Goal: Information Seeking & Learning: Learn about a topic

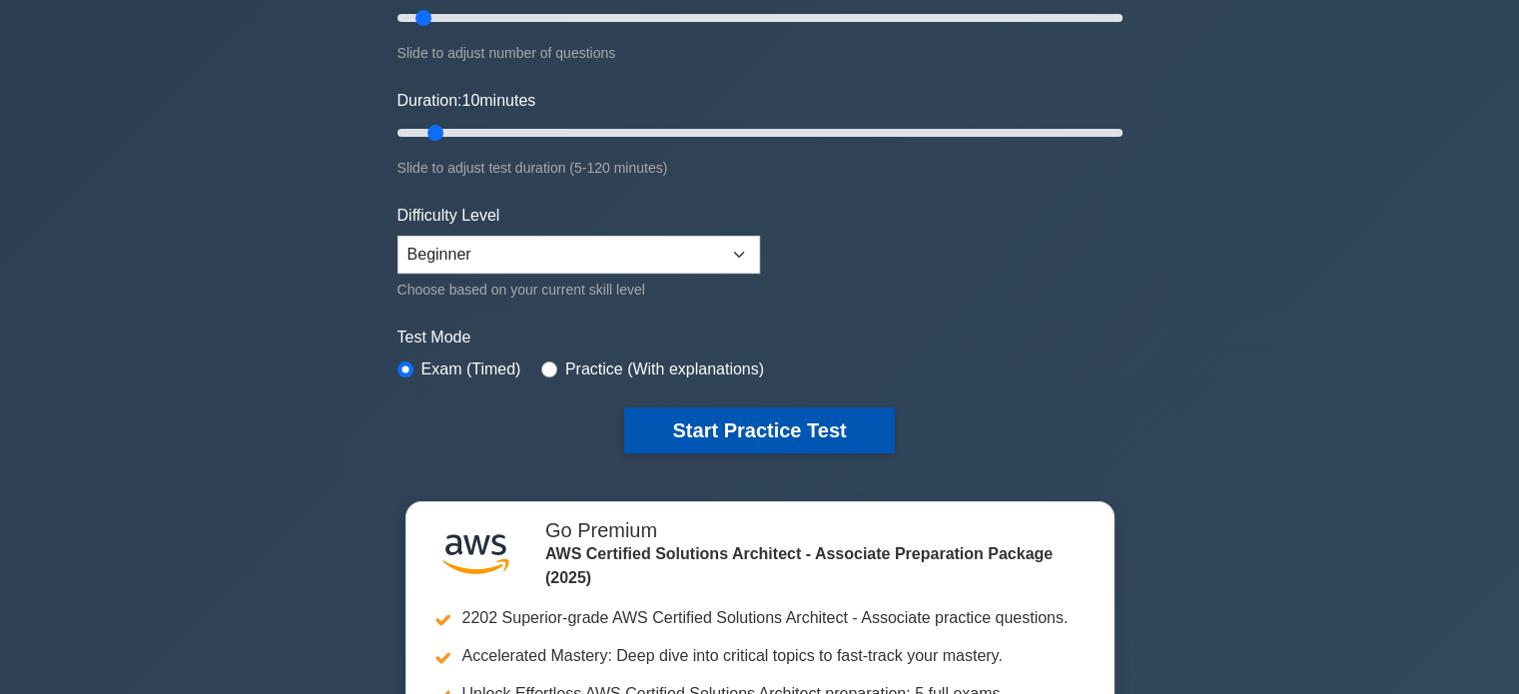
click at [655, 436] on button "Start Practice Test" at bounding box center [759, 431] width 270 height 46
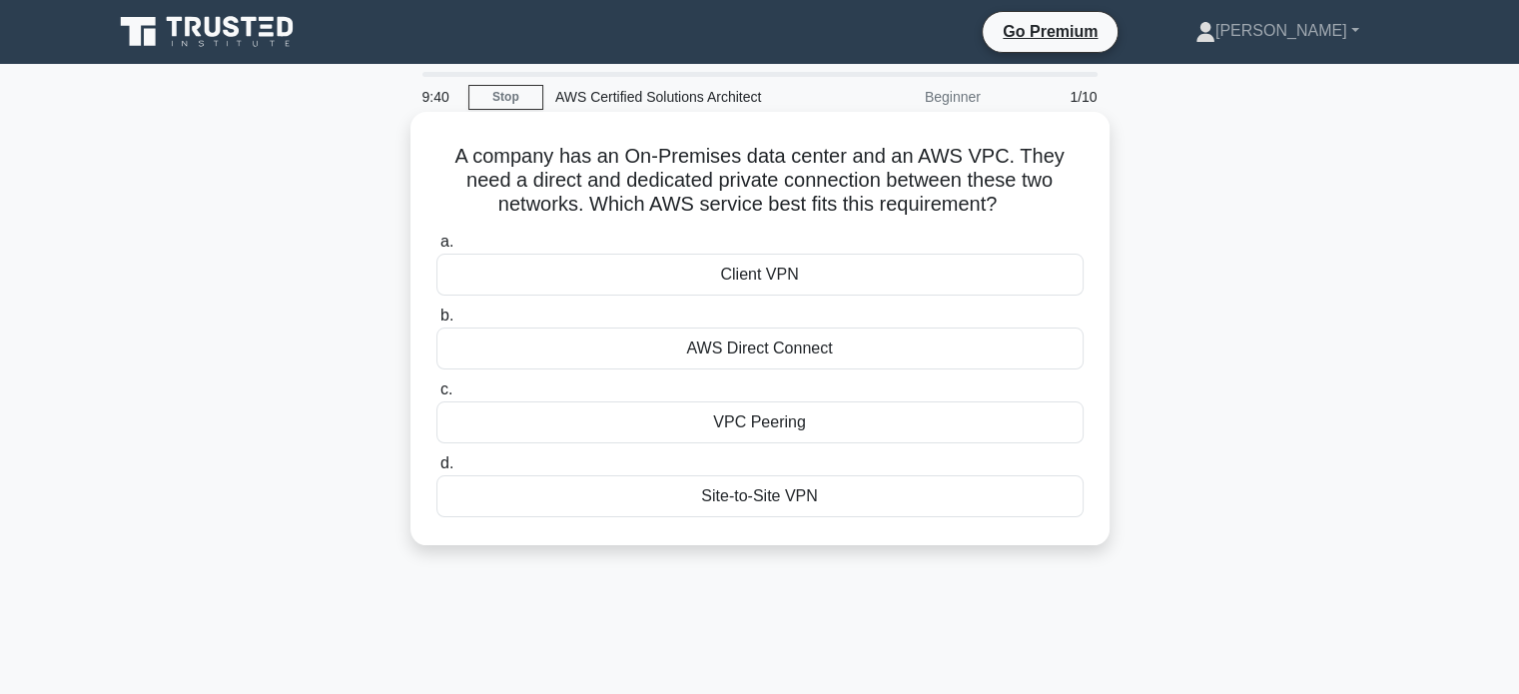
click at [791, 353] on div "AWS Direct Connect" at bounding box center [760, 349] width 647 height 42
click at [437, 323] on input "b. AWS Direct Connect" at bounding box center [437, 316] width 0 height 13
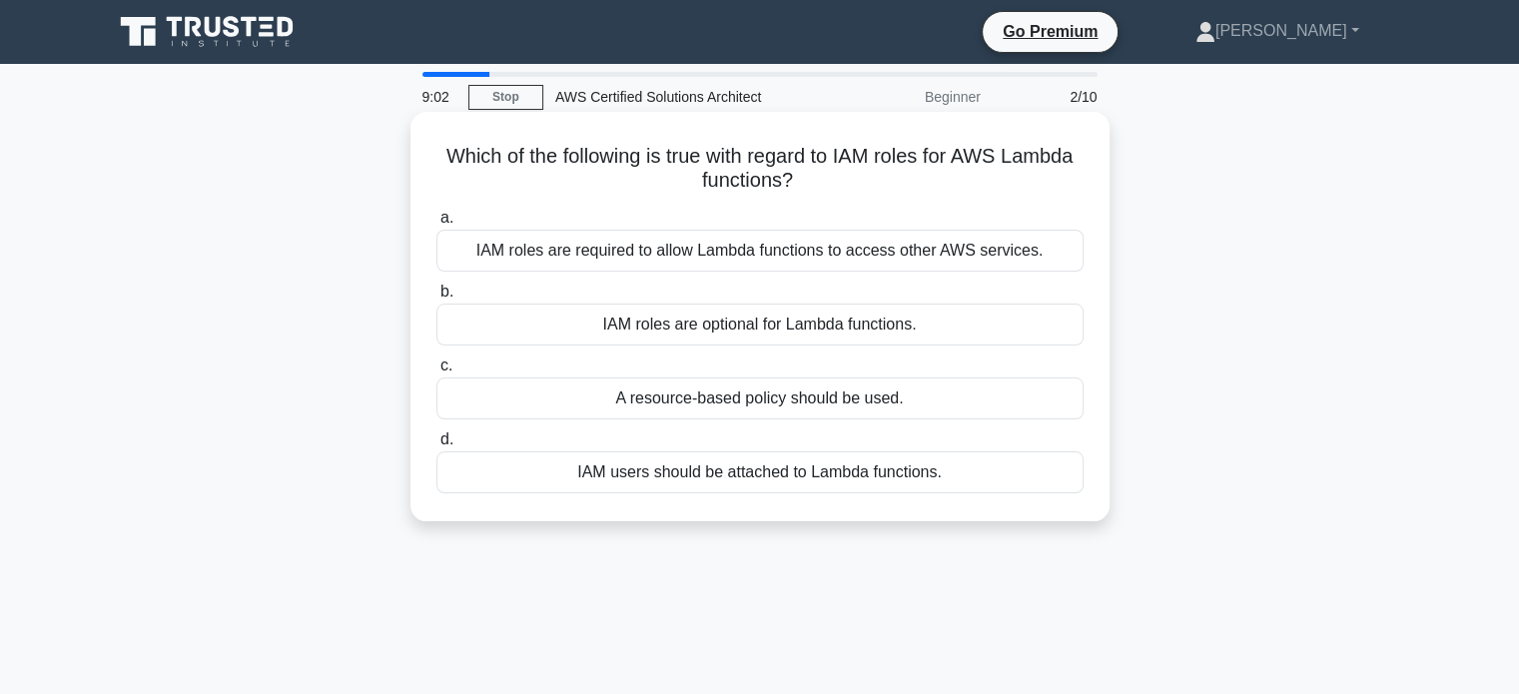
click at [827, 255] on div "IAM roles are required to allow Lambda functions to access other AWS services." at bounding box center [760, 251] width 647 height 42
click at [437, 225] on input "a. IAM roles are required to allow Lambda functions to access other AWS service…" at bounding box center [437, 218] width 0 height 13
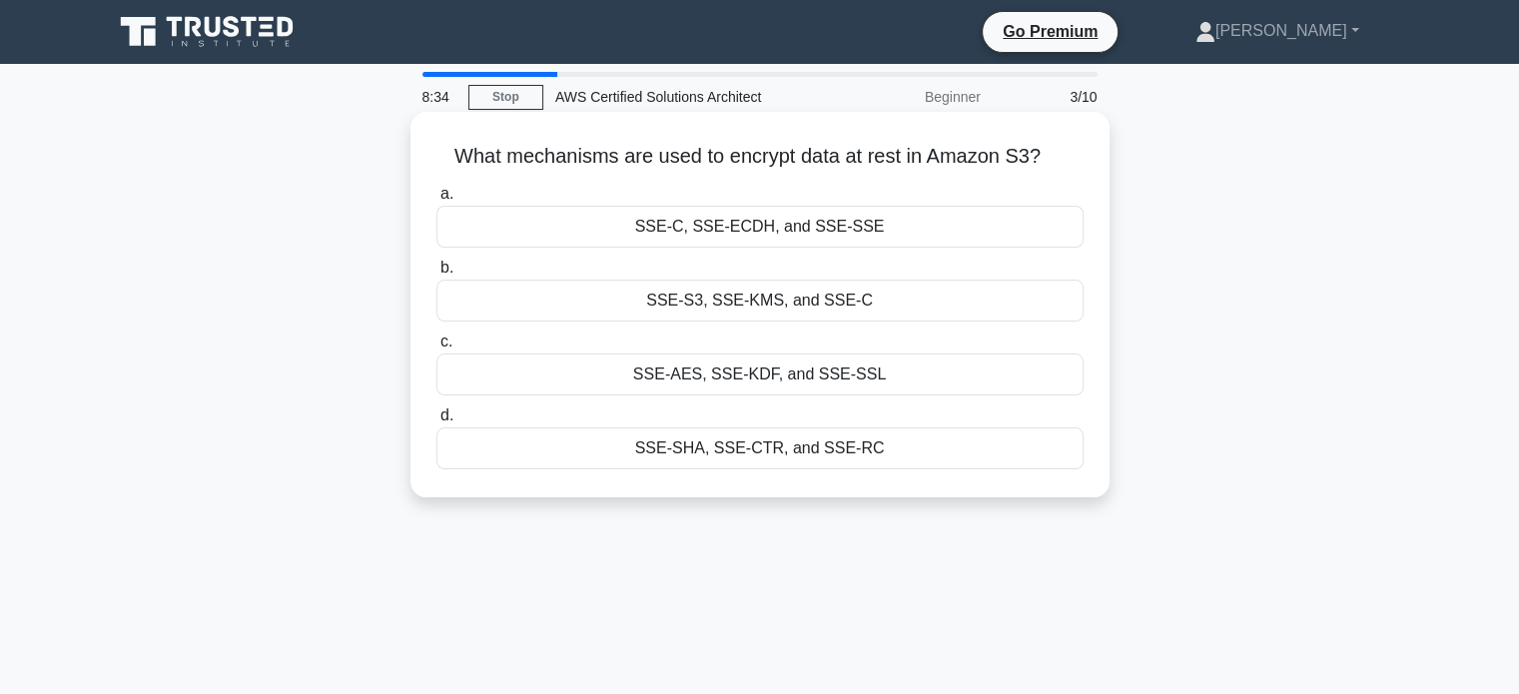
click at [843, 383] on div "SSE-AES, SSE-KDF, and SSE-SSL" at bounding box center [760, 375] width 647 height 42
click at [437, 349] on input "c. SSE-AES, SSE-KDF, and SSE-SSL" at bounding box center [437, 342] width 0 height 13
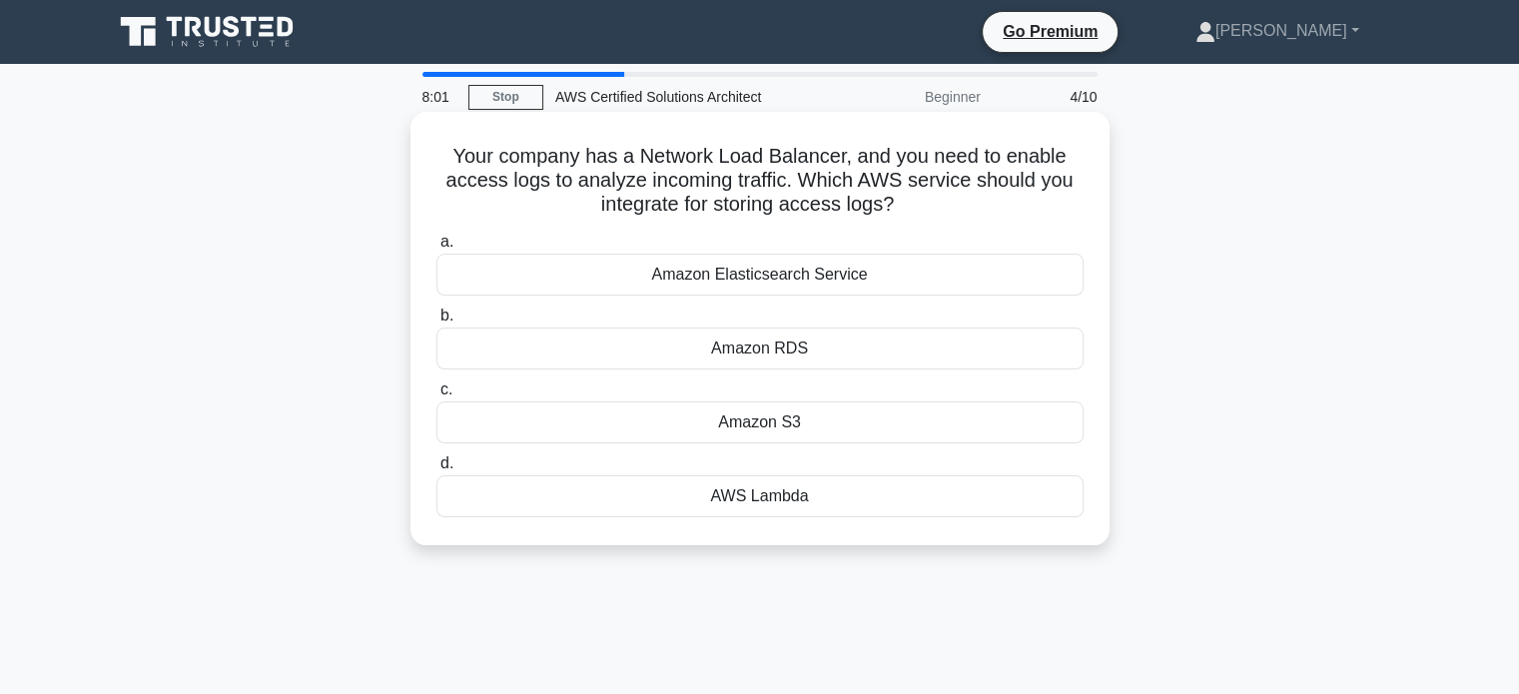
click at [772, 487] on div "AWS Lambda" at bounding box center [760, 497] width 647 height 42
click at [437, 471] on input "d. AWS Lambda" at bounding box center [437, 464] width 0 height 13
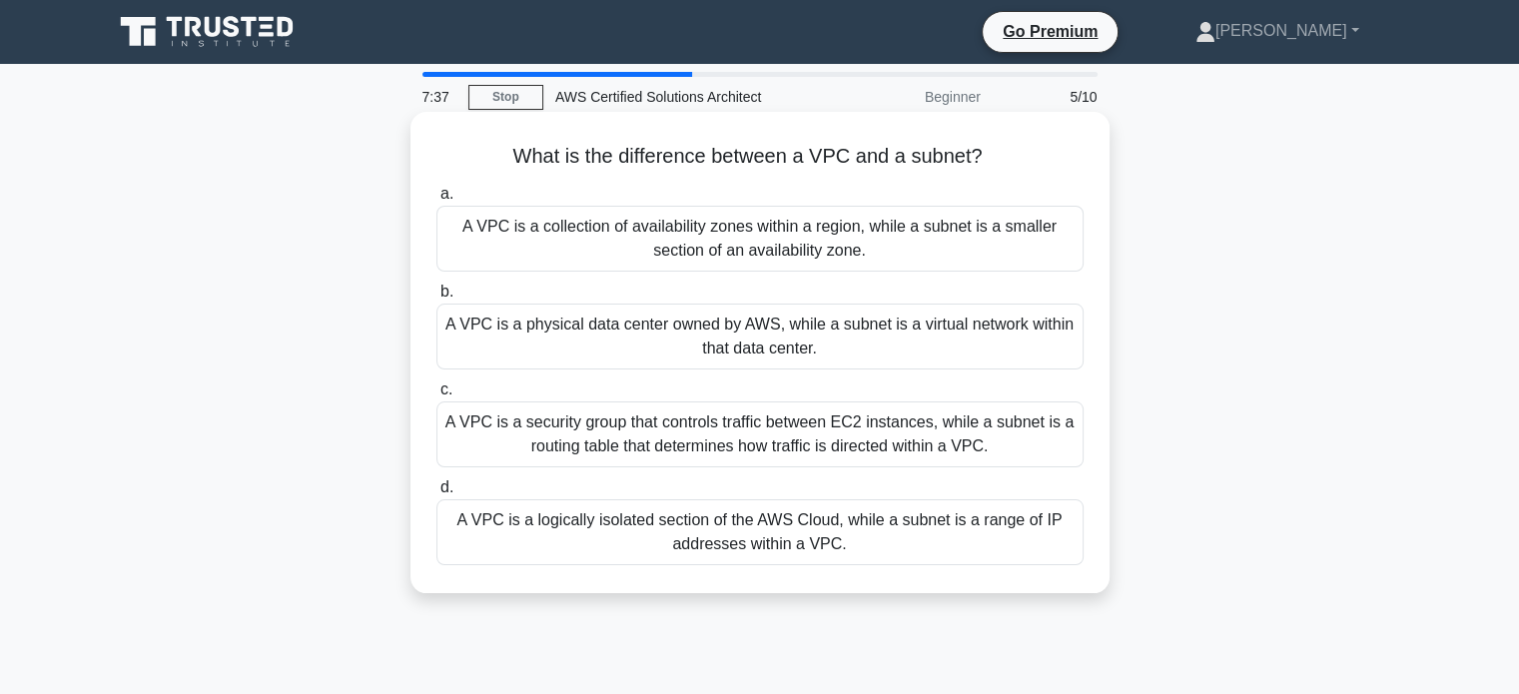
click at [775, 538] on div "A VPC is a logically isolated section of the AWS Cloud, while a subnet is a ran…" at bounding box center [760, 533] width 647 height 66
click at [437, 495] on input "d. A VPC is a logically isolated section of the AWS Cloud, while a subnet is a …" at bounding box center [437, 488] width 0 height 13
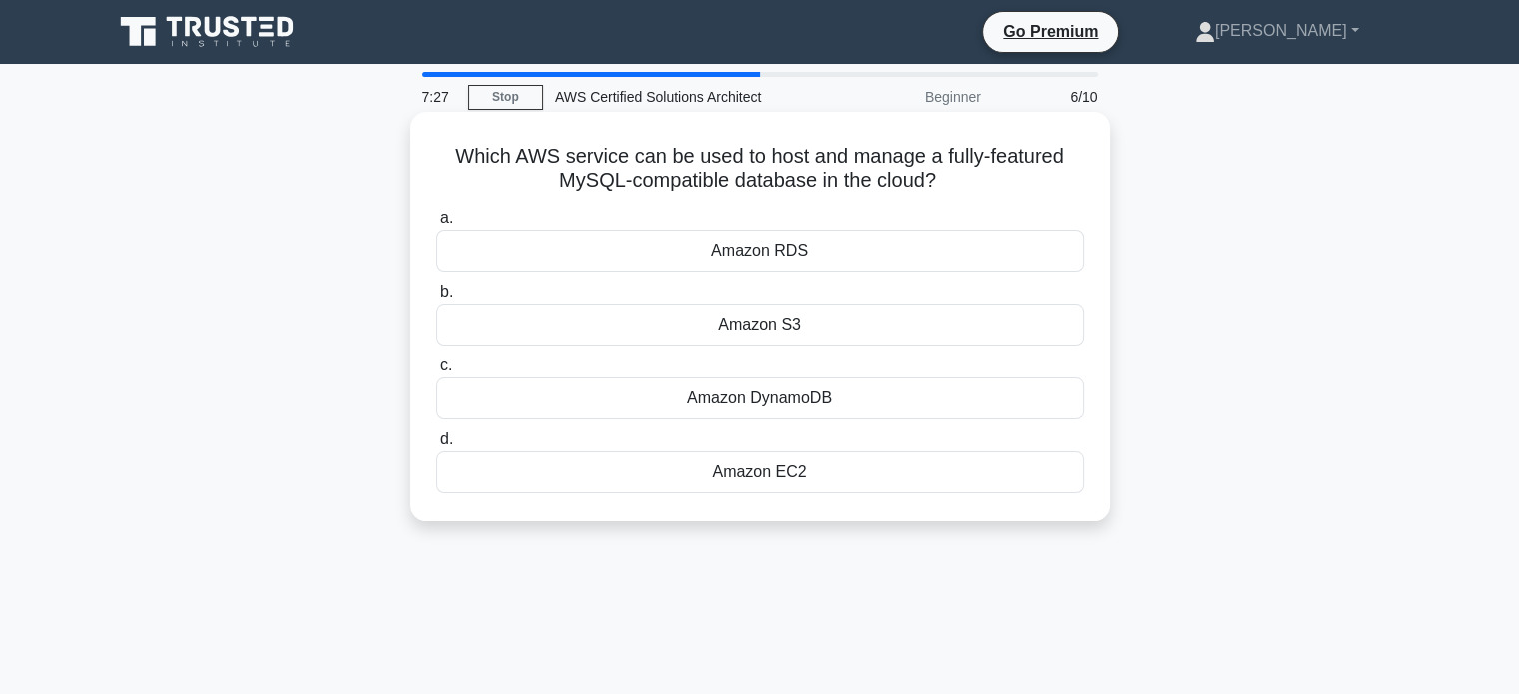
drag, startPoint x: 765, startPoint y: 159, endPoint x: 1009, endPoint y: 163, distance: 243.8
click at [1009, 164] on h5 "Which AWS service can be used to host and manage a fully-featured MySQL-compati…" at bounding box center [760, 169] width 651 height 50
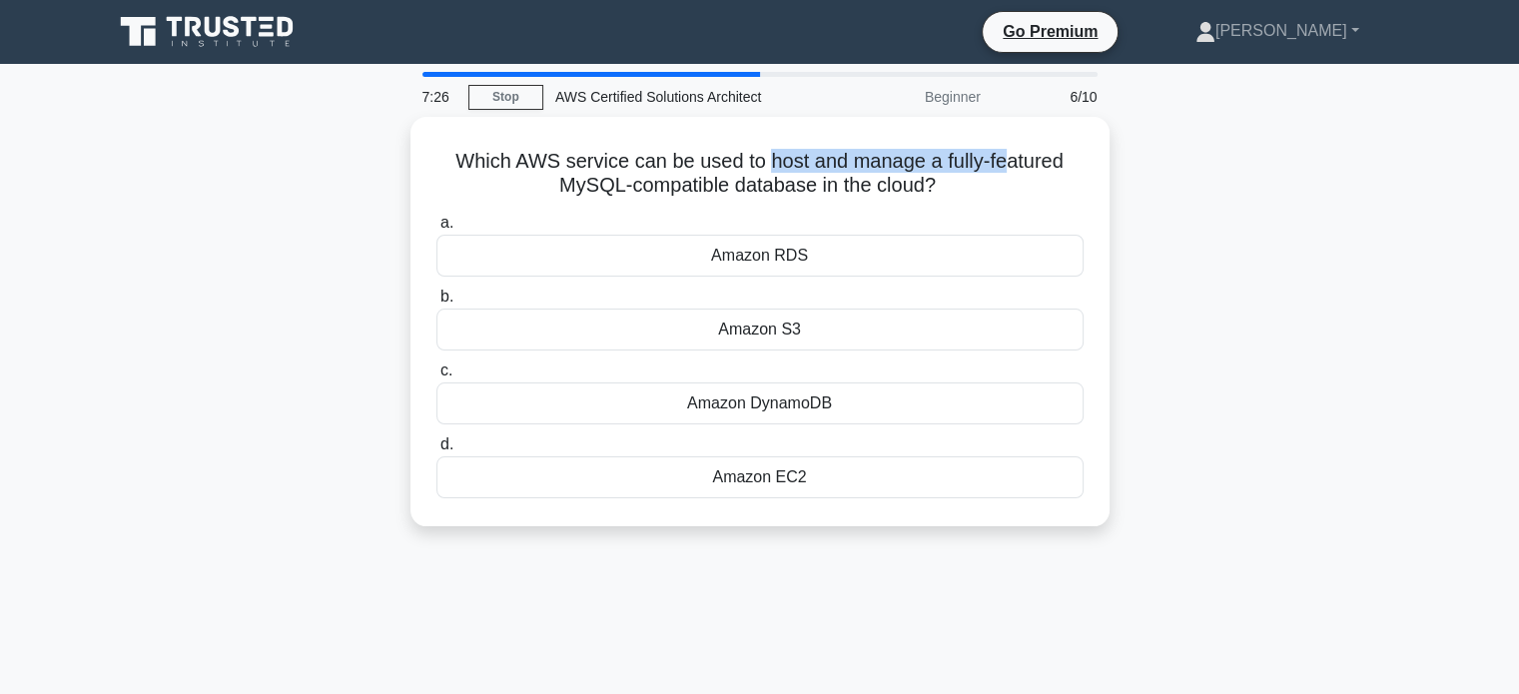
click at [1247, 179] on div "Which AWS service can be used to host and manage a fully-featured MySQL-compati…" at bounding box center [760, 334] width 1319 height 434
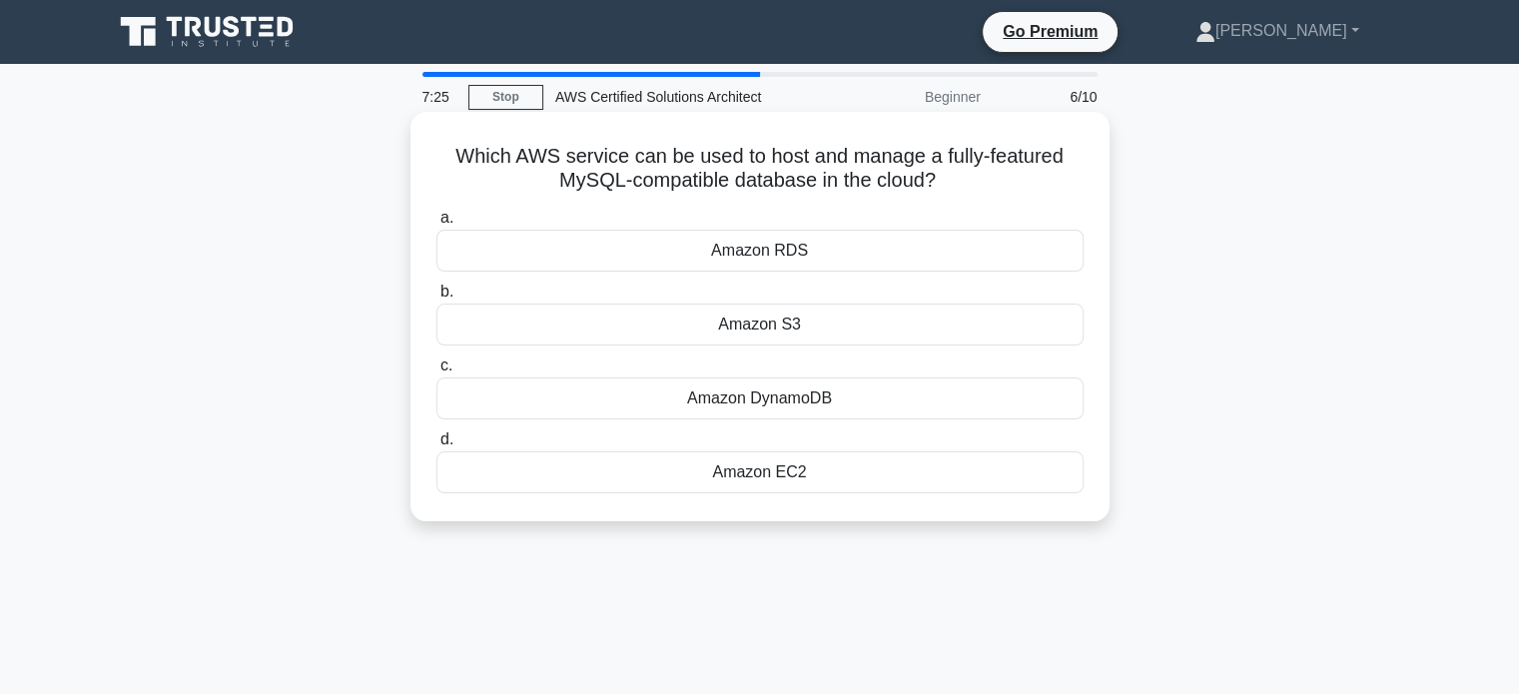
click at [954, 250] on div "Amazon RDS" at bounding box center [760, 251] width 647 height 42
click at [437, 225] on input "a. Amazon RDS" at bounding box center [437, 218] width 0 height 13
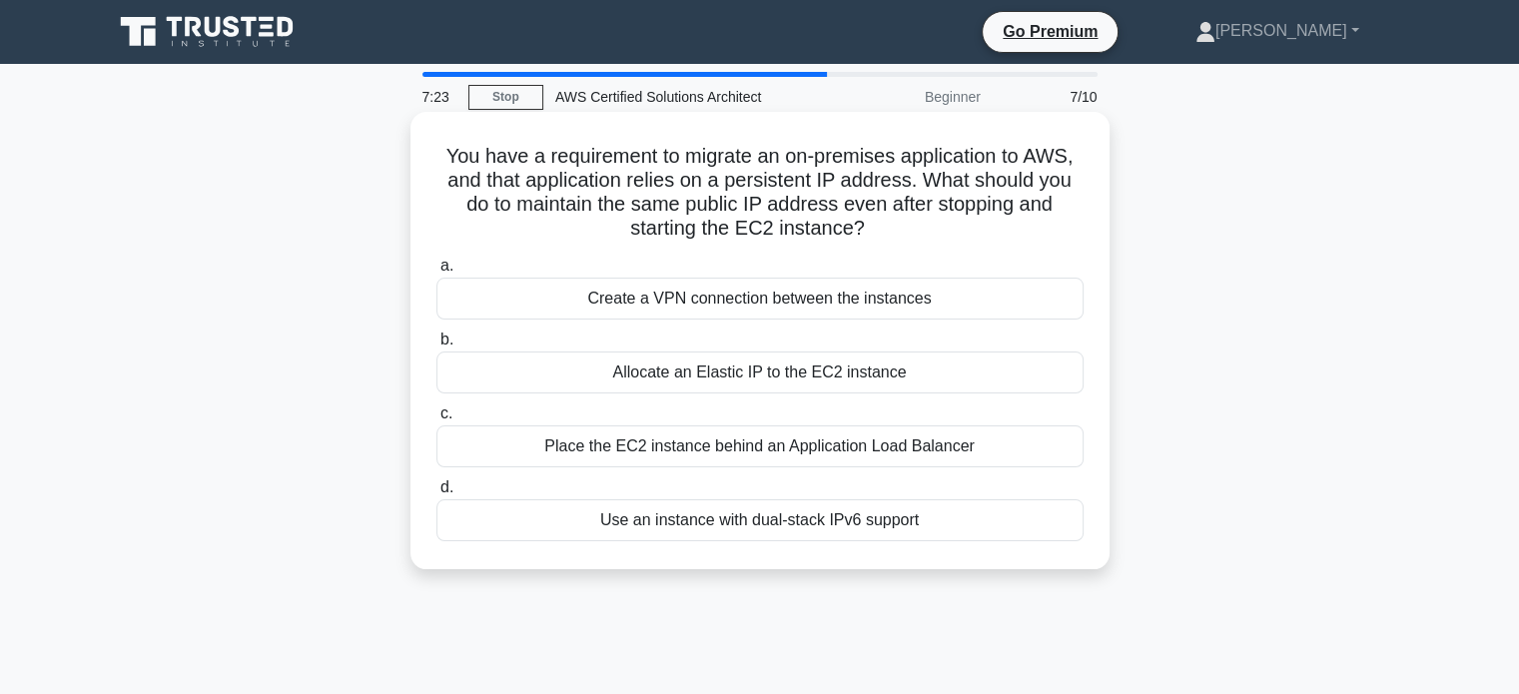
click at [448, 149] on h5 "You have a requirement to migrate an on-premises application to AWS, and that a…" at bounding box center [760, 193] width 651 height 98
drag, startPoint x: 439, startPoint y: 150, endPoint x: 999, endPoint y: 210, distance: 563.6
click at [931, 233] on h5 "You have a requirement to migrate an on-premises application to AWS, and that a…" at bounding box center [760, 193] width 651 height 98
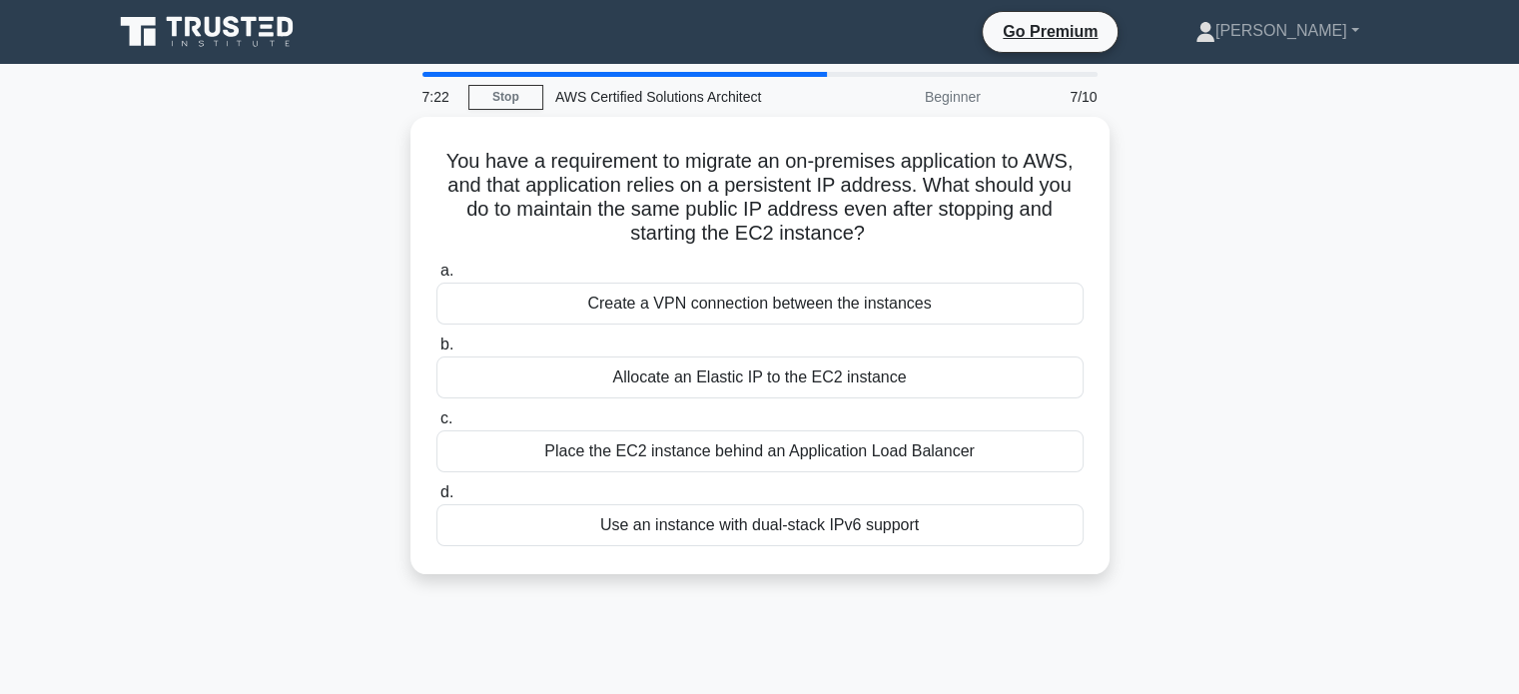
click at [1330, 210] on div "You have a requirement to migrate an on-premises application to AWS, and that a…" at bounding box center [760, 358] width 1319 height 482
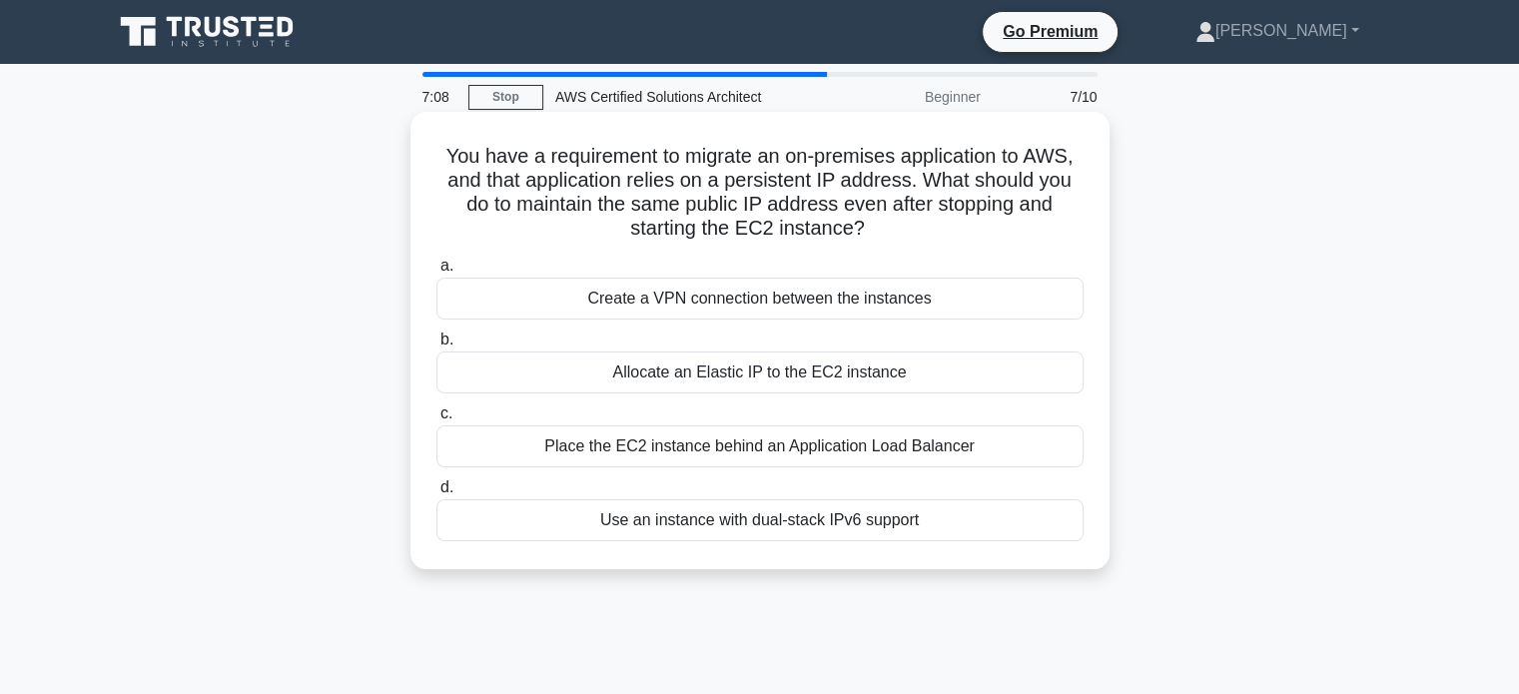
click at [885, 386] on div "Allocate an Elastic IP to the EC2 instance" at bounding box center [760, 373] width 647 height 42
click at [437, 347] on input "b. Allocate an Elastic IP to the EC2 instance" at bounding box center [437, 340] width 0 height 13
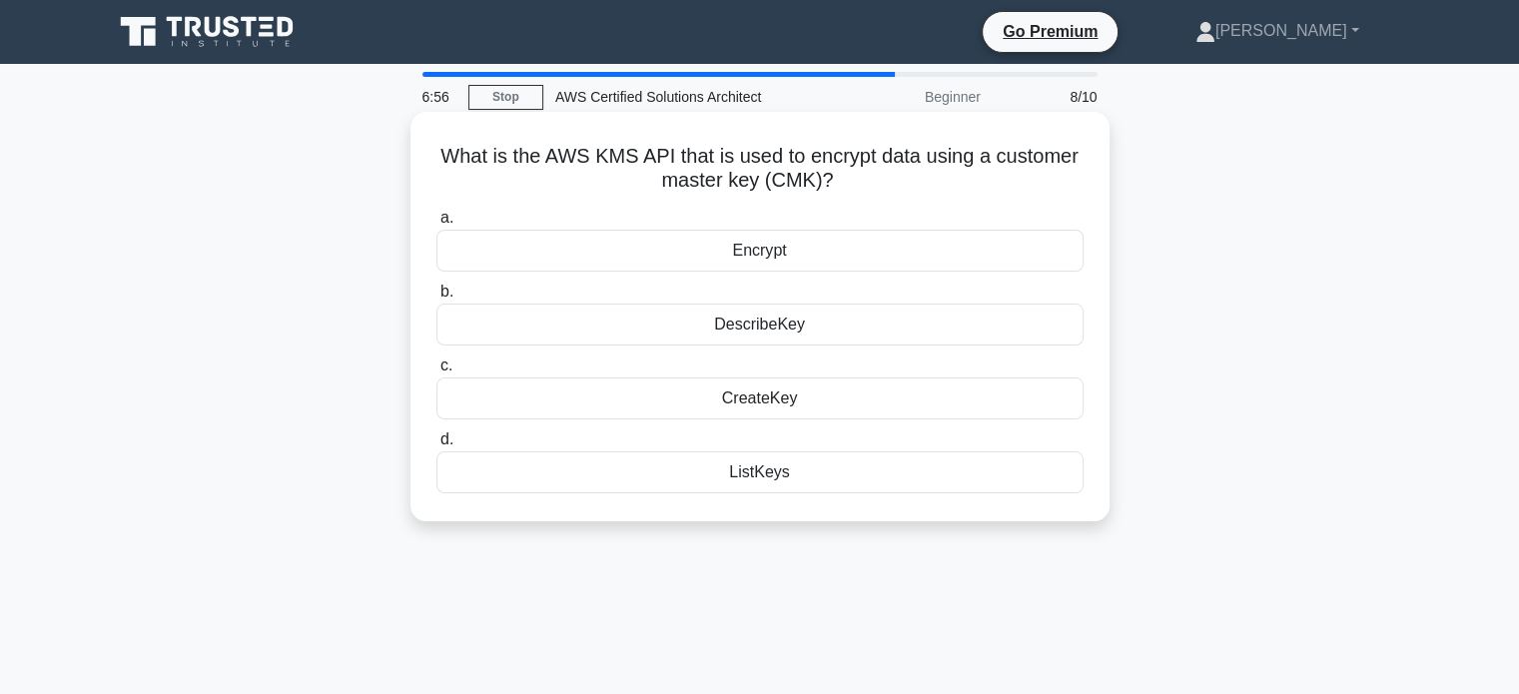
click at [769, 251] on div "Encrypt" at bounding box center [760, 251] width 647 height 42
click at [437, 225] on input "a. Encrypt" at bounding box center [437, 218] width 0 height 13
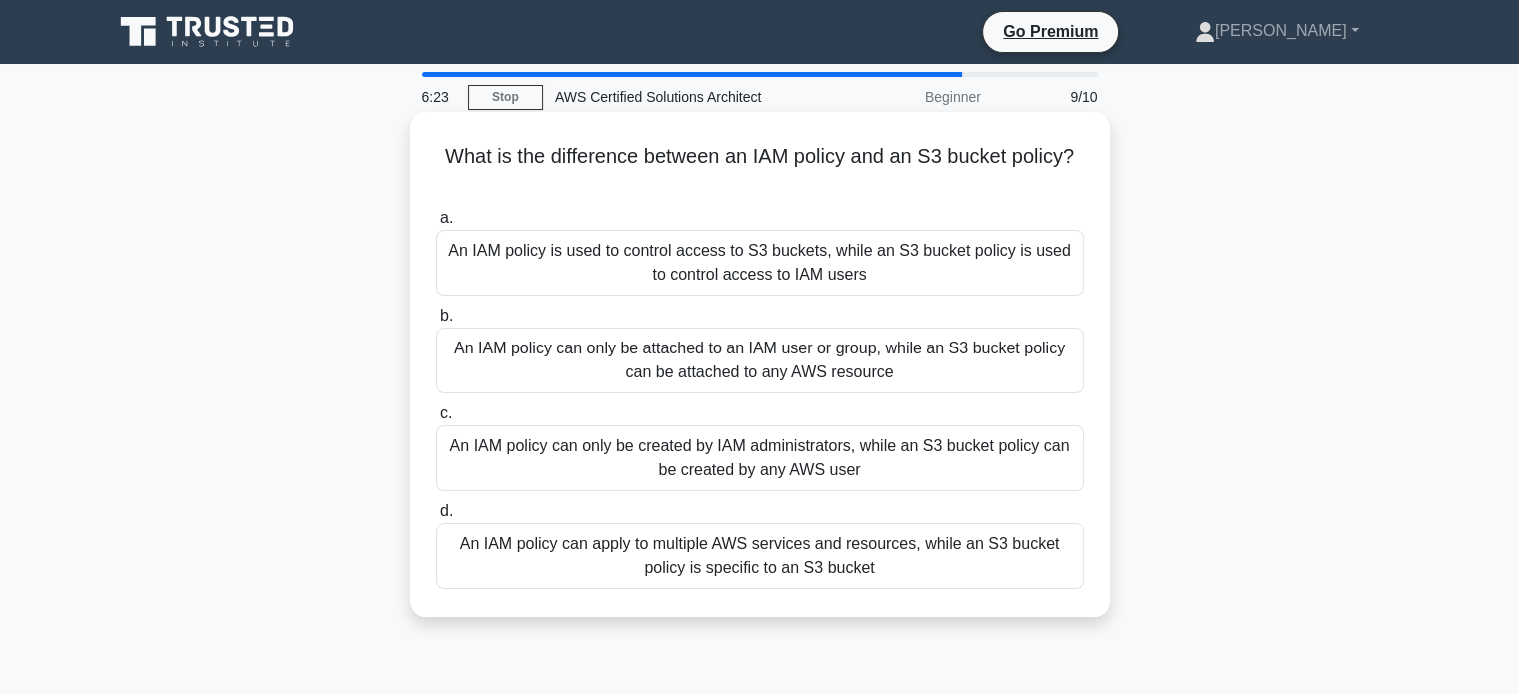
click at [763, 578] on div "An IAM policy can apply to multiple AWS services and resources, while an S3 buc…" at bounding box center [760, 556] width 647 height 66
click at [437, 518] on input "d. An IAM policy can apply to multiple AWS services and resources, while an S3 …" at bounding box center [437, 511] width 0 height 13
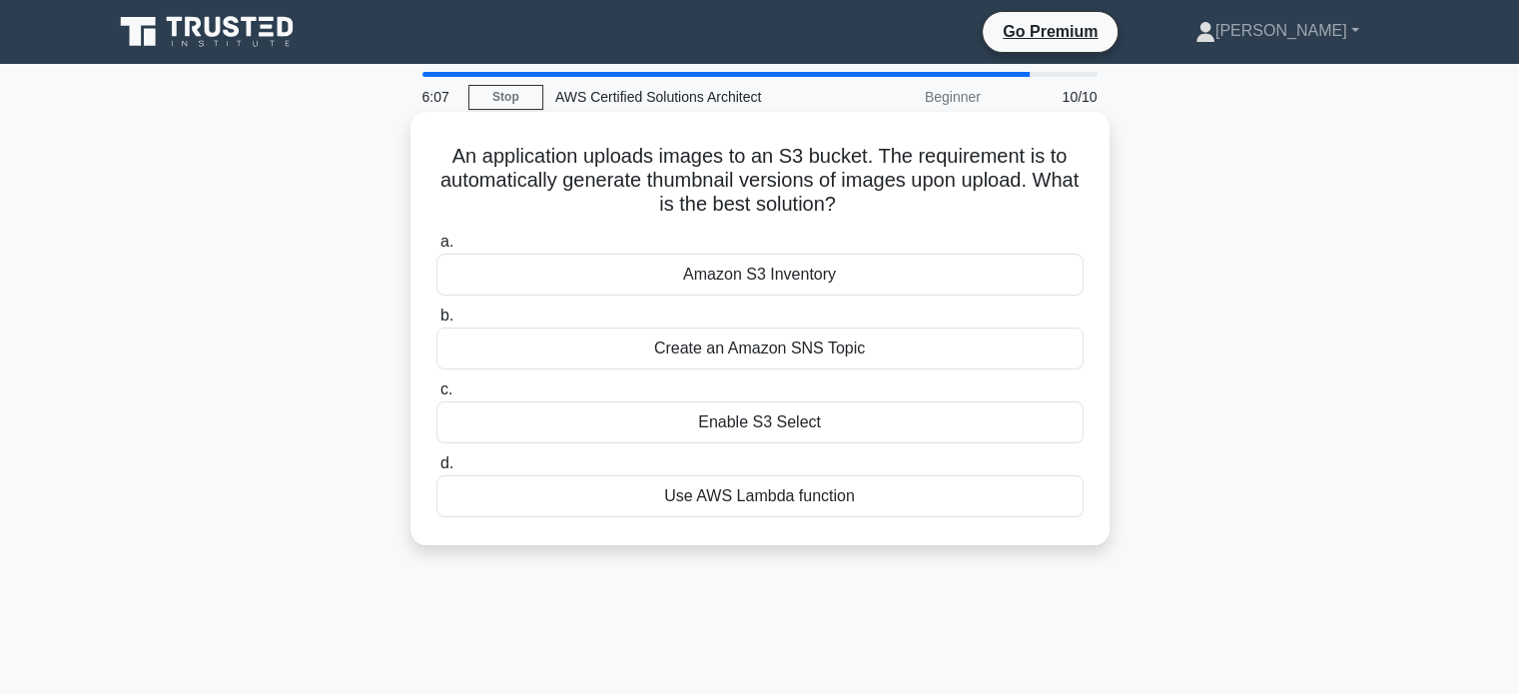
click at [894, 496] on div "Use AWS Lambda function" at bounding box center [760, 497] width 647 height 42
click at [437, 471] on input "d. Use AWS Lambda function" at bounding box center [437, 464] width 0 height 13
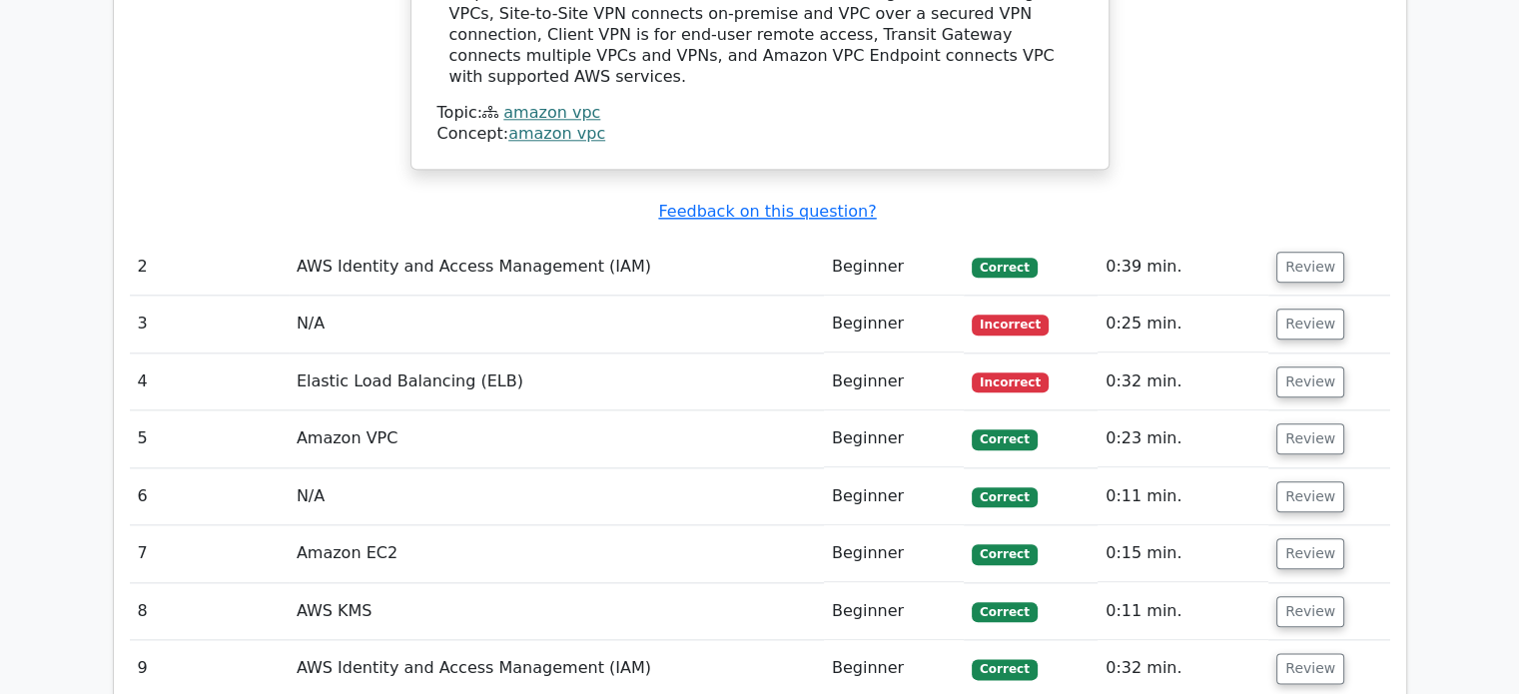
scroll to position [2198, 0]
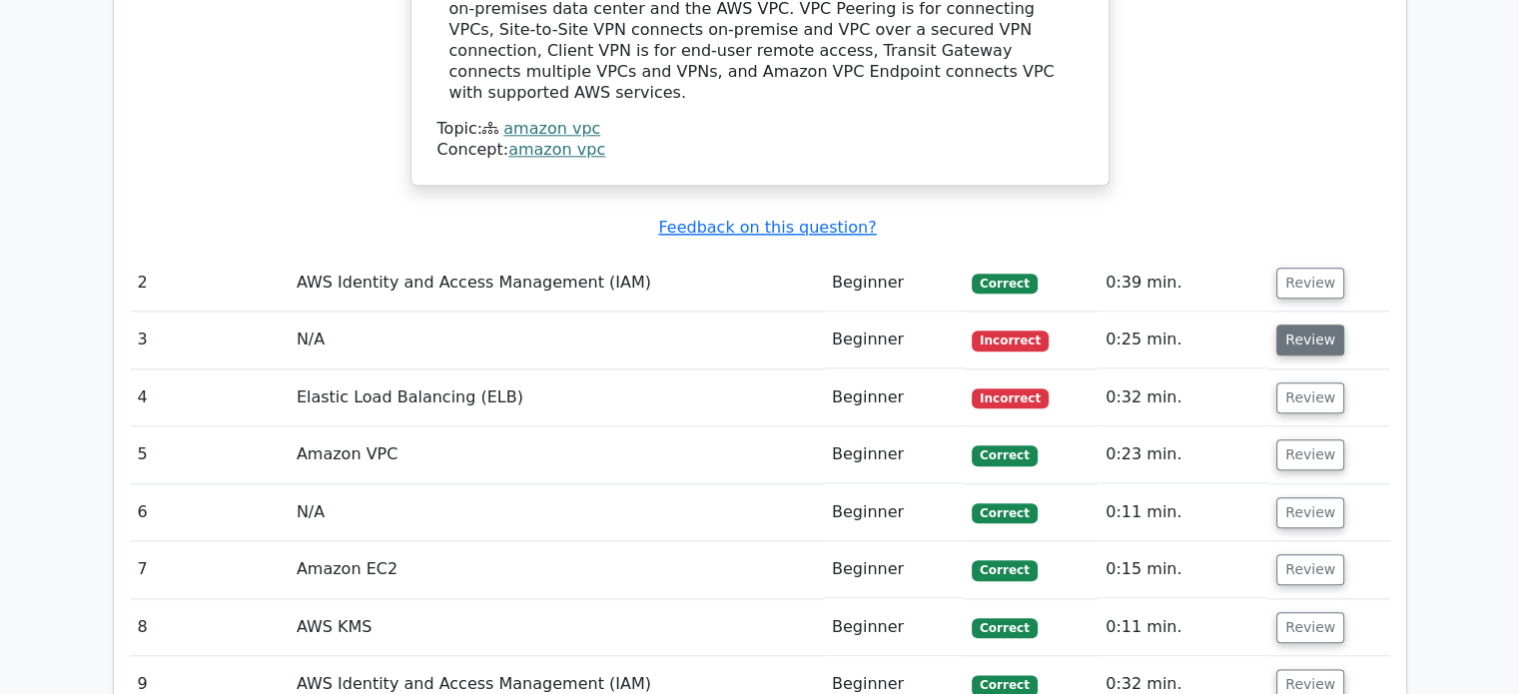
click at [1310, 325] on button "Review" at bounding box center [1311, 340] width 68 height 31
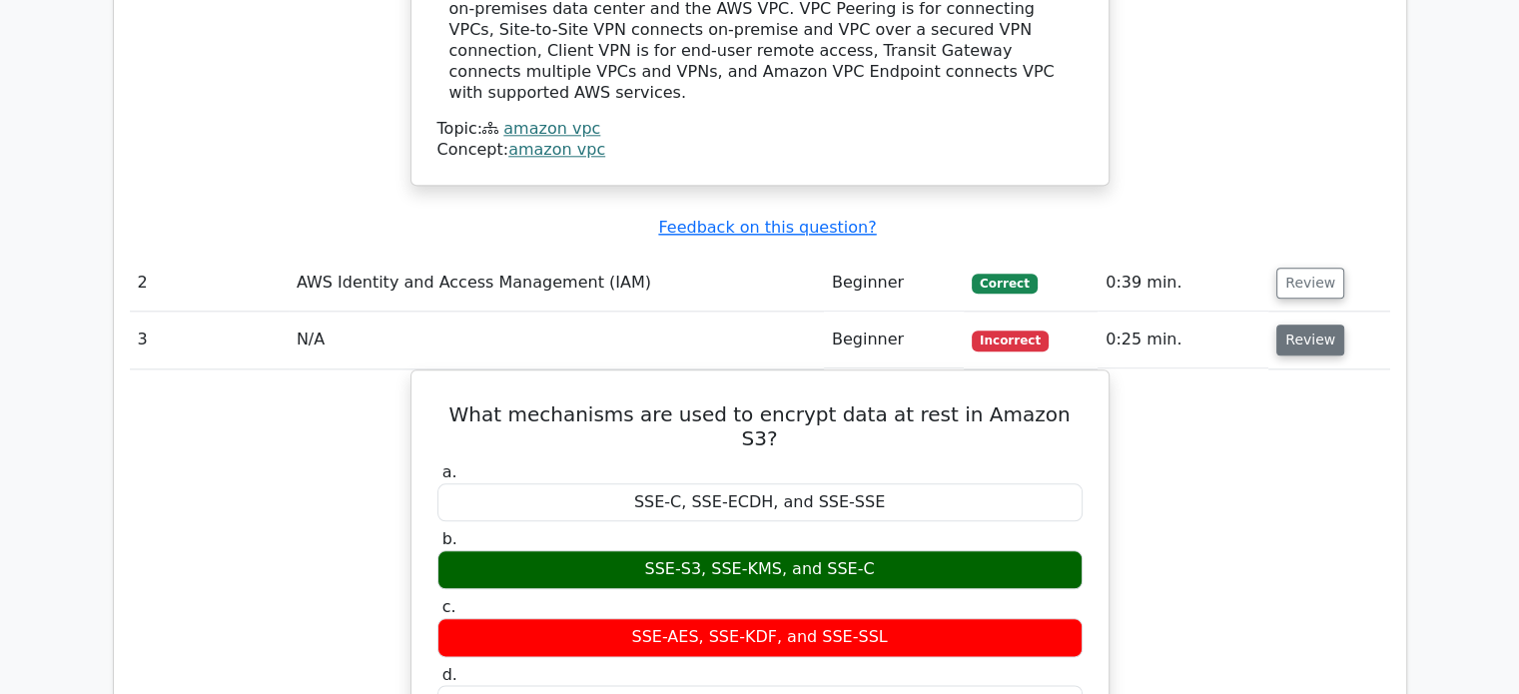
click at [1310, 325] on button "Review" at bounding box center [1311, 340] width 68 height 31
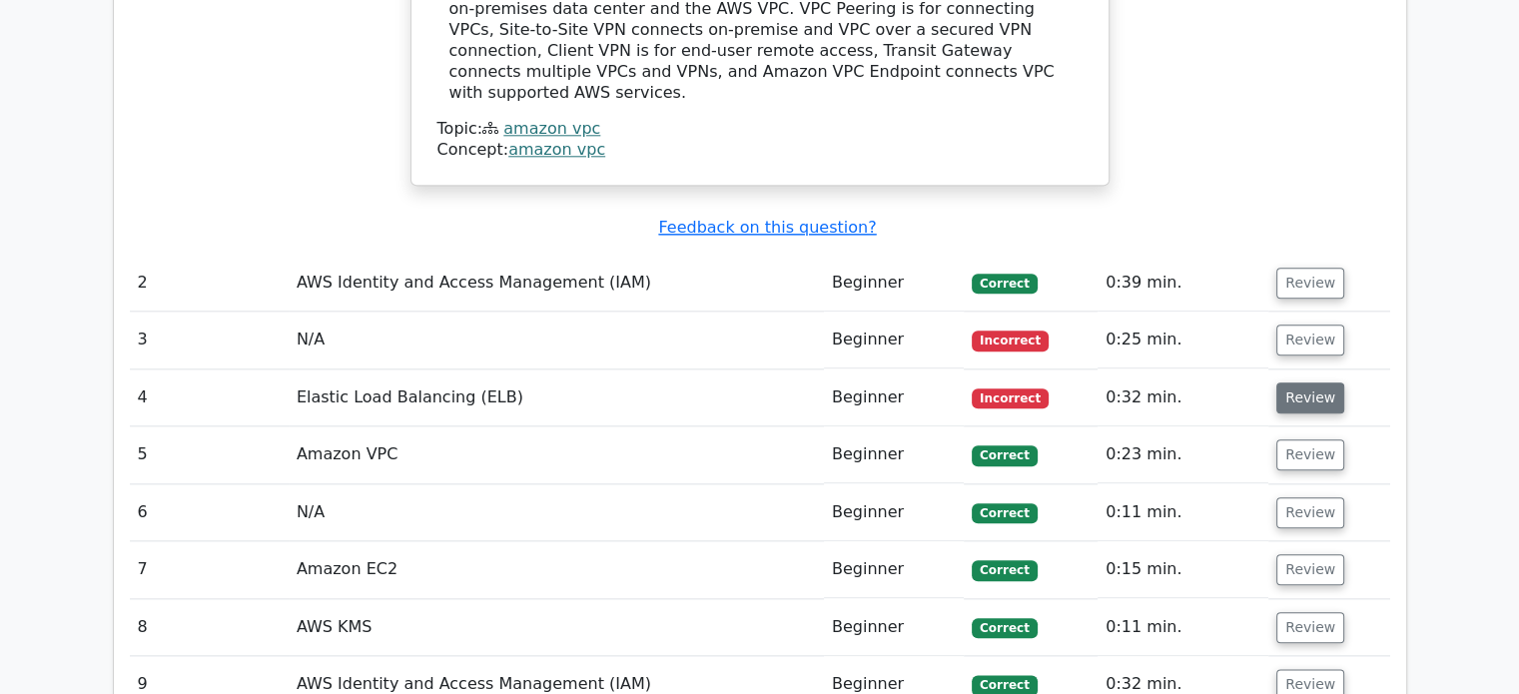
click at [1304, 383] on button "Review" at bounding box center [1311, 398] width 68 height 31
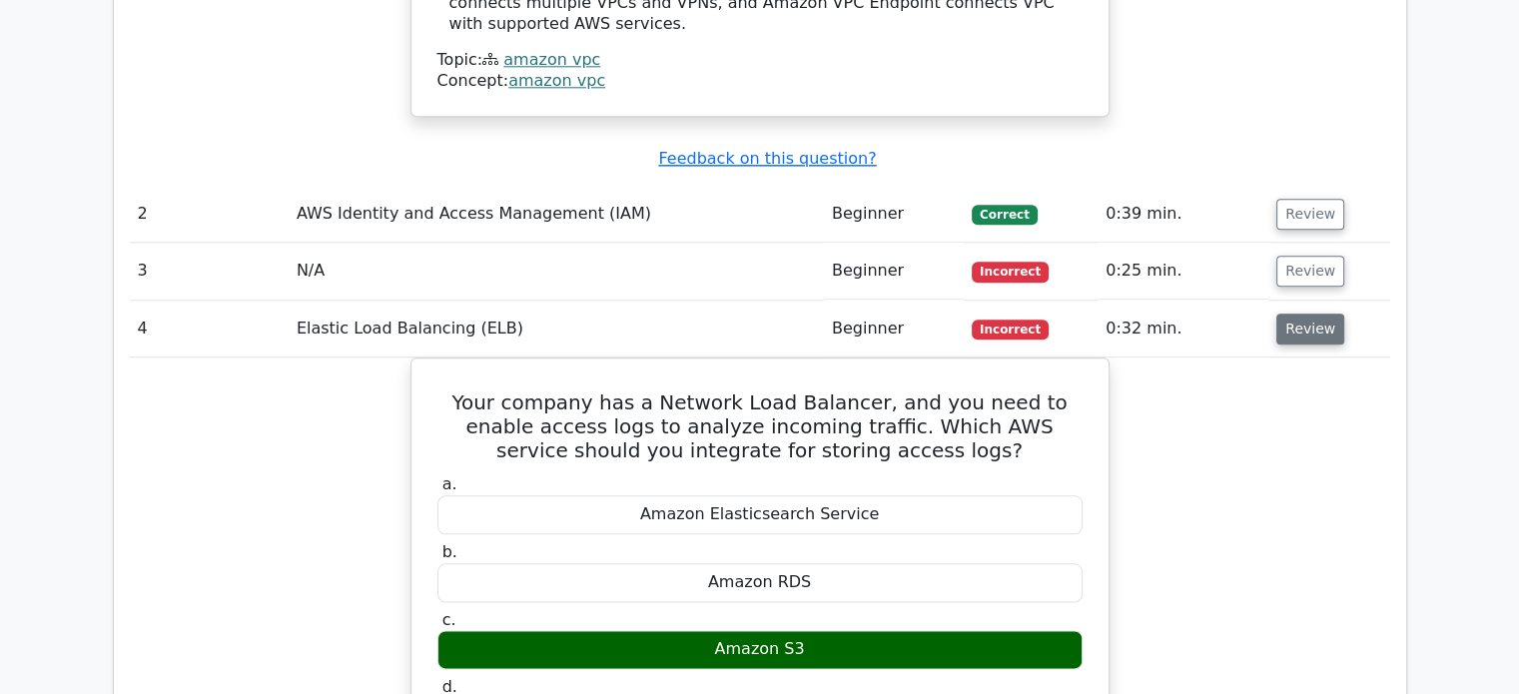
scroll to position [2298, 0]
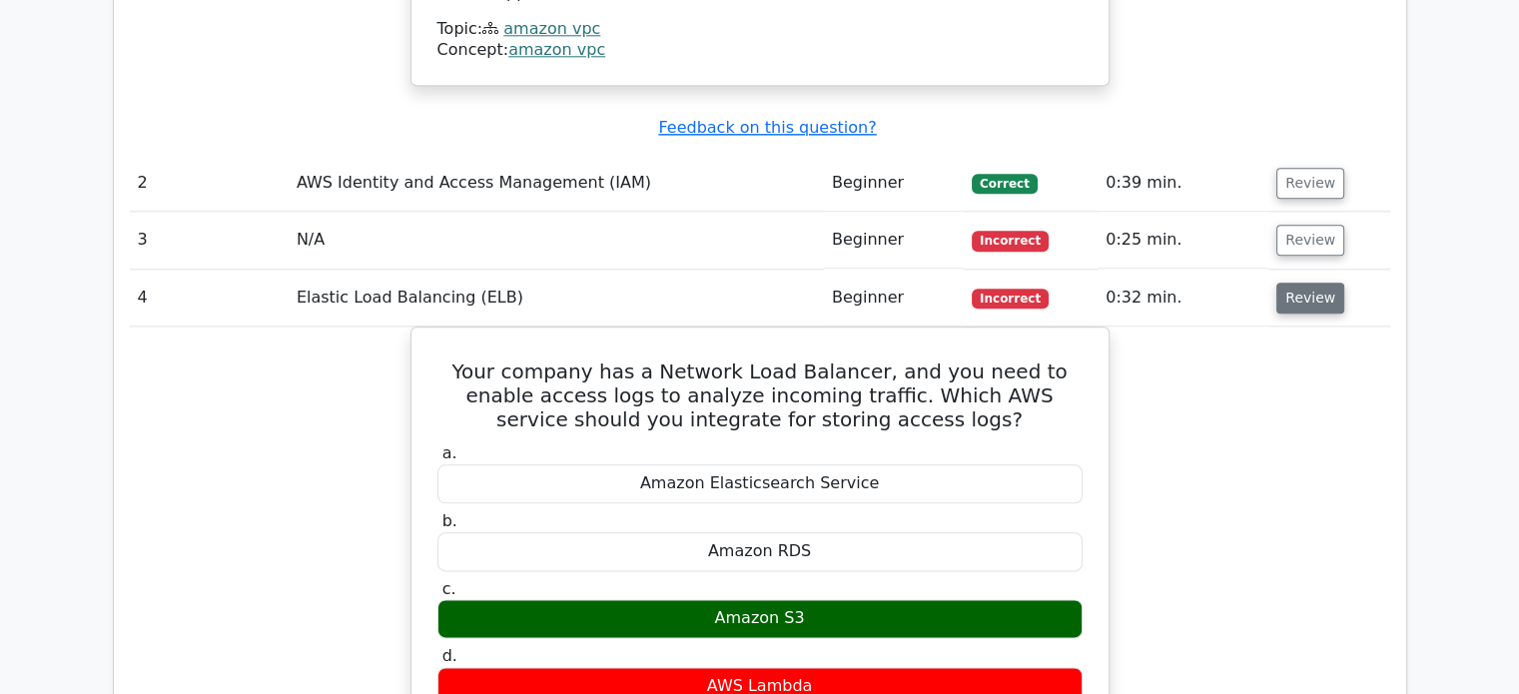
click at [1313, 283] on button "Review" at bounding box center [1311, 298] width 68 height 31
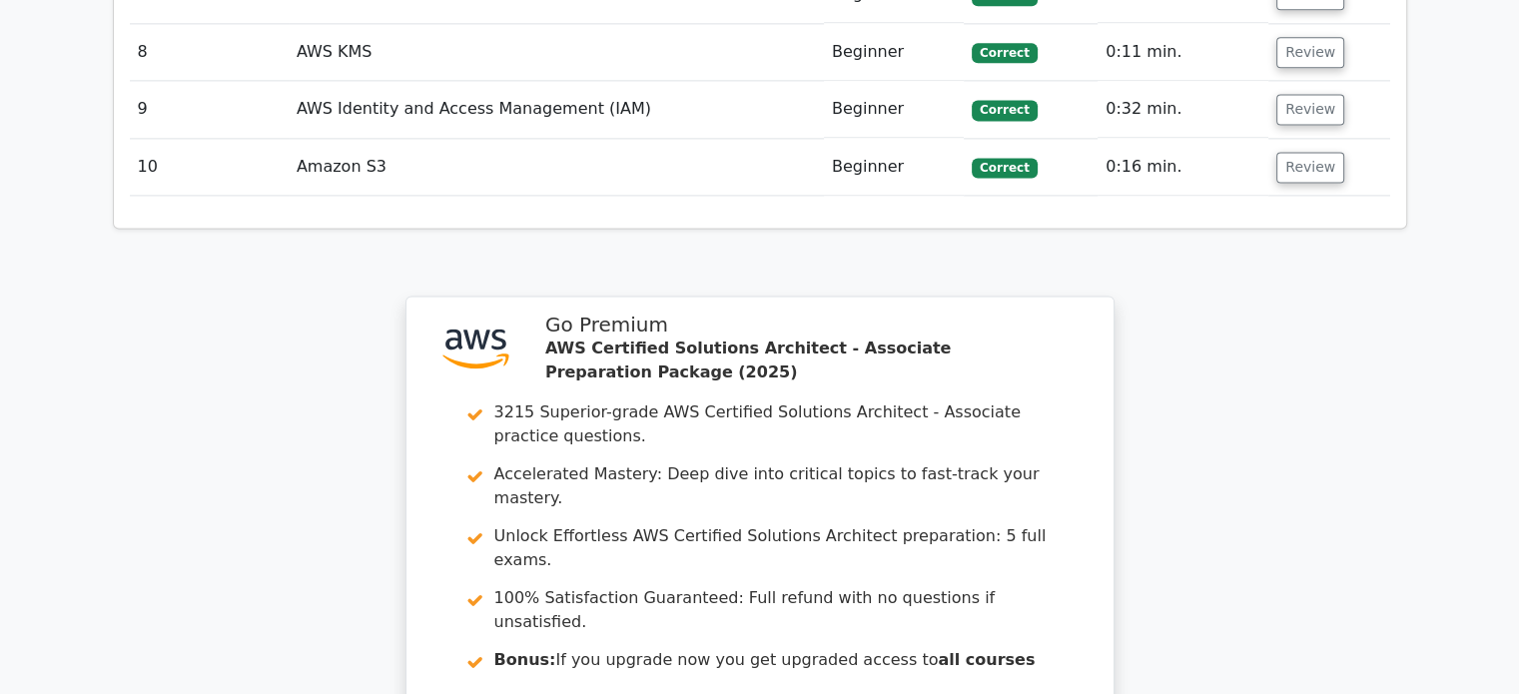
scroll to position [2797, 0]
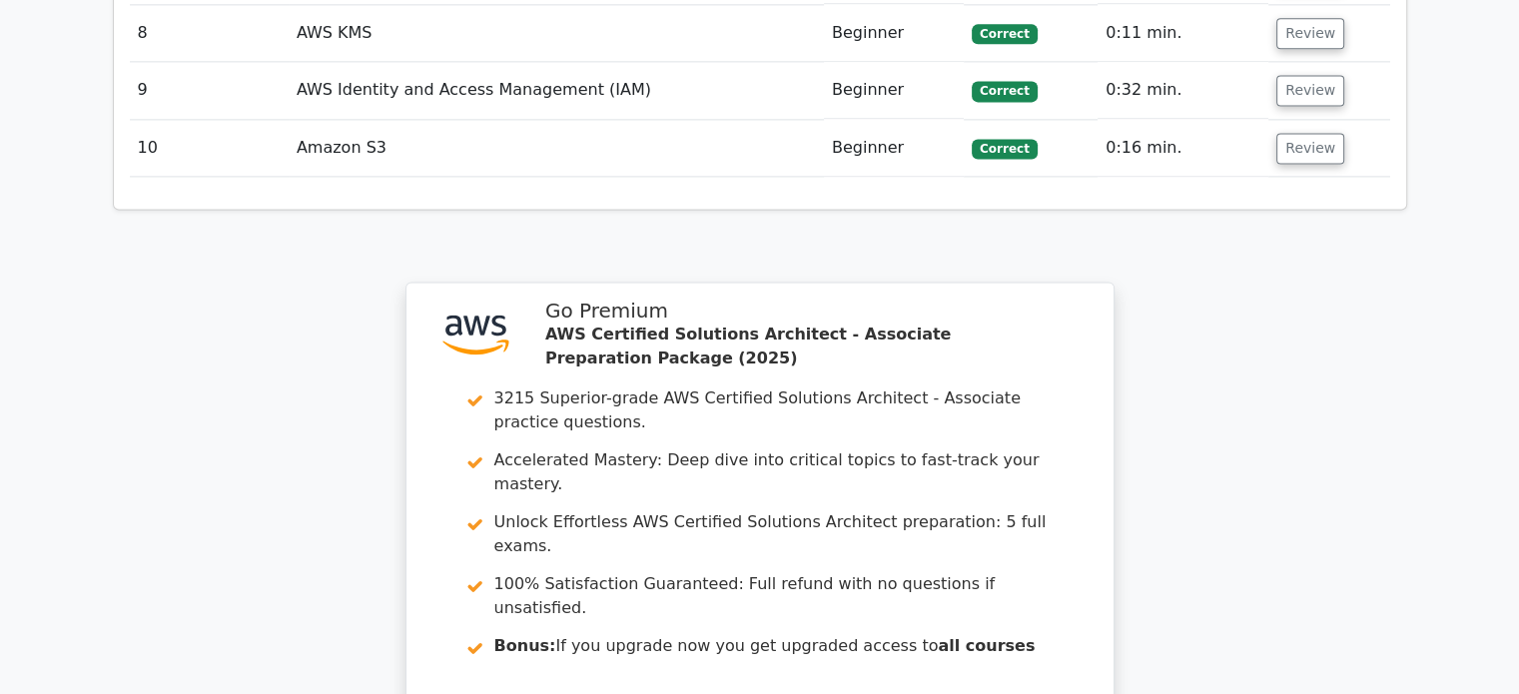
drag, startPoint x: 679, startPoint y: 654, endPoint x: 687, endPoint y: 671, distance: 18.8
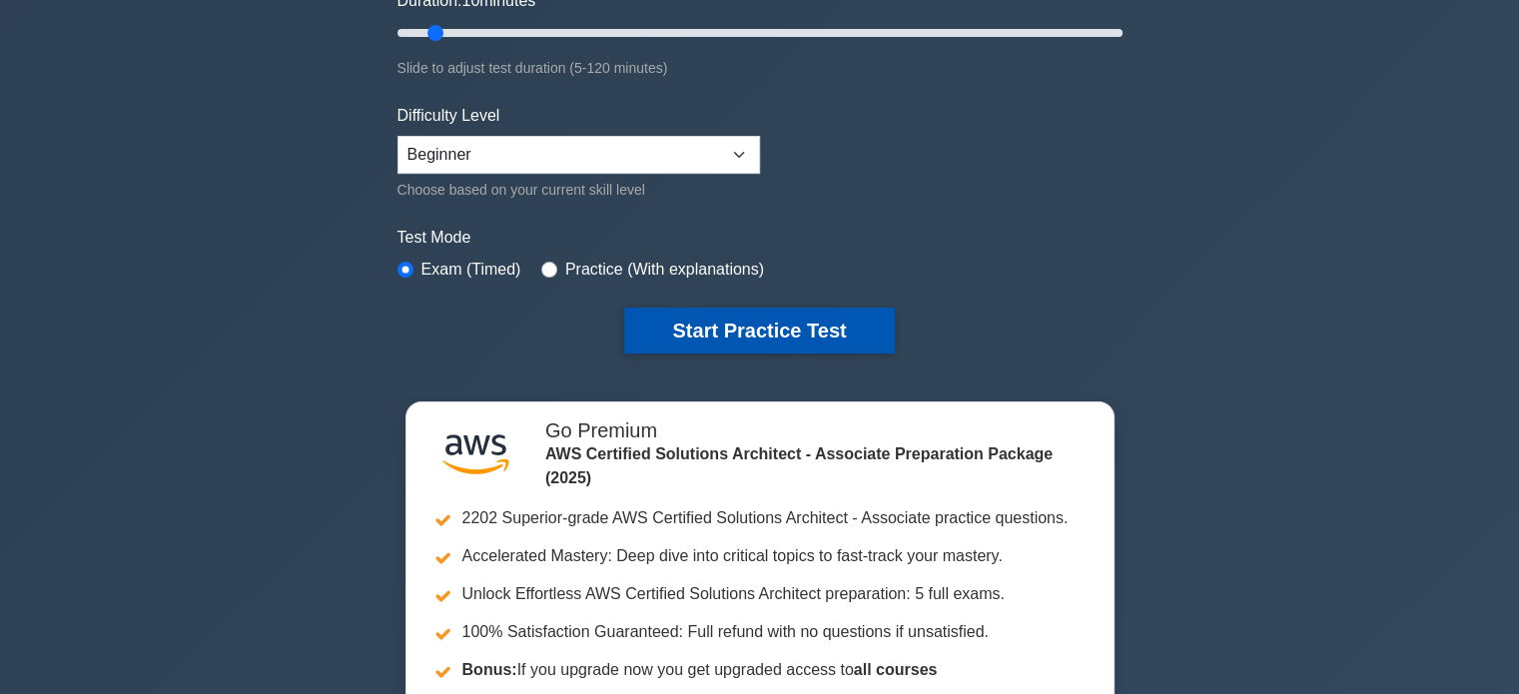
scroll to position [300, 0]
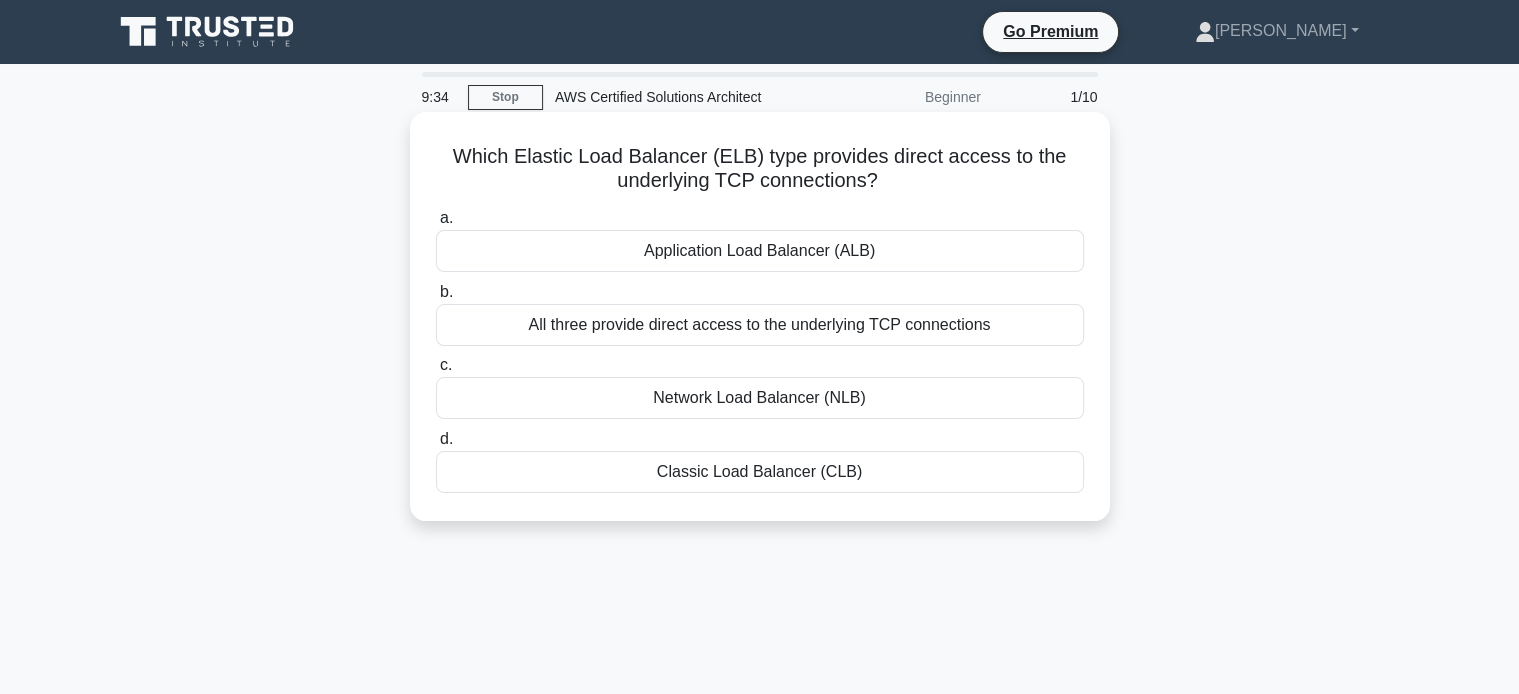
click at [788, 383] on div "Network Load Balancer (NLB)" at bounding box center [760, 399] width 647 height 42
click at [437, 373] on input "c. Network Load Balancer (NLB)" at bounding box center [437, 366] width 0 height 13
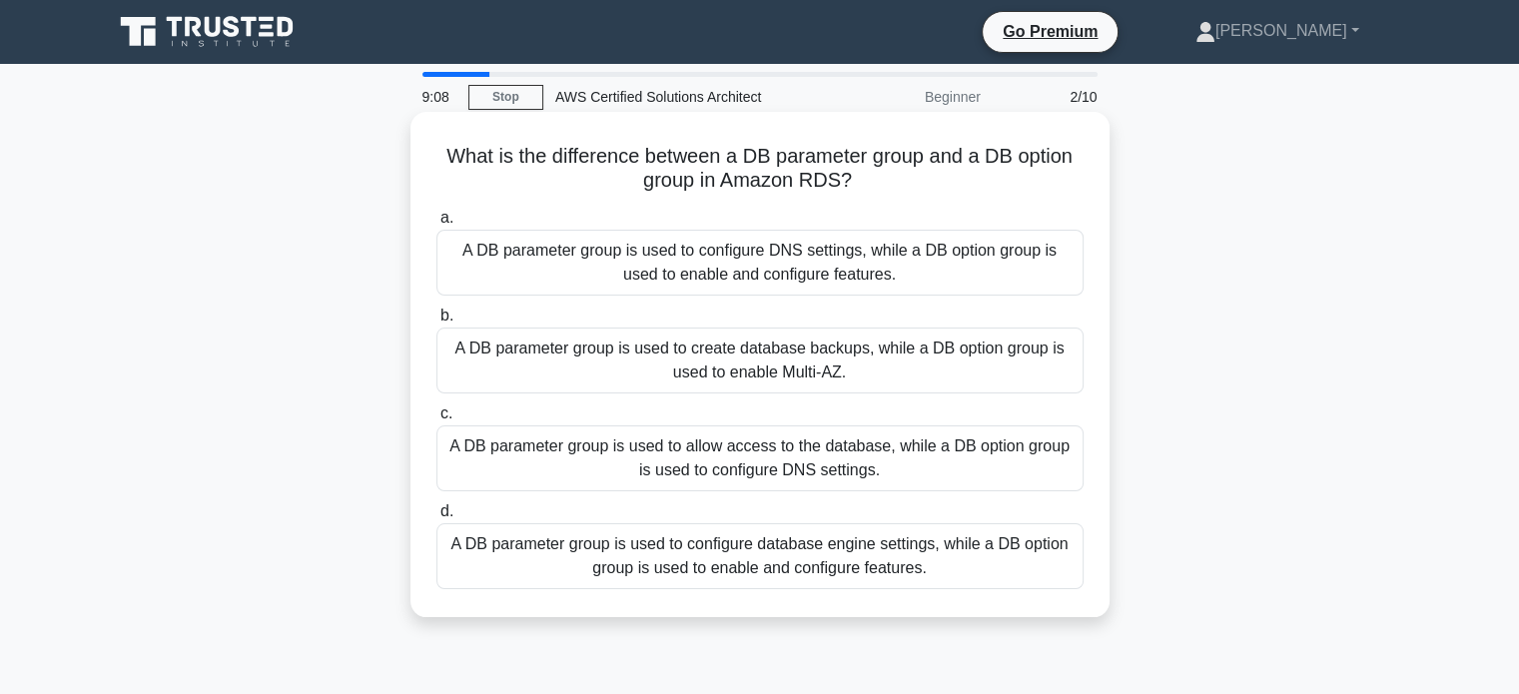
click at [798, 377] on div "A DB parameter group is used to create database backups, while a DB option grou…" at bounding box center [760, 361] width 647 height 66
click at [437, 323] on input "b. A DB parameter group is used to create database backups, while a DB option g…" at bounding box center [437, 316] width 0 height 13
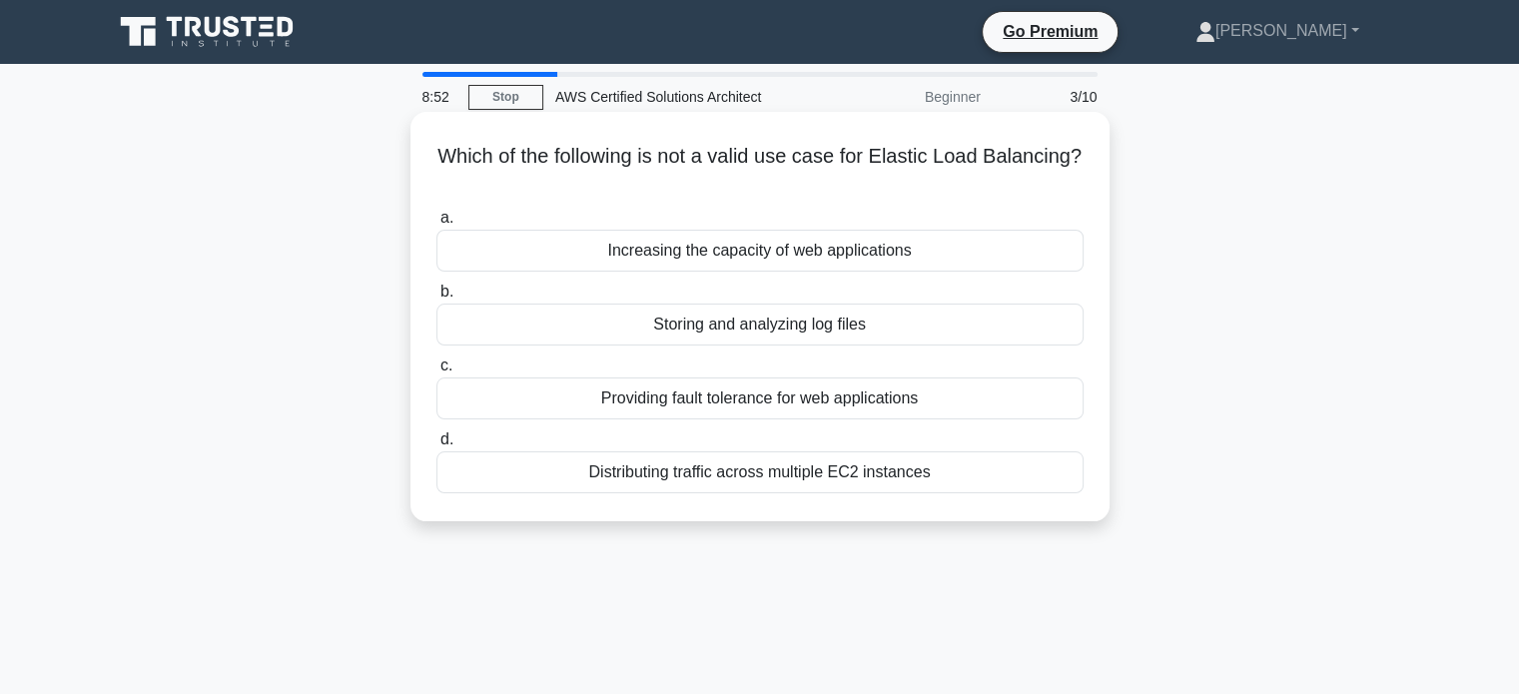
click at [820, 395] on div "Providing fault tolerance for web applications" at bounding box center [760, 399] width 647 height 42
click at [437, 373] on input "c. Providing fault tolerance for web applications" at bounding box center [437, 366] width 0 height 13
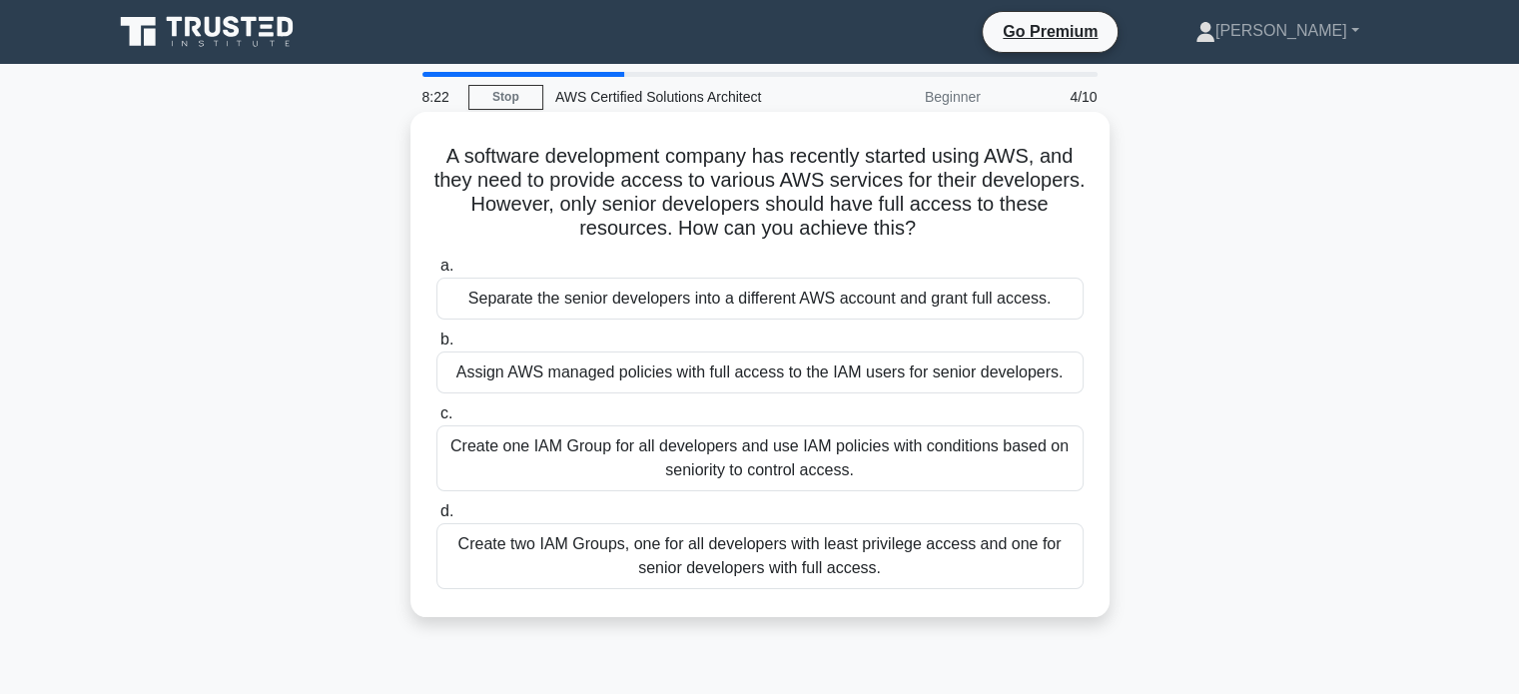
click at [858, 571] on div "Create two IAM Groups, one for all developers with least privilege access and o…" at bounding box center [760, 556] width 647 height 66
click at [437, 518] on input "d. Create two IAM Groups, one for all developers with least privilege access an…" at bounding box center [437, 511] width 0 height 13
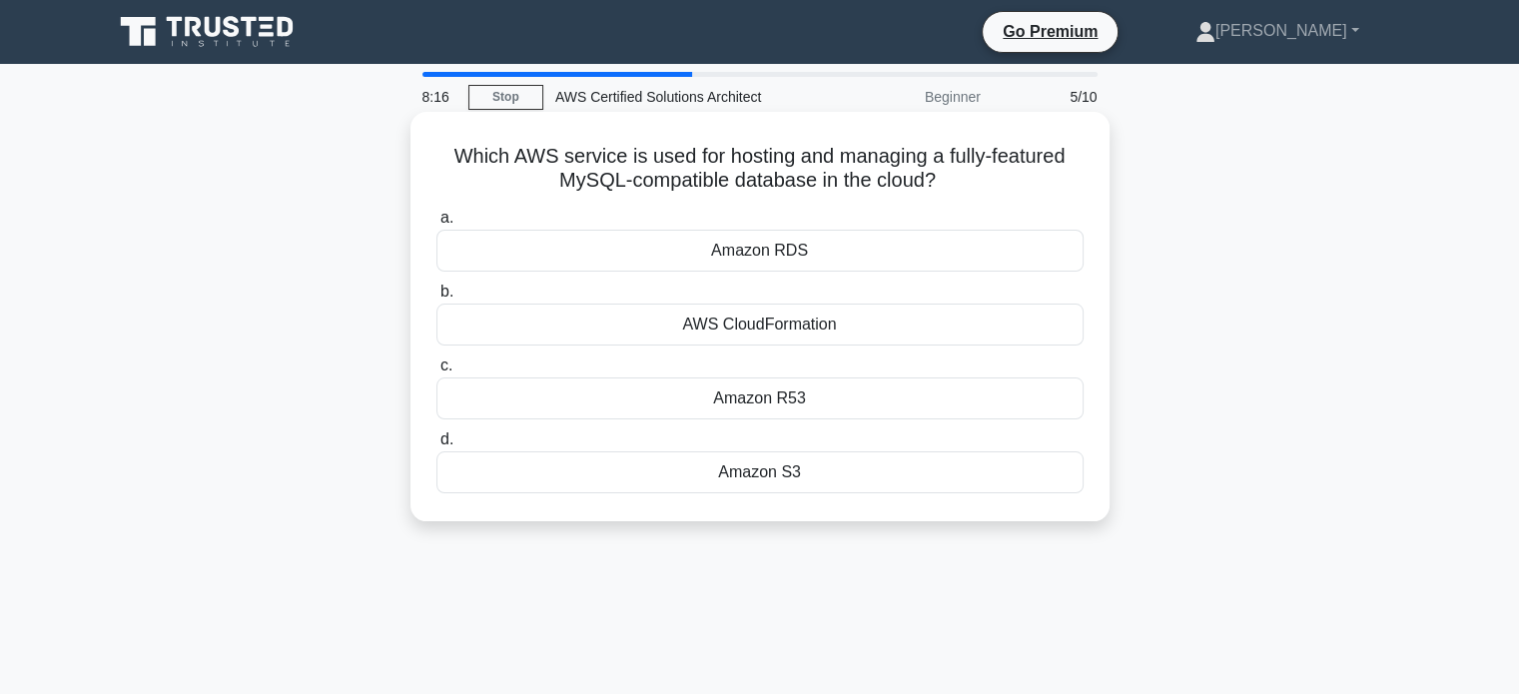
click at [875, 249] on div "Amazon RDS" at bounding box center [760, 251] width 647 height 42
click at [437, 225] on input "a. Amazon RDS" at bounding box center [437, 218] width 0 height 13
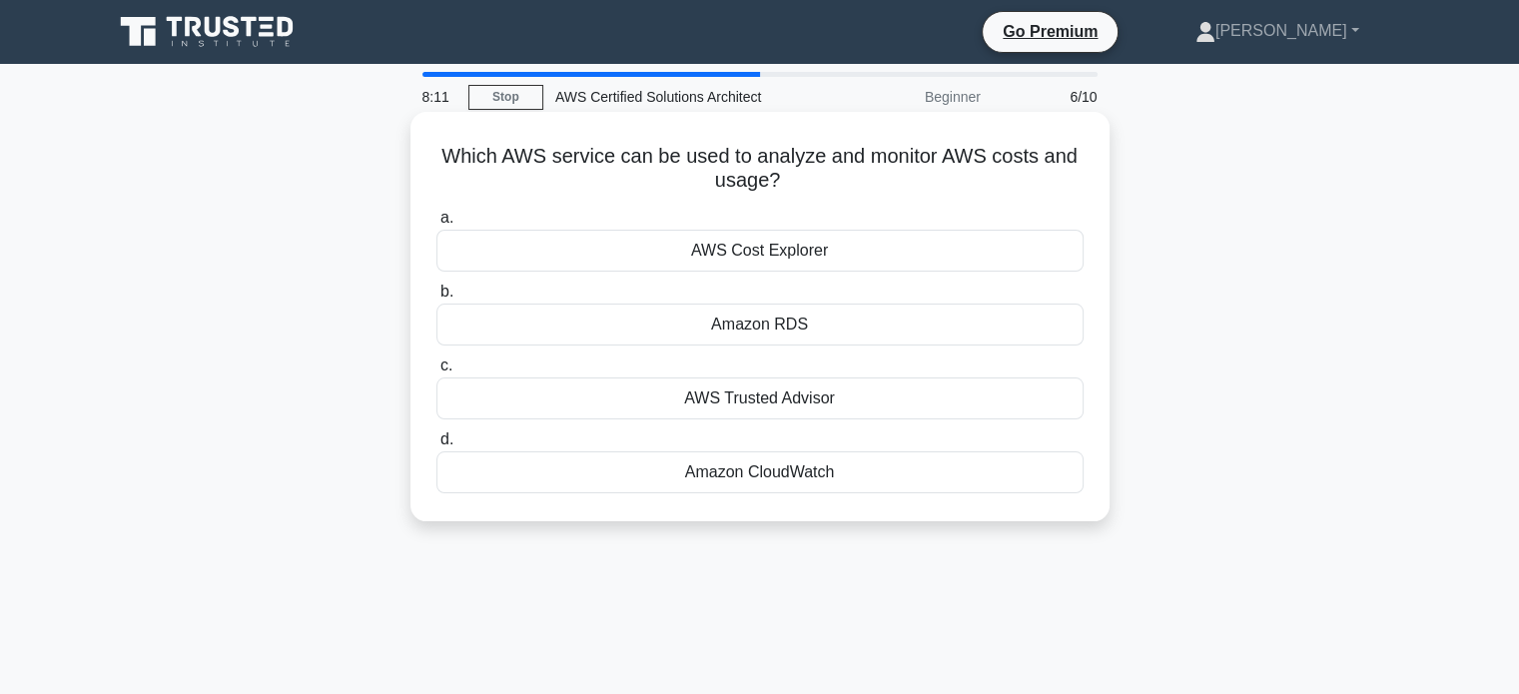
click at [878, 255] on div "AWS Cost Explorer" at bounding box center [760, 251] width 647 height 42
click at [437, 225] on input "a. AWS Cost Explorer" at bounding box center [437, 218] width 0 height 13
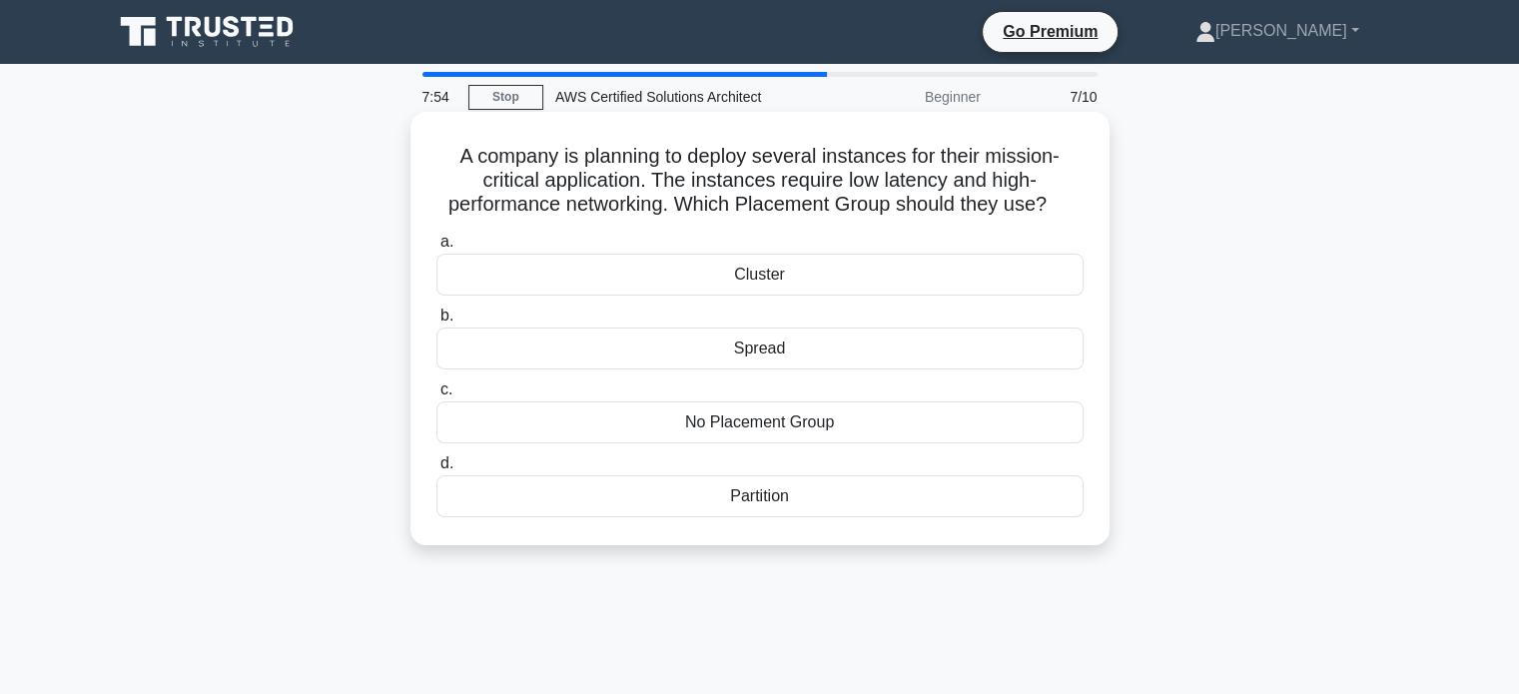
click at [877, 272] on div "Cluster" at bounding box center [760, 275] width 647 height 42
click at [437, 249] on input "a. Cluster" at bounding box center [437, 242] width 0 height 13
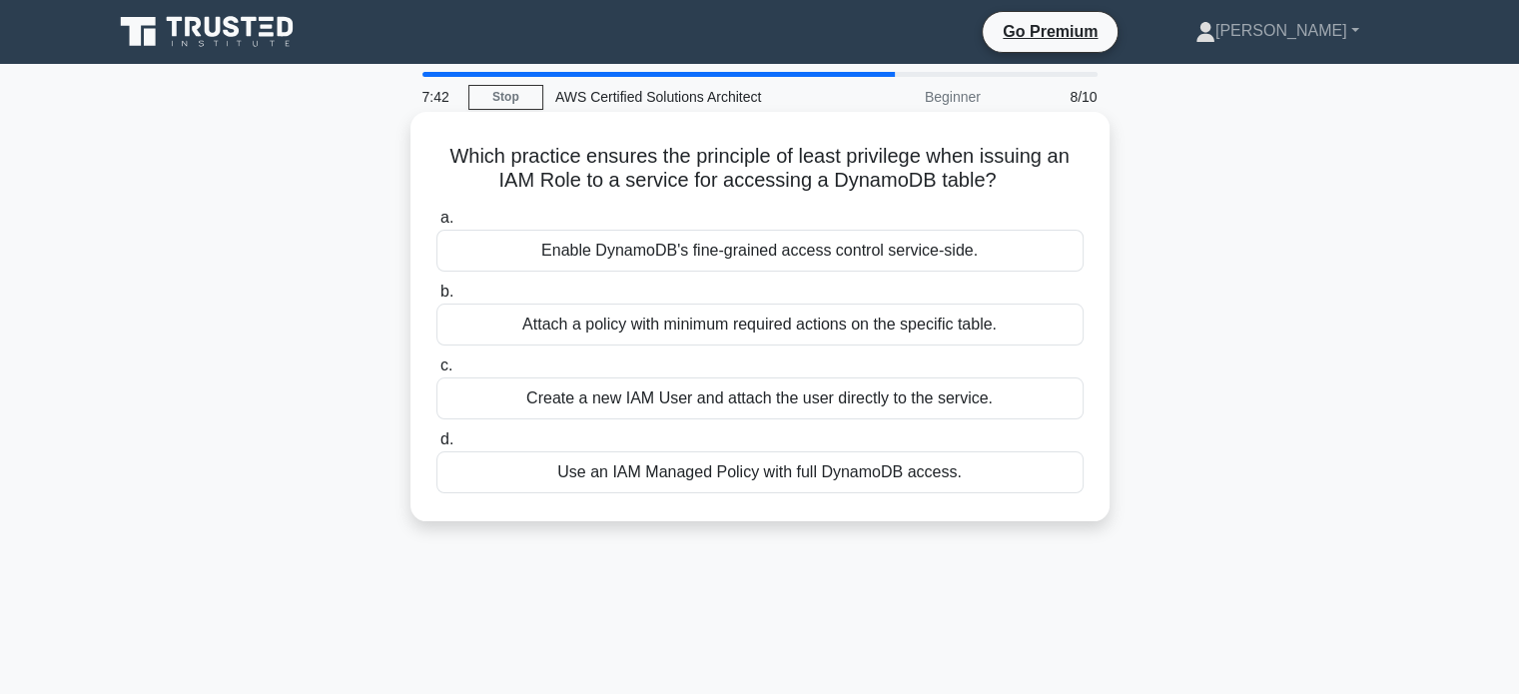
click at [699, 333] on div "Attach a policy with minimum required actions on the specific table." at bounding box center [760, 325] width 647 height 42
click at [437, 299] on input "b. Attach a policy with minimum required actions on the specific table." at bounding box center [437, 292] width 0 height 13
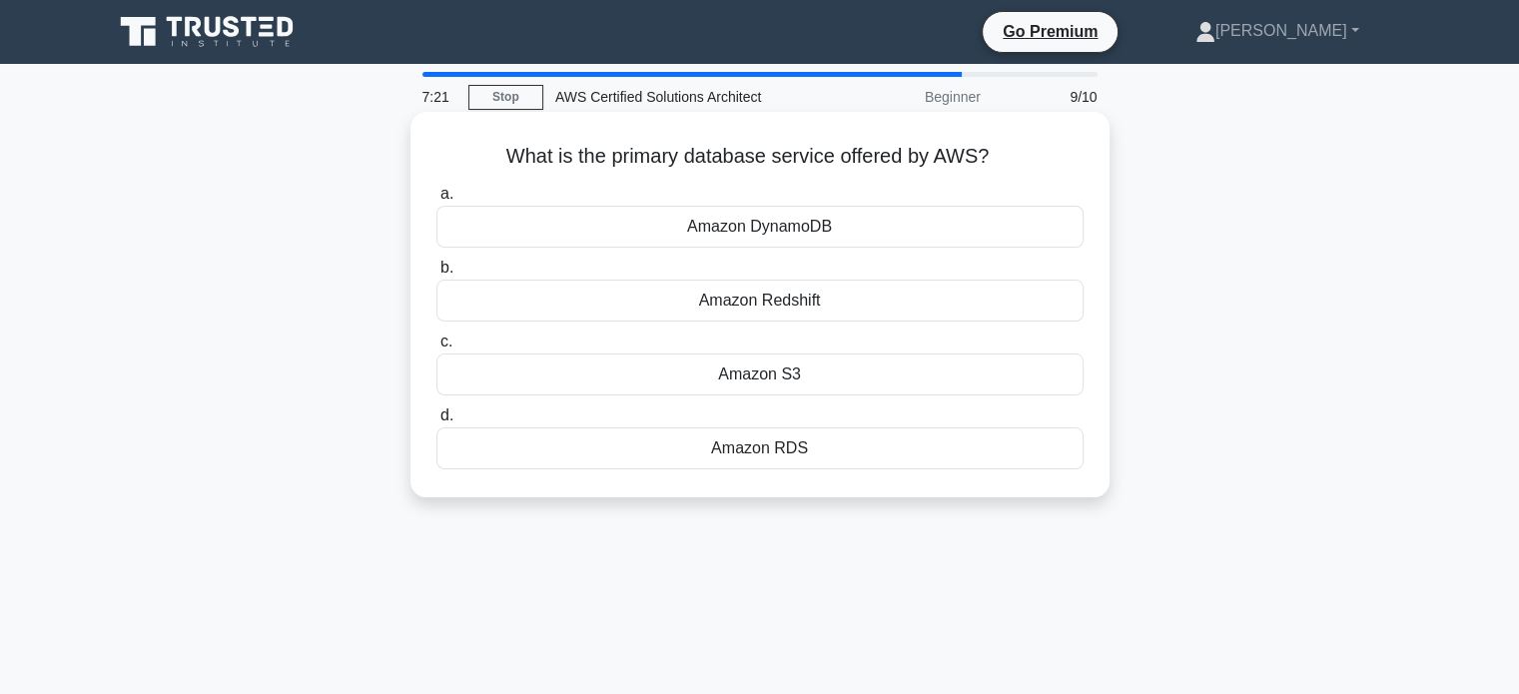
click at [784, 438] on div "Amazon RDS" at bounding box center [760, 449] width 647 height 42
click at [437, 423] on input "d. Amazon RDS" at bounding box center [437, 416] width 0 height 13
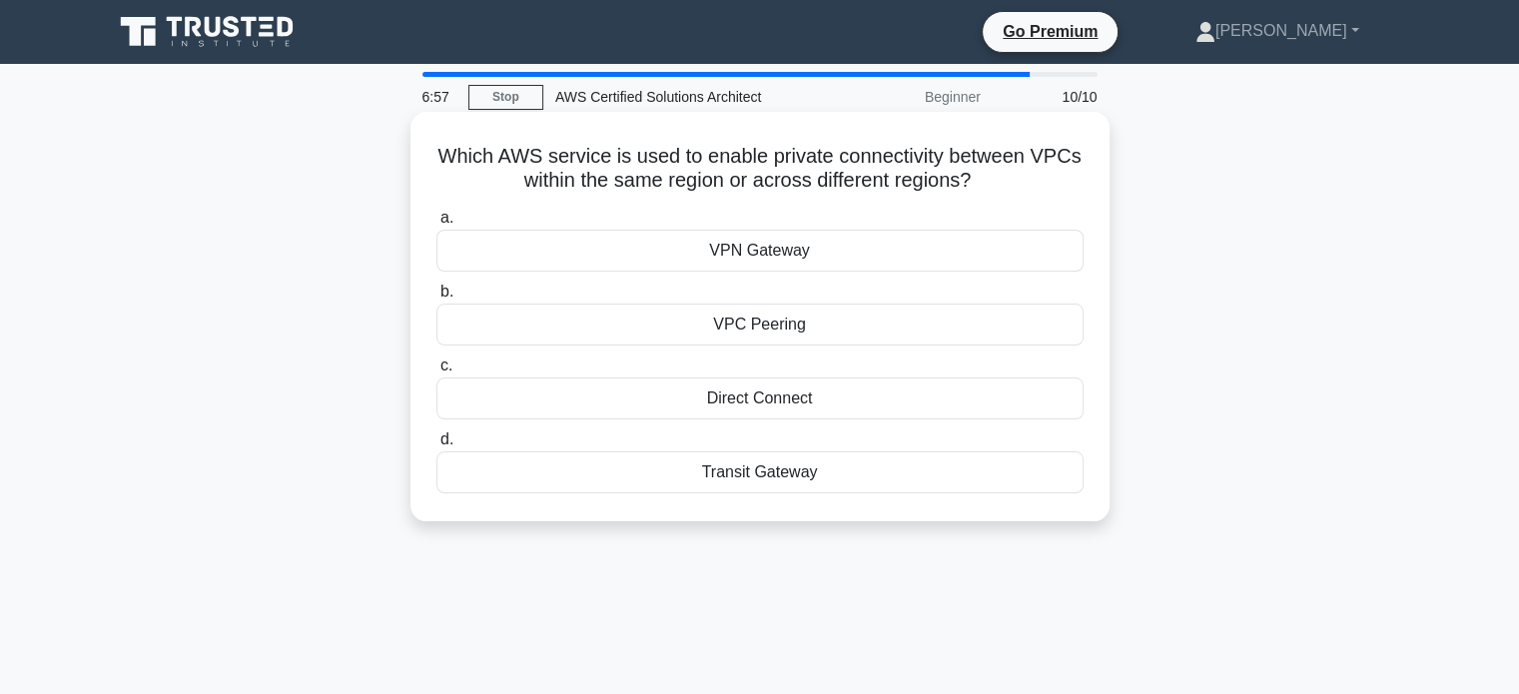
click at [701, 258] on div "VPN Gateway" at bounding box center [760, 251] width 647 height 42
click at [437, 225] on input "a. VPN Gateway" at bounding box center [437, 218] width 0 height 13
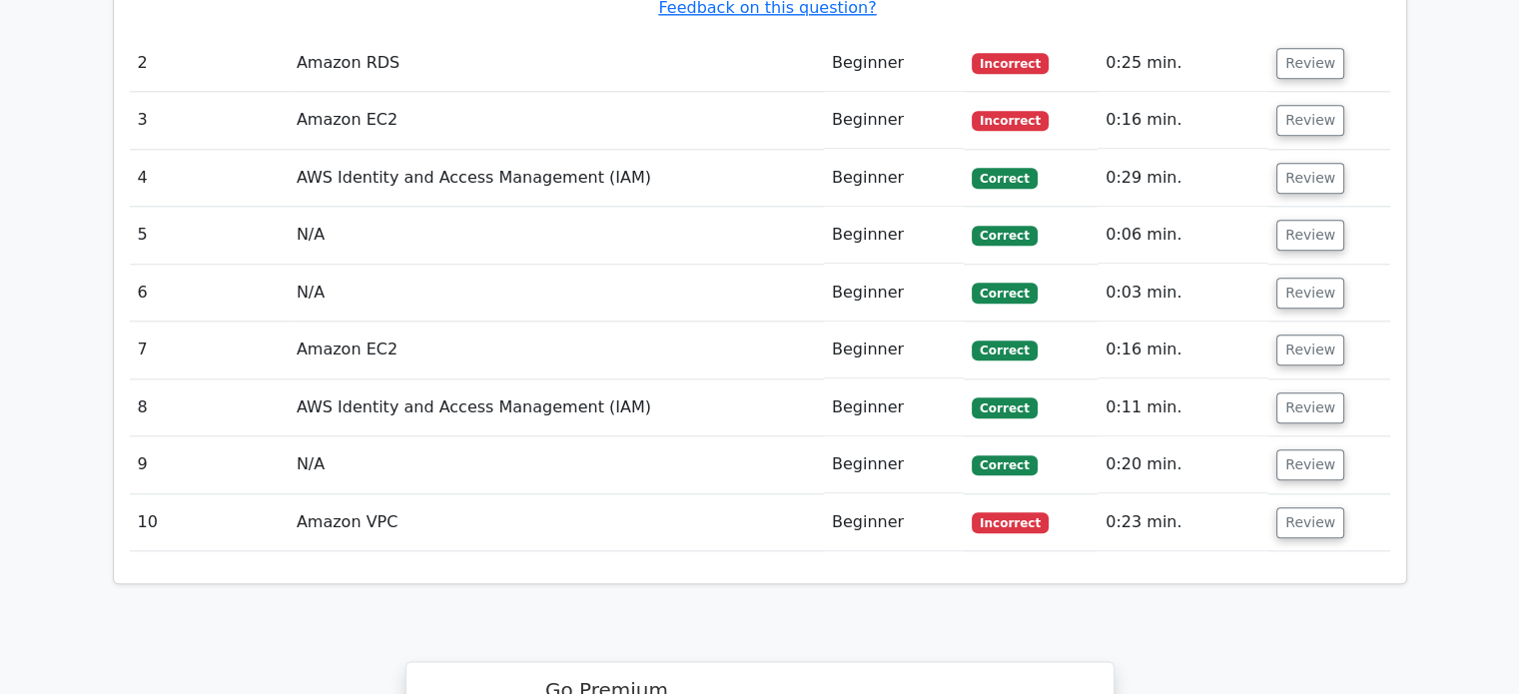
scroll to position [2398, 0]
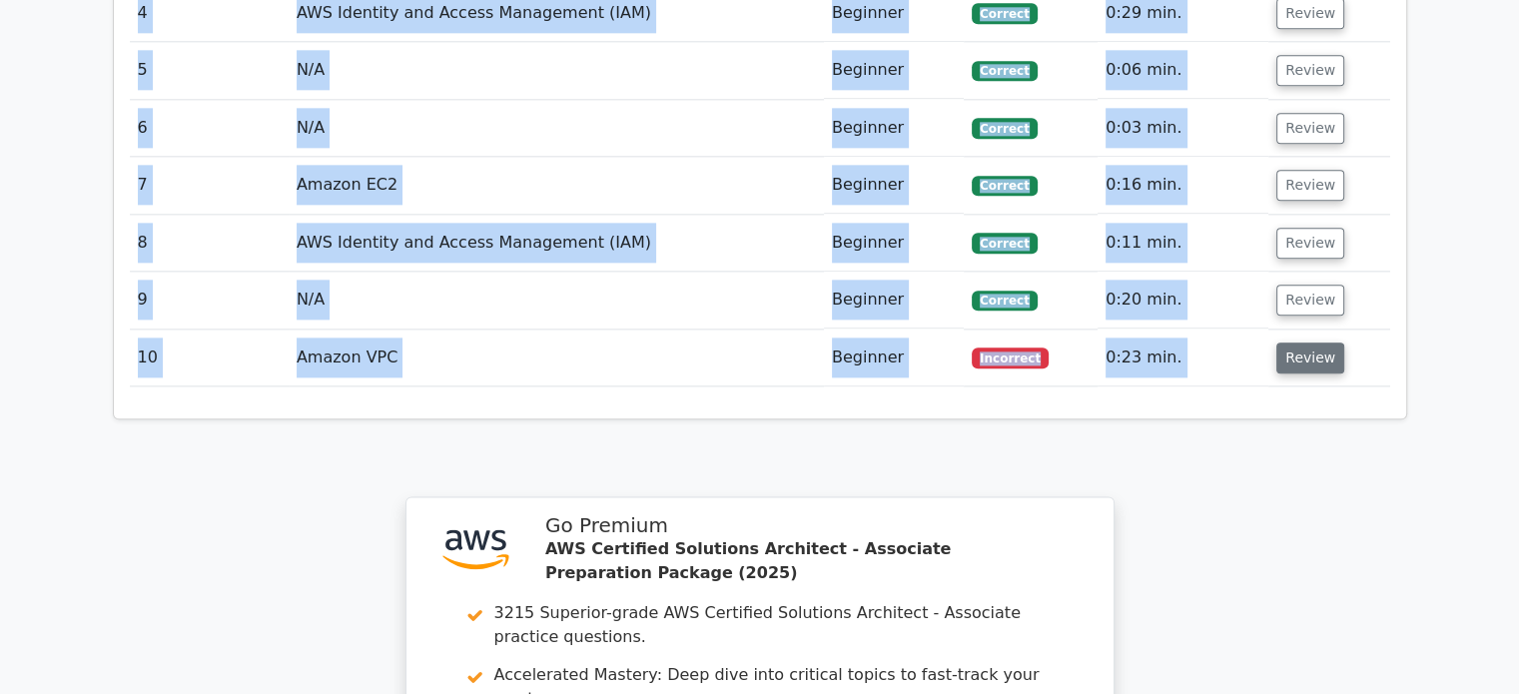
click at [1321, 343] on button "Review" at bounding box center [1311, 358] width 68 height 31
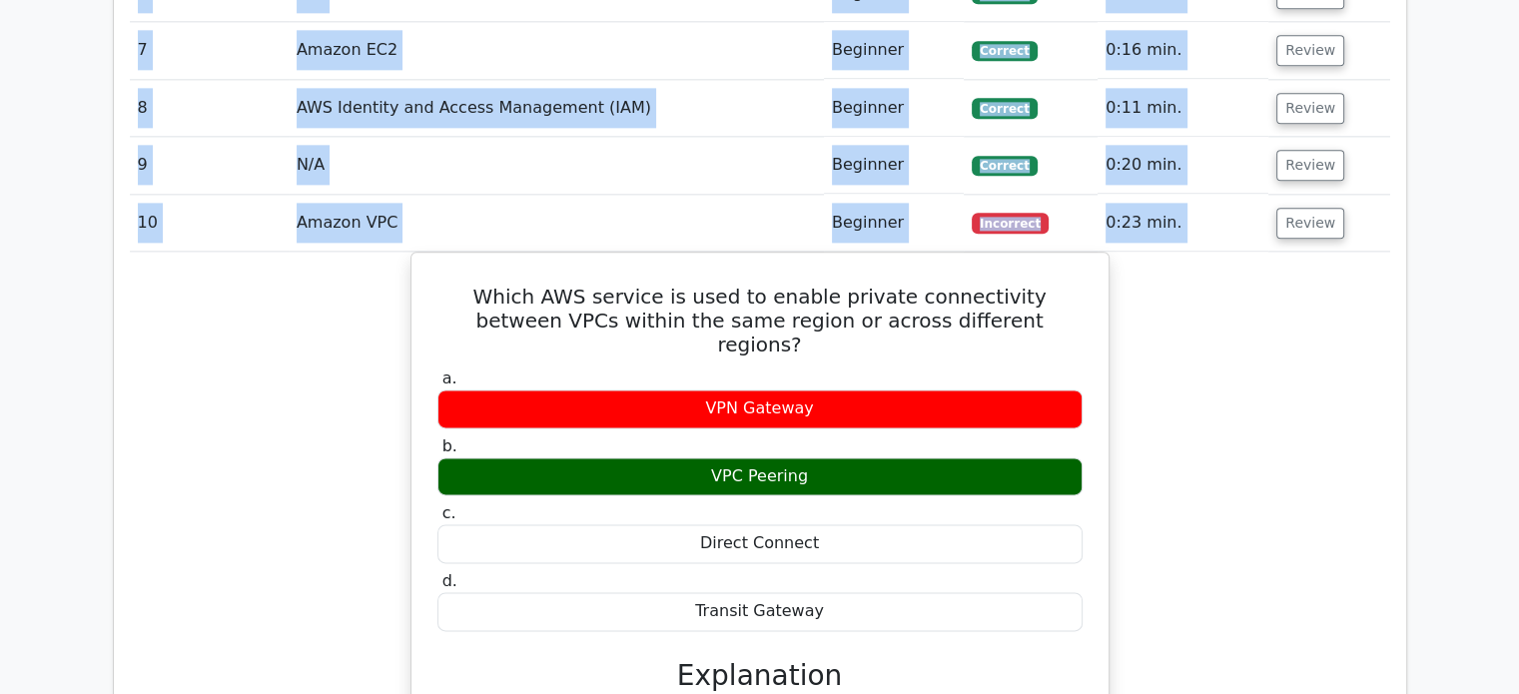
scroll to position [2597, 0]
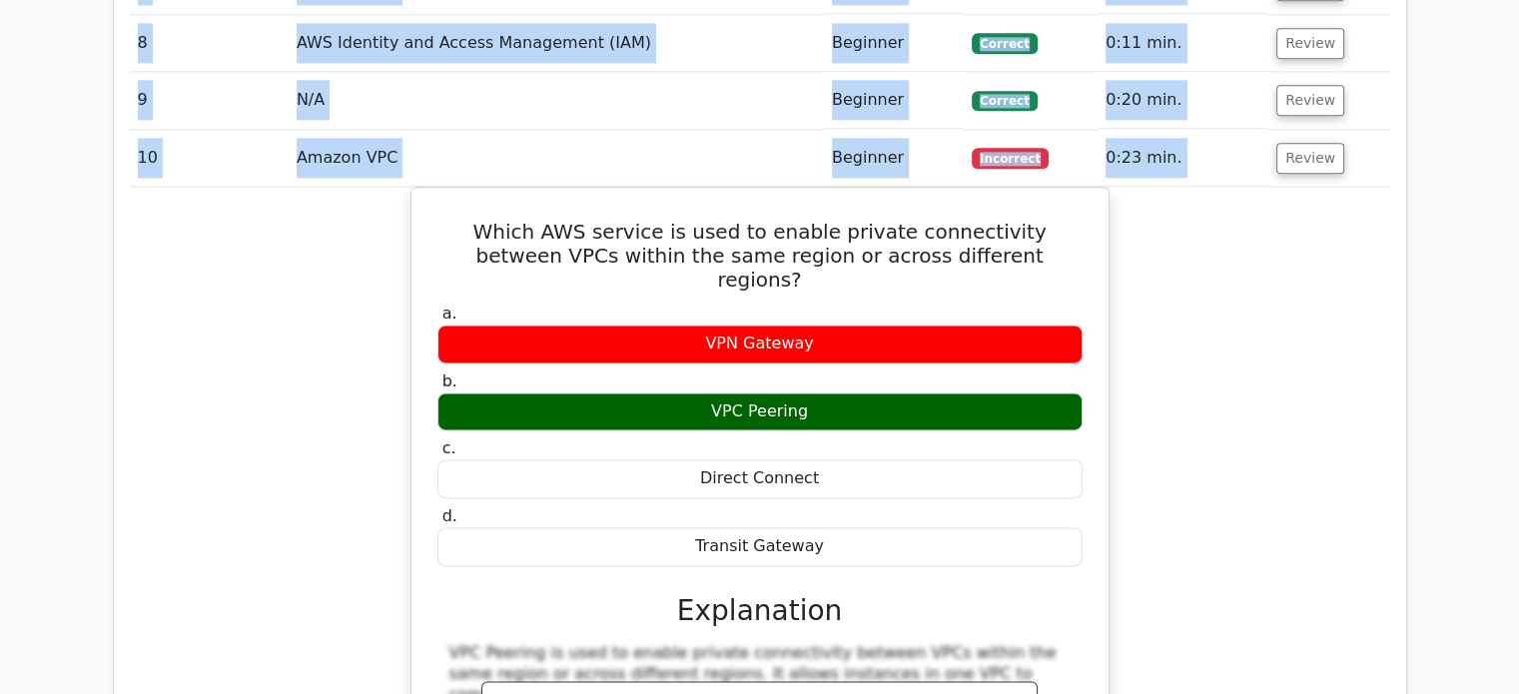
click at [1201, 407] on div "Which AWS service is used to enable private connectivity between VPCs within th…" at bounding box center [760, 579] width 1261 height 785
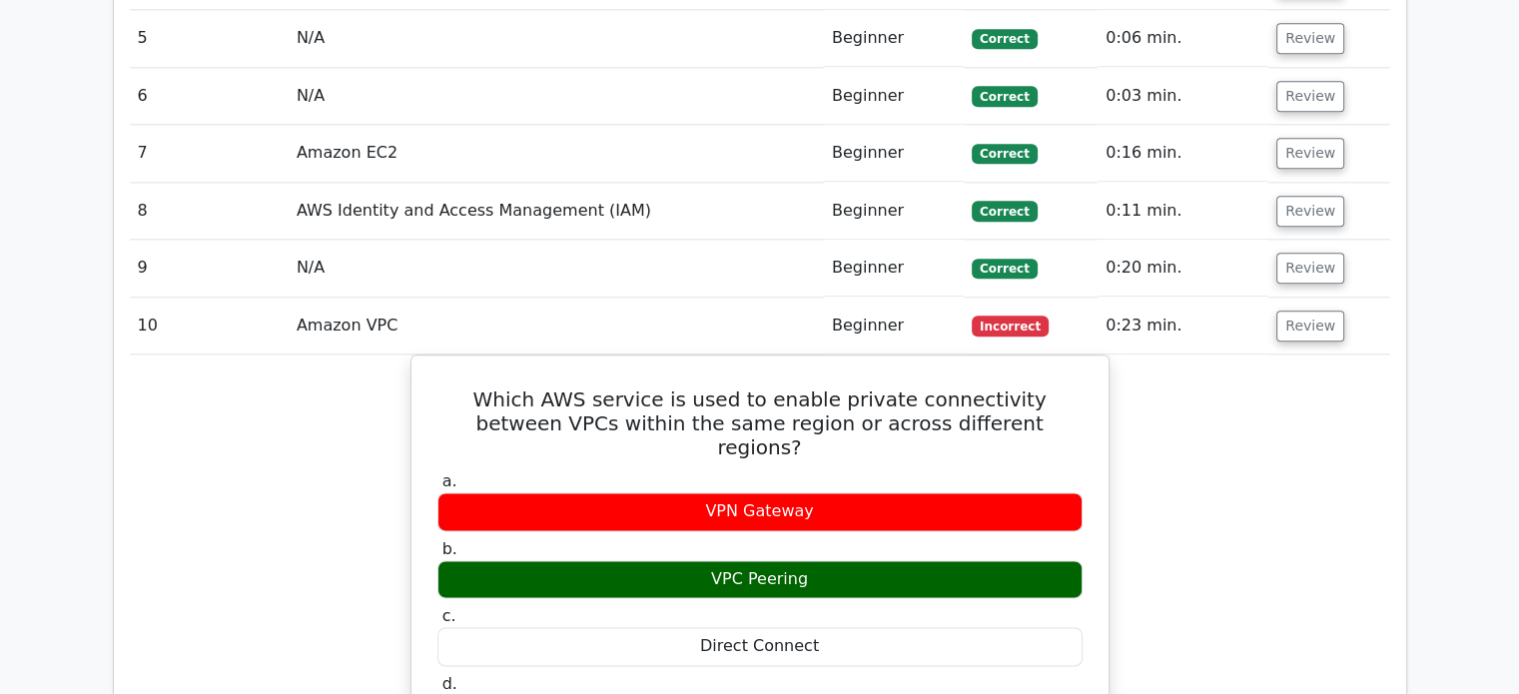
scroll to position [2398, 0]
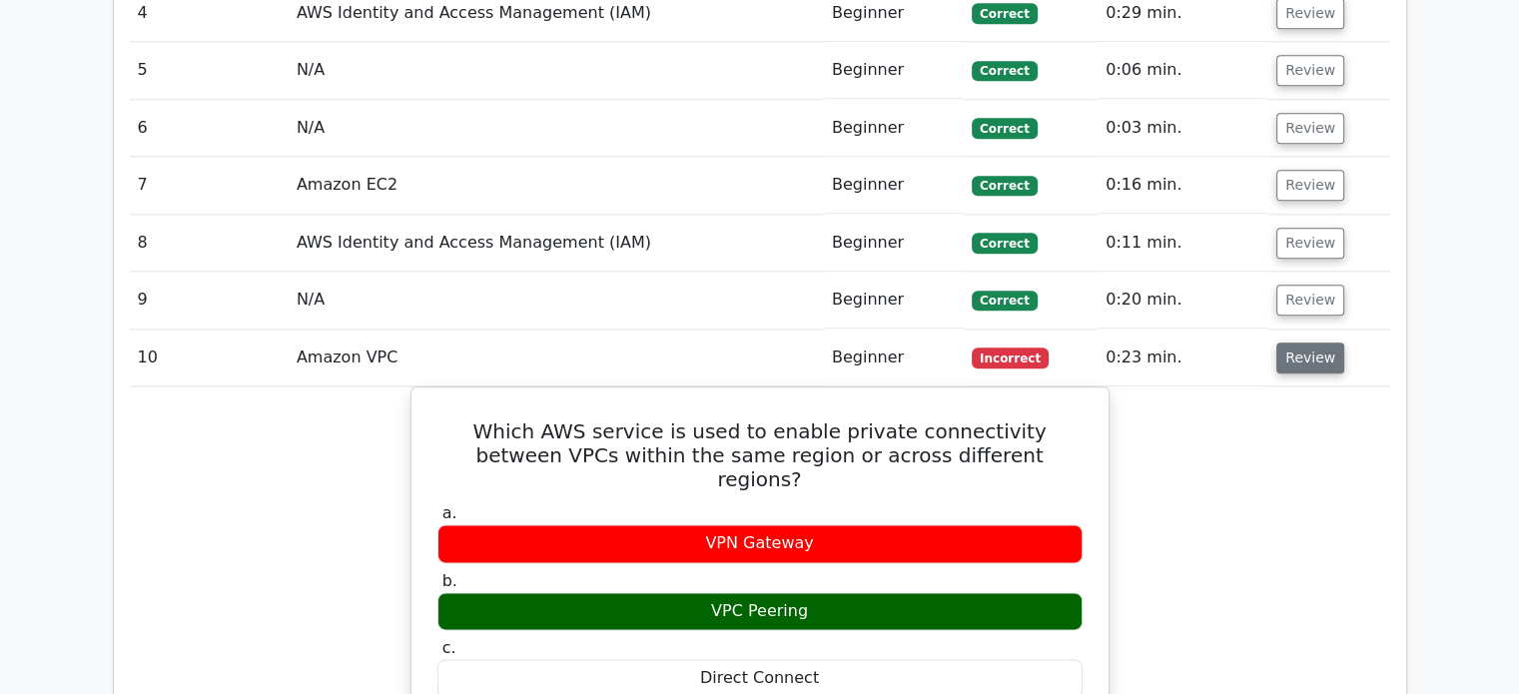
click at [1314, 343] on button "Review" at bounding box center [1311, 358] width 68 height 31
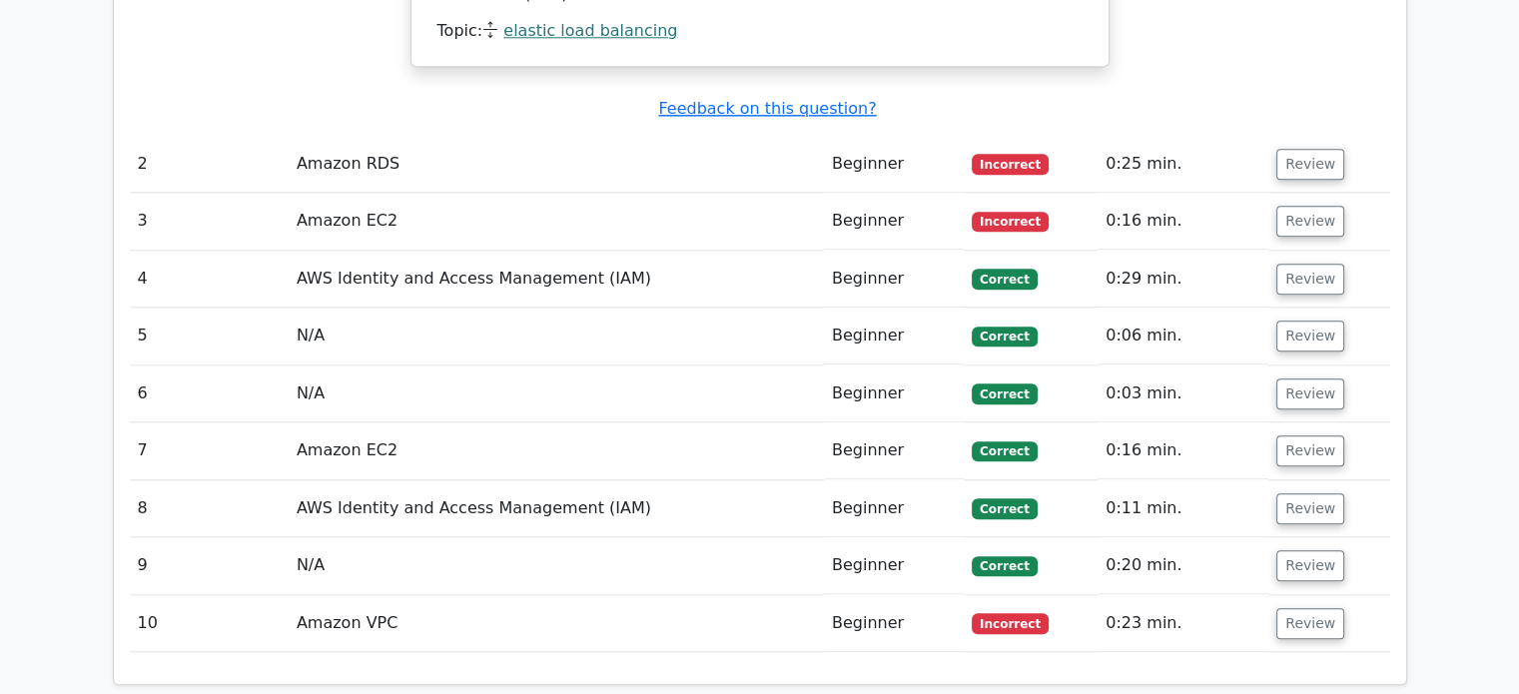
scroll to position [2098, 0]
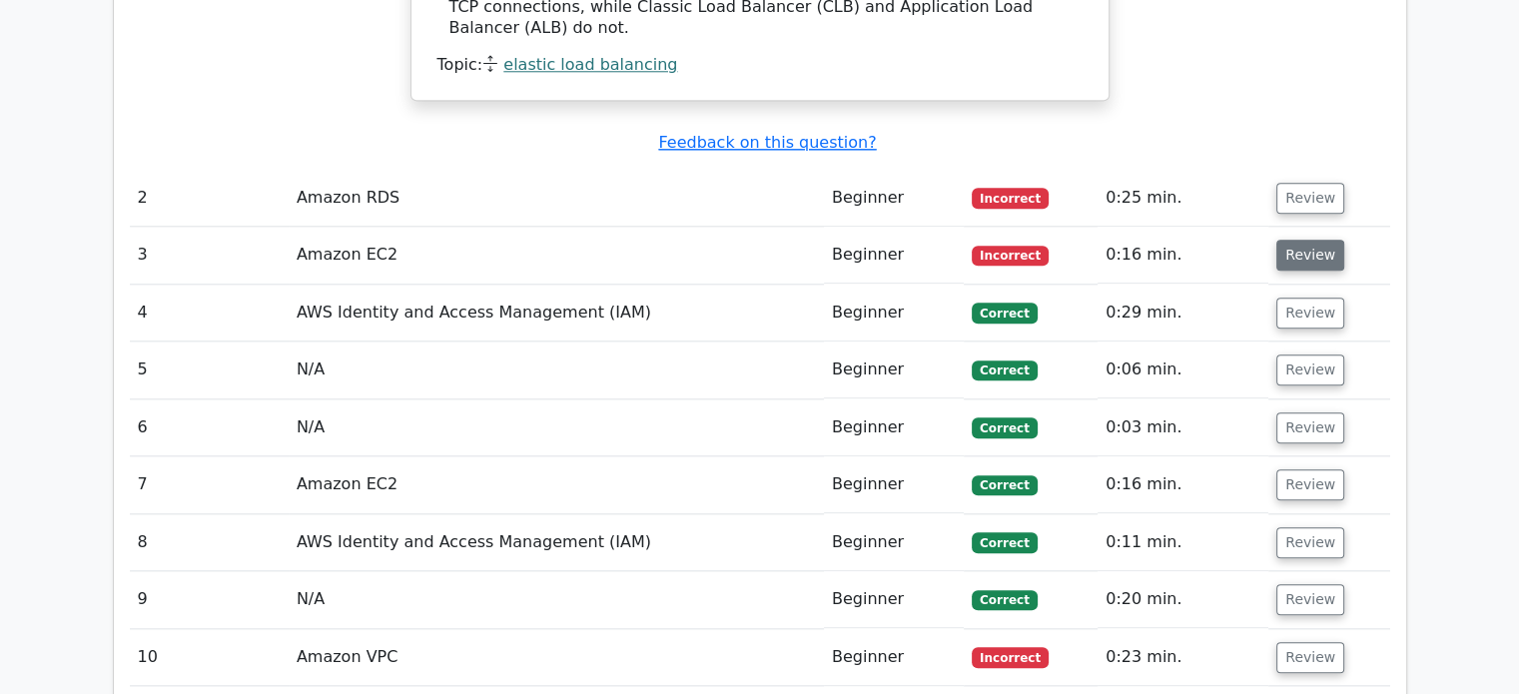
click at [1314, 240] on button "Review" at bounding box center [1311, 255] width 68 height 31
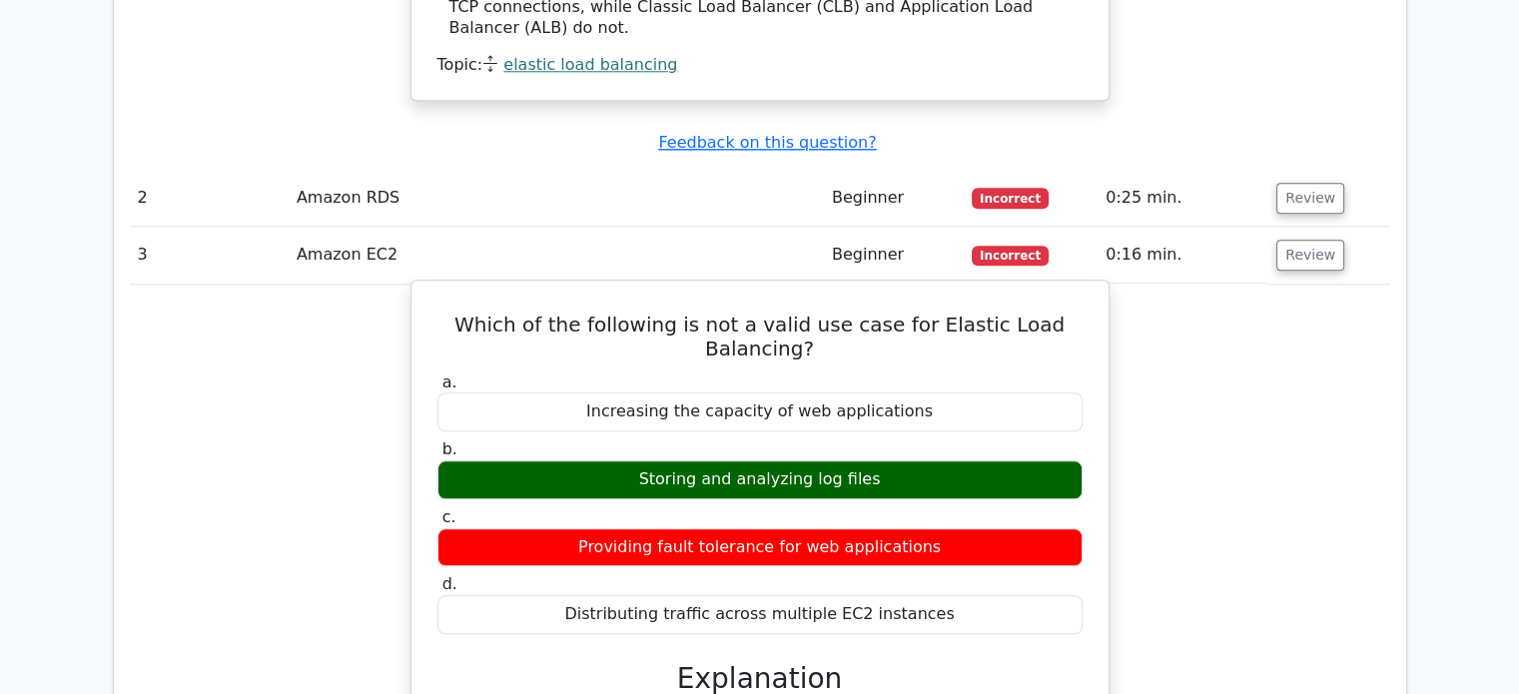
drag, startPoint x: 581, startPoint y: 471, endPoint x: 1013, endPoint y: 479, distance: 431.6
click at [970, 503] on div "a. Increasing the capacity of web applications b. Storing and analyzing log fil…" at bounding box center [760, 504] width 669 height 270
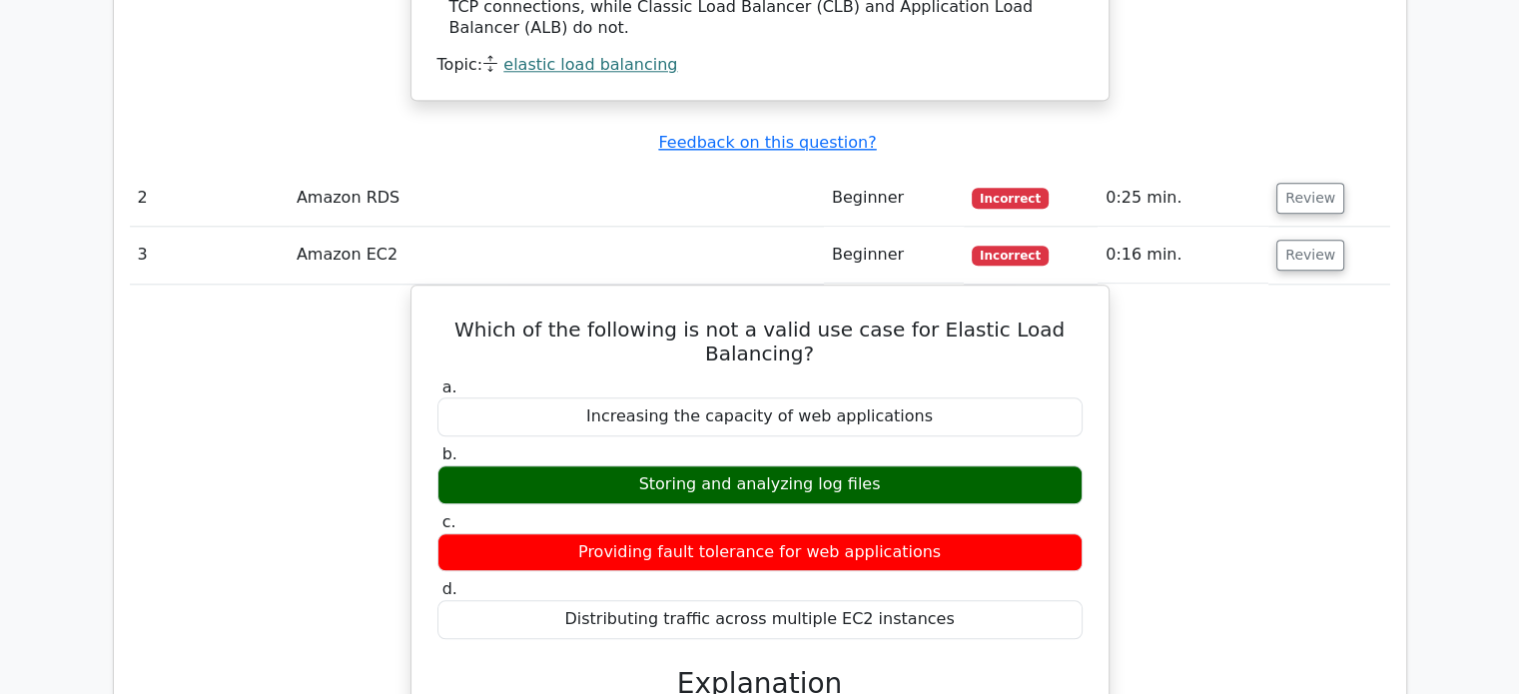
click at [1283, 353] on div "Which of the following is not a valid use case for Elastic Load Balancing? a. I…" at bounding box center [760, 665] width 1261 height 761
click at [1319, 183] on button "Review" at bounding box center [1311, 198] width 68 height 31
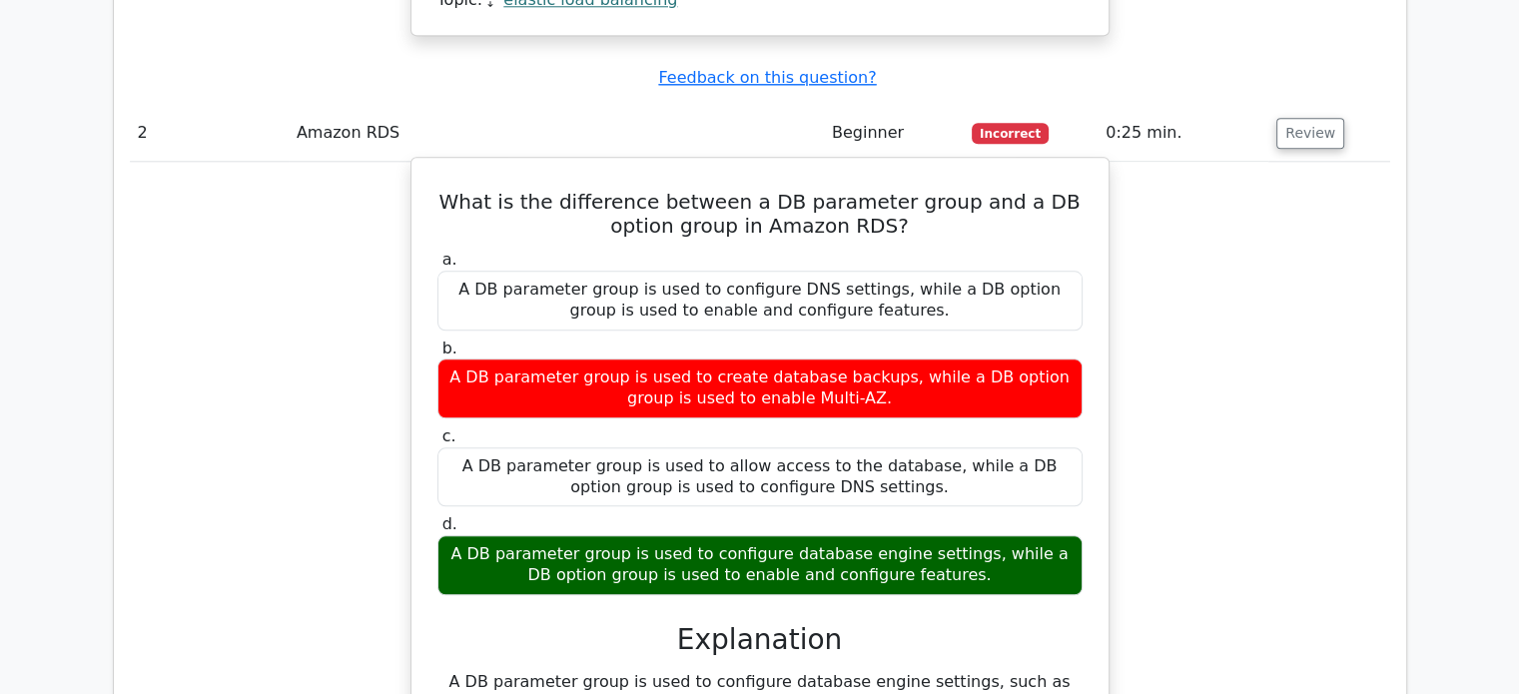
scroll to position [2198, 0]
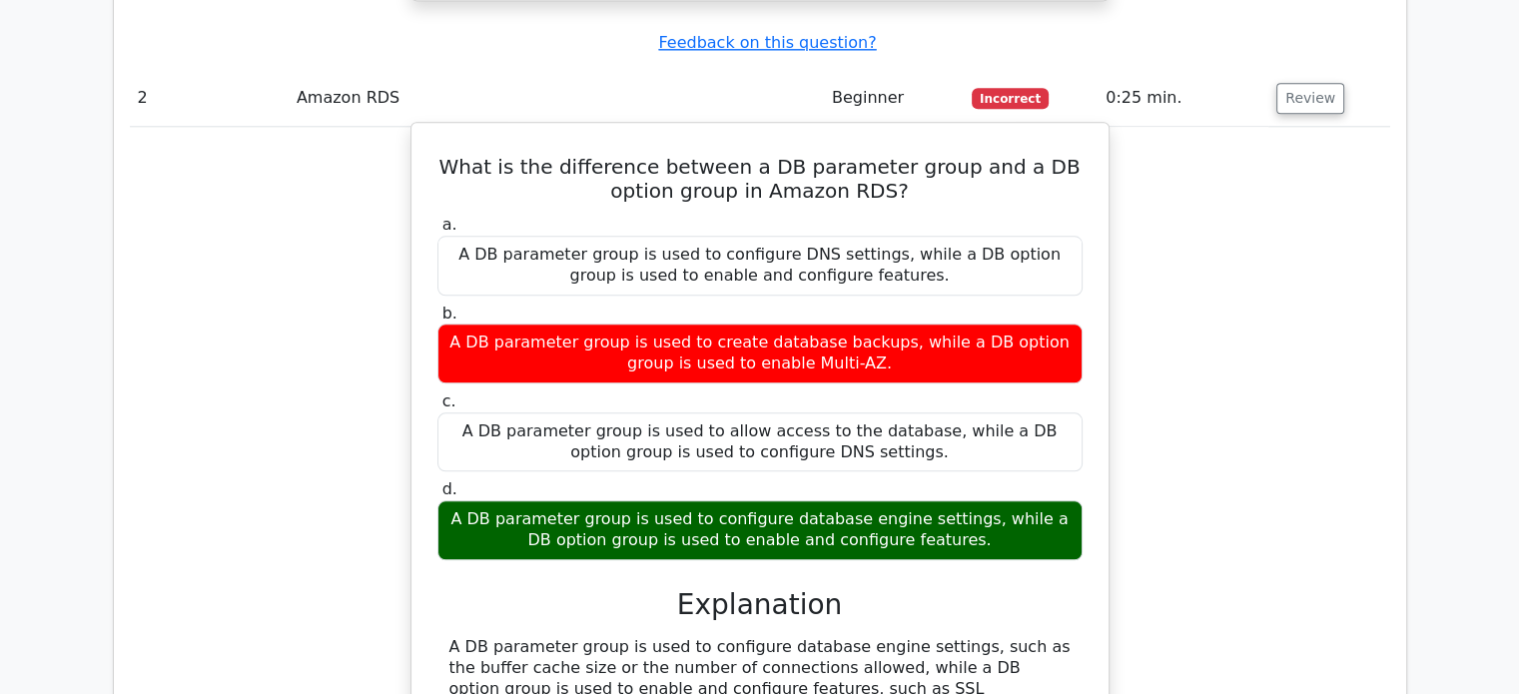
click at [1003, 501] on div "A DB parameter group is used to configure database engine settings, while a DB …" at bounding box center [760, 531] width 645 height 60
drag, startPoint x: 464, startPoint y: 437, endPoint x: 978, endPoint y: 478, distance: 516.1
click at [978, 501] on div "A DB parameter group is used to configure database engine settings, while a DB …" at bounding box center [760, 531] width 645 height 60
click at [971, 501] on div "A DB parameter group is used to configure database engine settings, while a DB …" at bounding box center [760, 531] width 645 height 60
drag, startPoint x: 963, startPoint y: 463, endPoint x: 630, endPoint y: 427, distance: 334.6
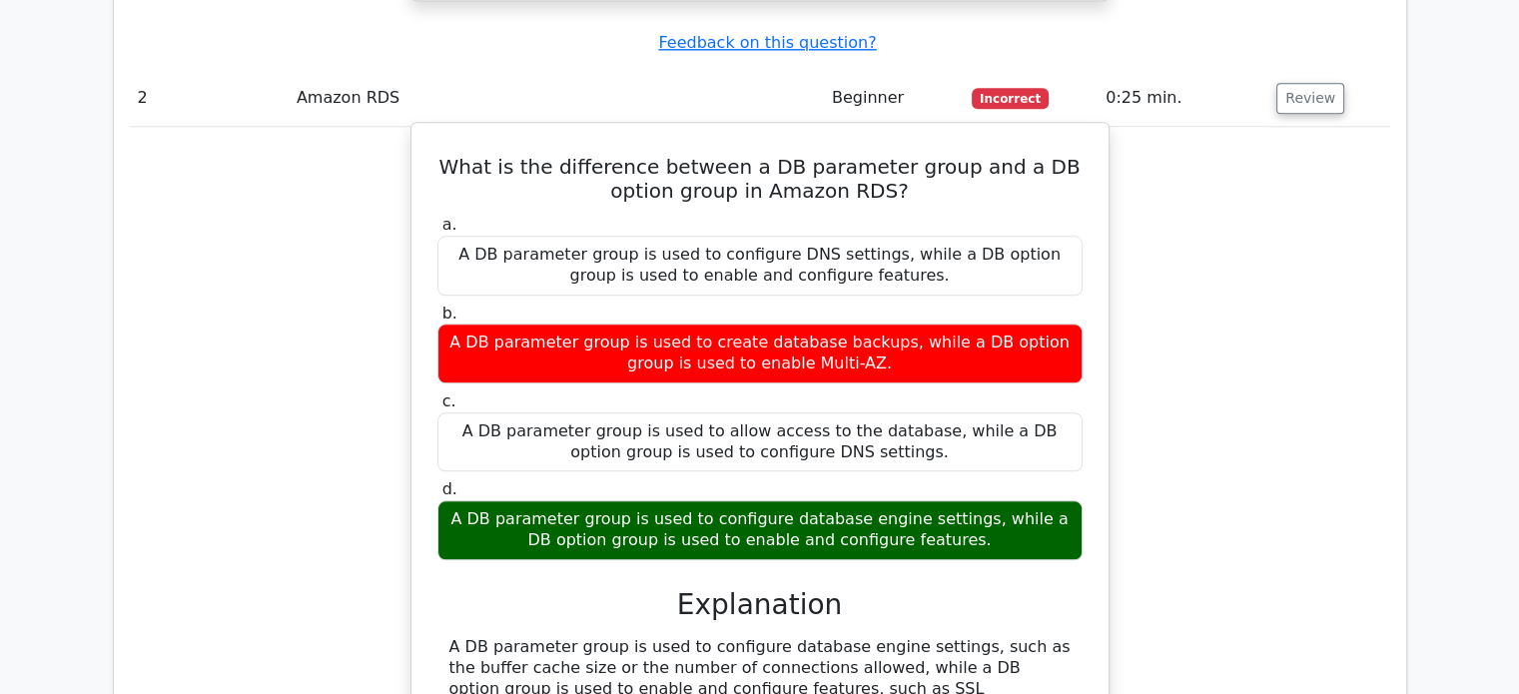
click at [476, 501] on div "A DB parameter group is used to configure database engine settings, while a DB …" at bounding box center [760, 531] width 645 height 60
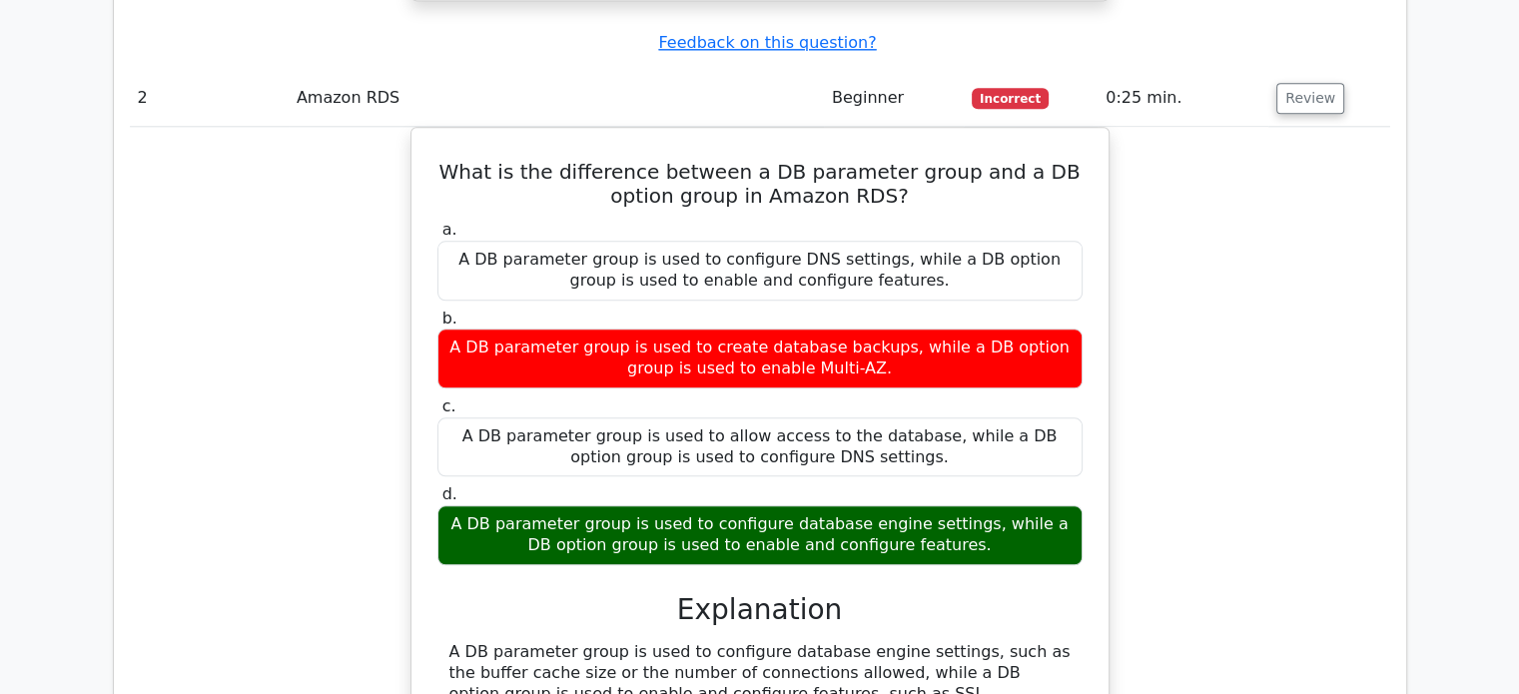
click at [1330, 408] on div "What is the difference between a DB parameter group and a DB option group in Am…" at bounding box center [760, 469] width 1261 height 684
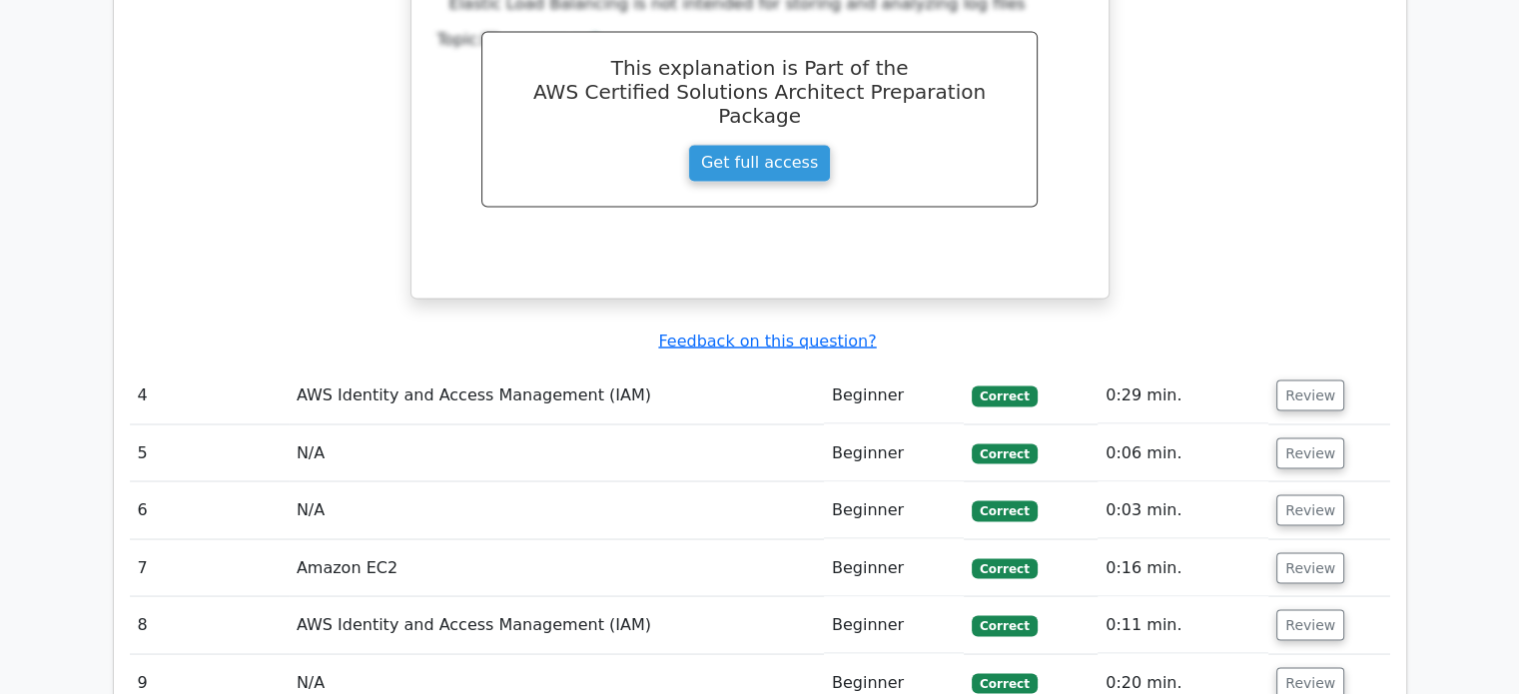
scroll to position [3796, 0]
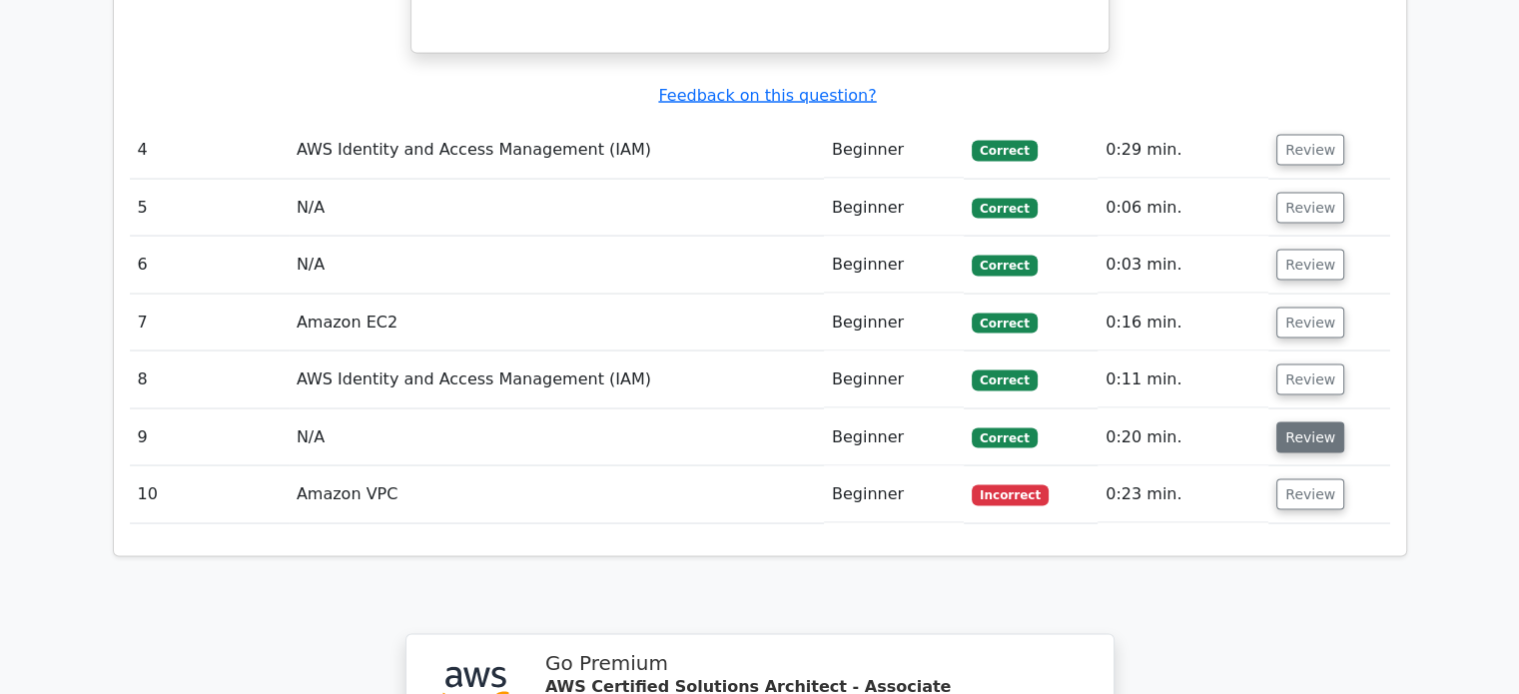
click at [1297, 422] on button "Review" at bounding box center [1311, 437] width 68 height 31
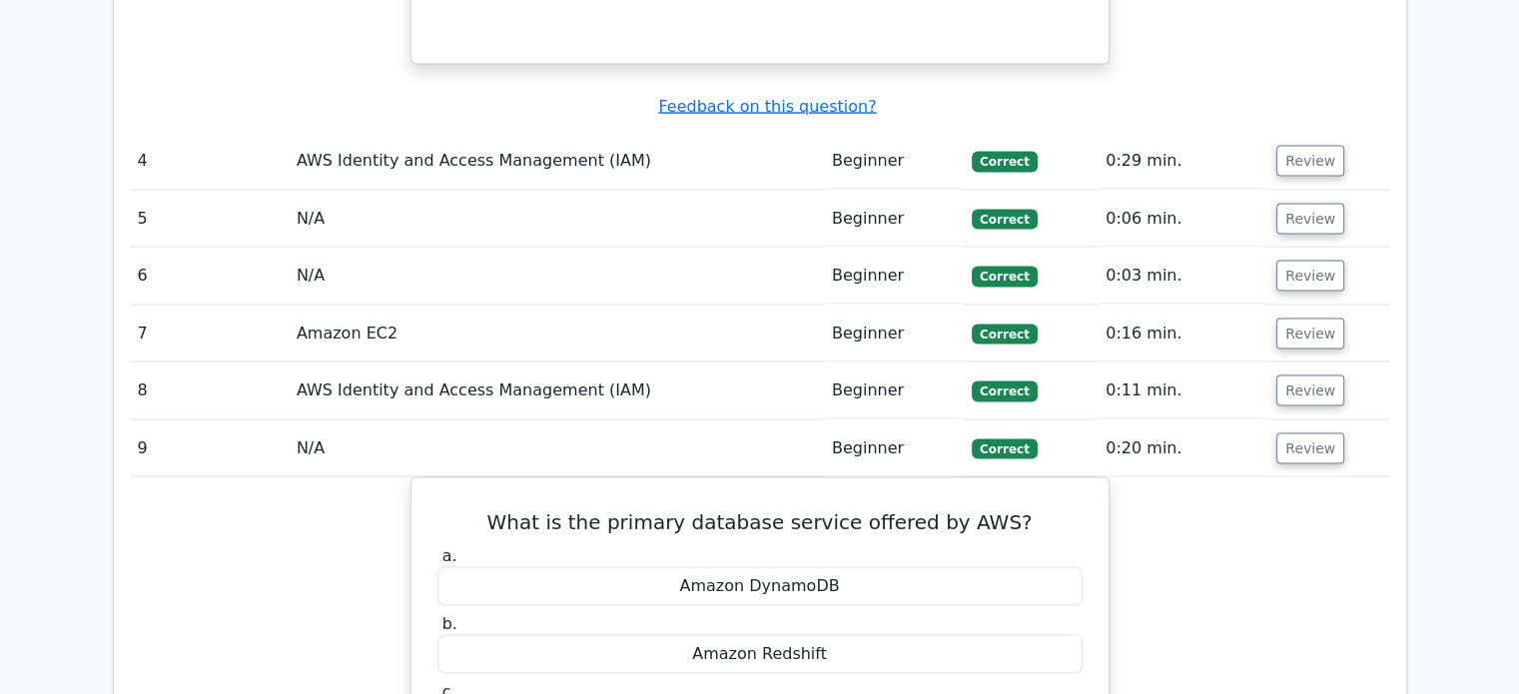
scroll to position [3696, 0]
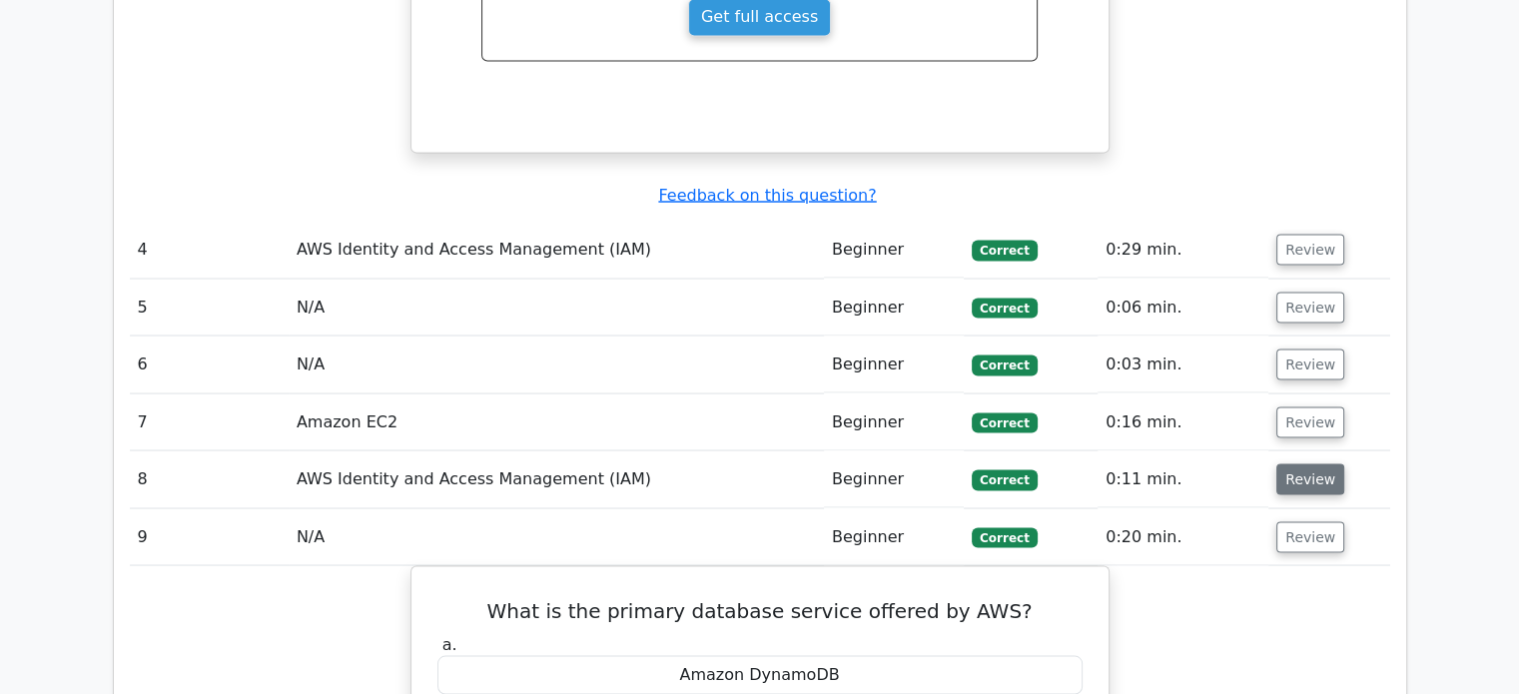
click at [1307, 464] on button "Review" at bounding box center [1311, 479] width 68 height 31
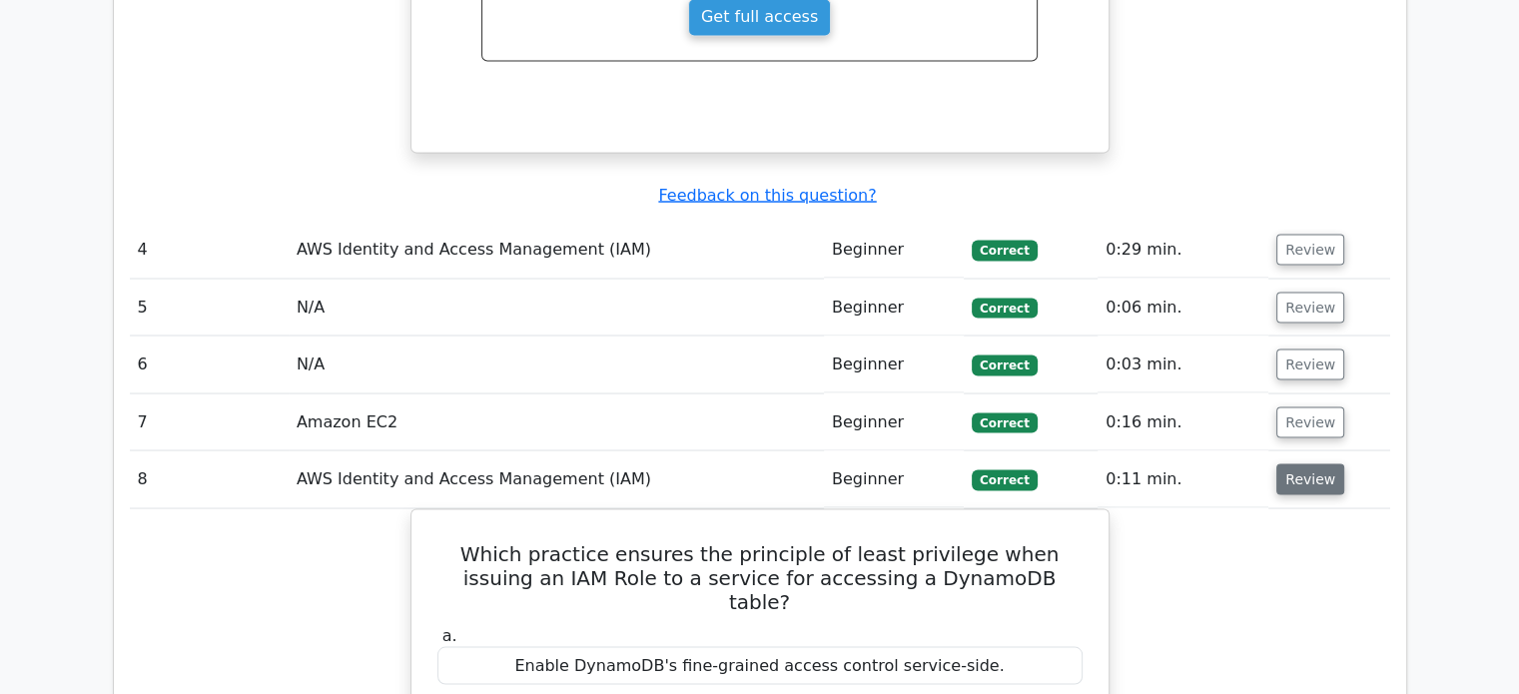
click at [1307, 464] on button "Review" at bounding box center [1311, 479] width 68 height 31
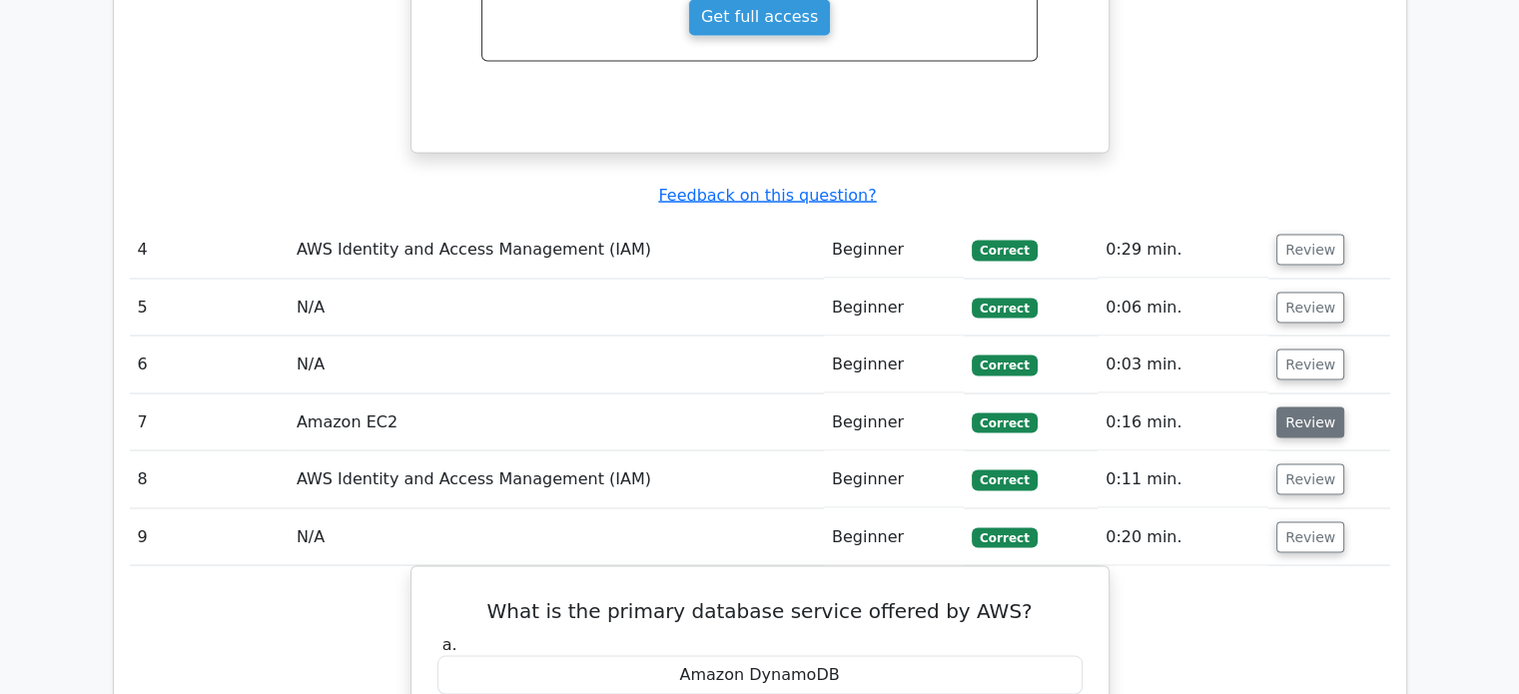
click at [1306, 407] on button "Review" at bounding box center [1311, 422] width 68 height 31
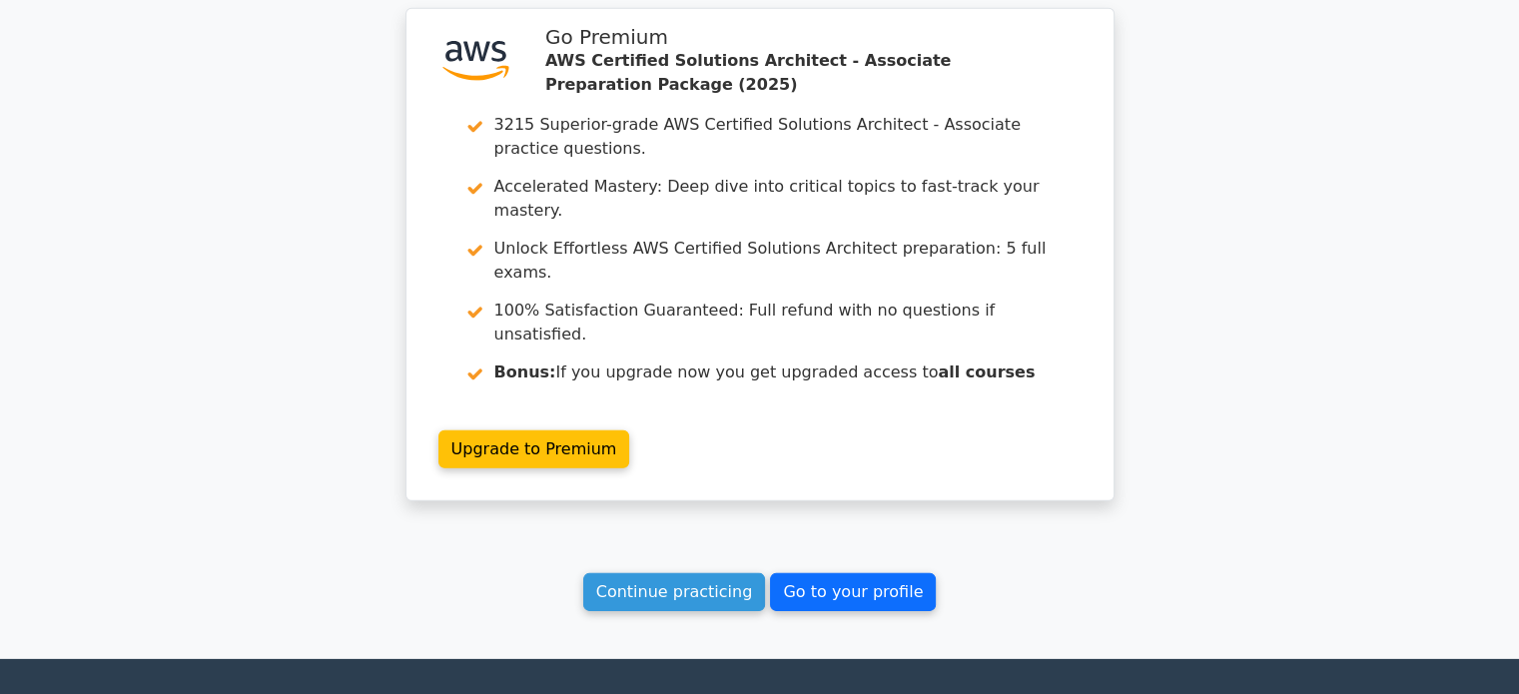
scroll to position [6069, 0]
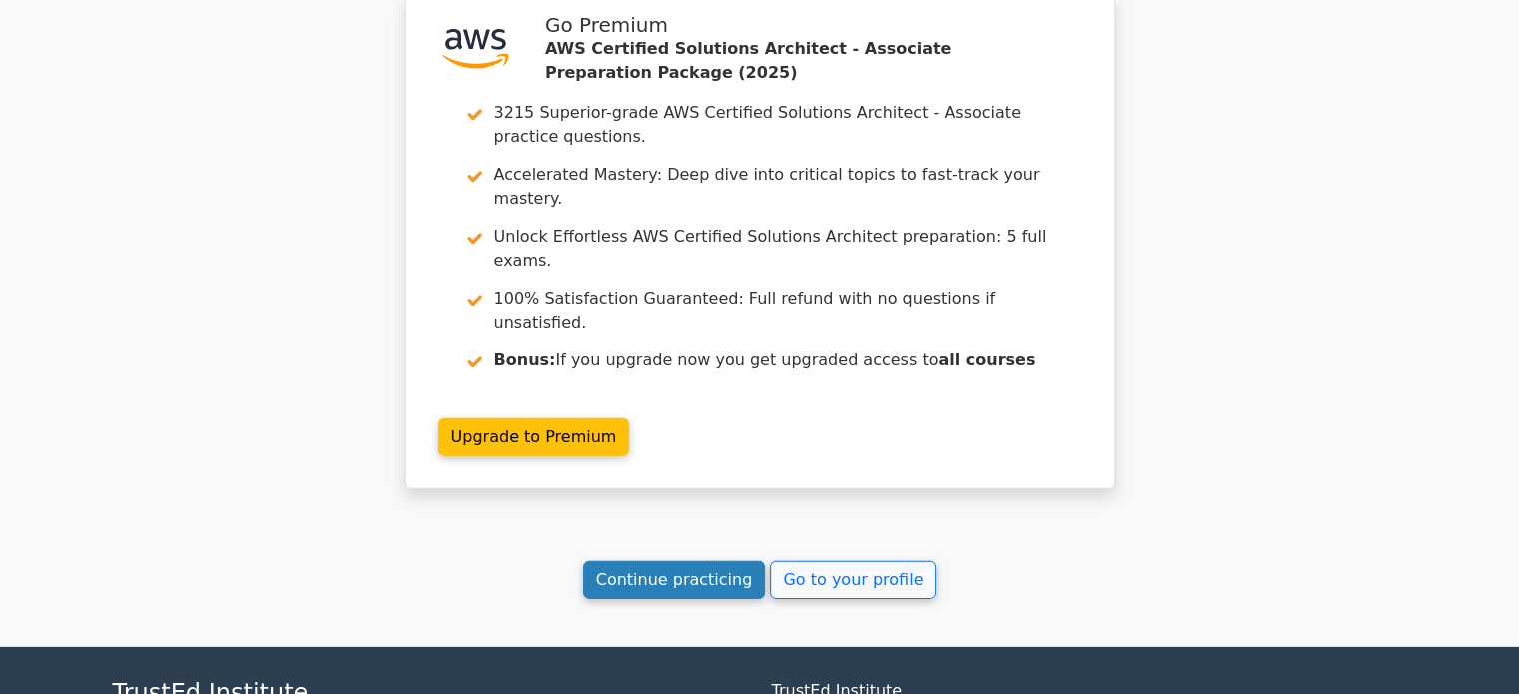
click at [751, 561] on link "Continue practicing" at bounding box center [674, 580] width 183 height 38
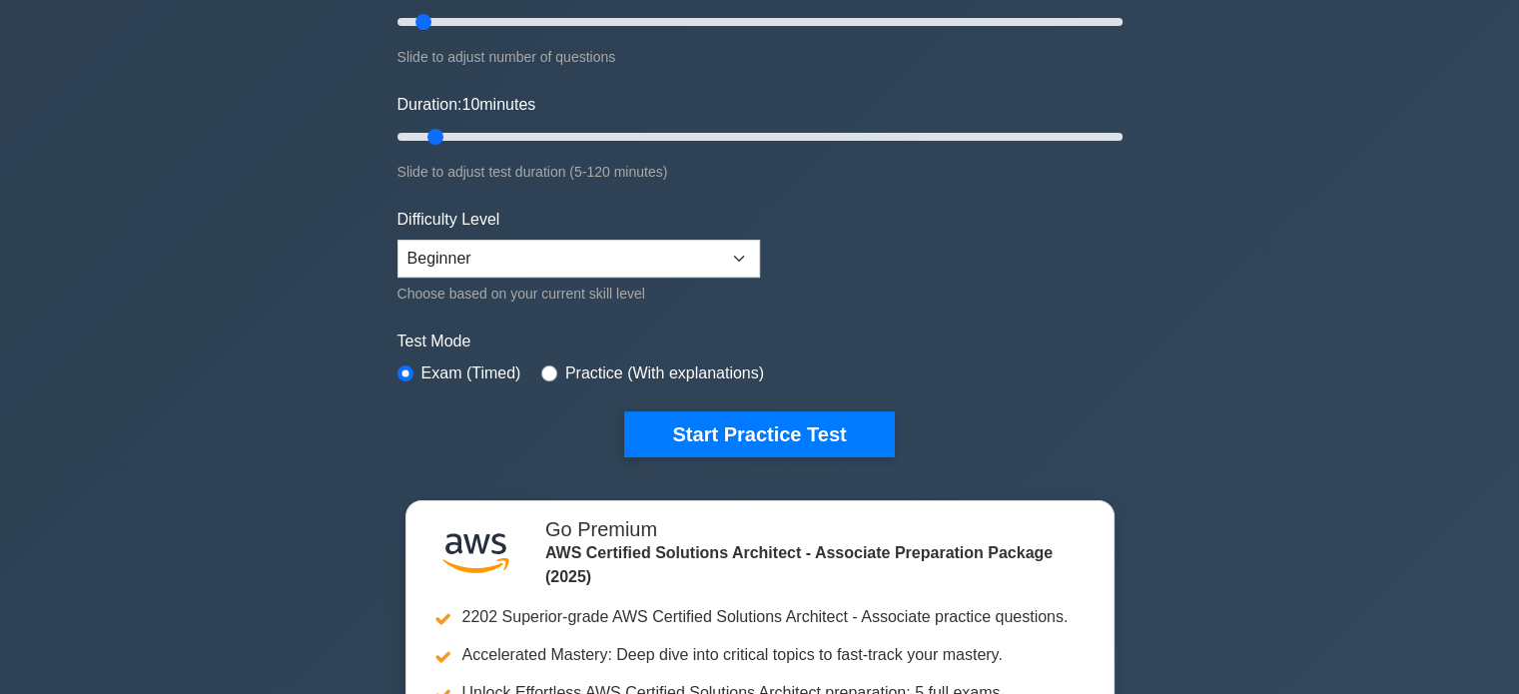
scroll to position [599, 0]
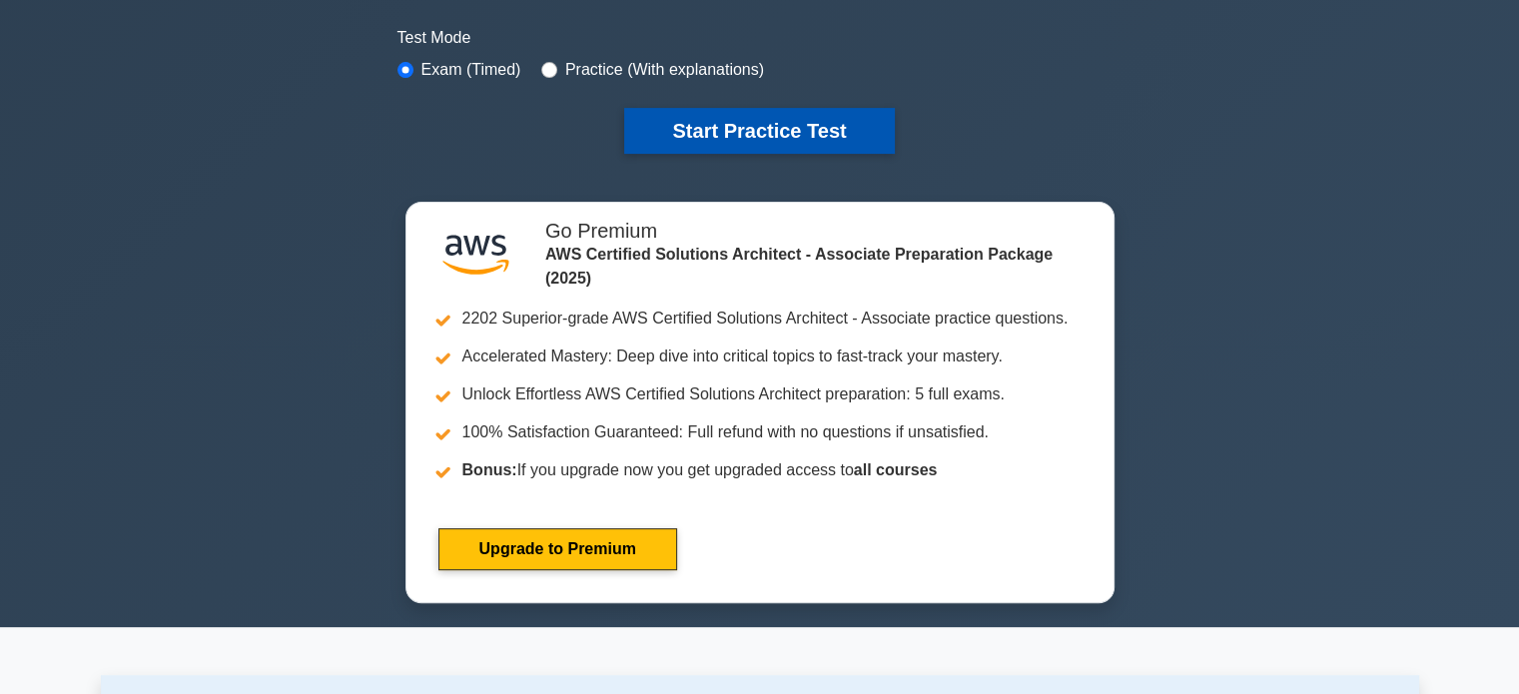
click at [775, 135] on button "Start Practice Test" at bounding box center [759, 131] width 270 height 46
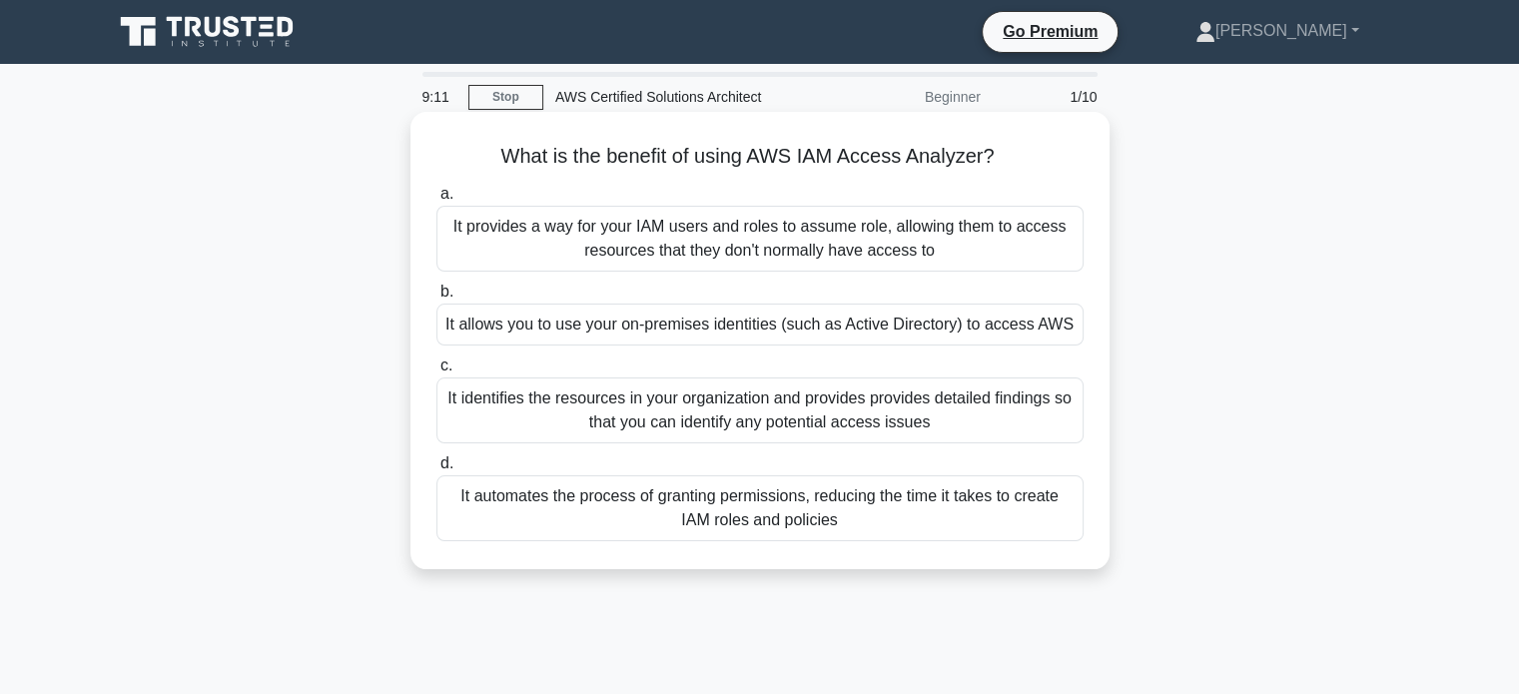
click at [714, 415] on div "It identifies the resources in your organization and provides provides detailed…" at bounding box center [760, 411] width 647 height 66
click at [437, 373] on input "c. It identifies the resources in your organization and provides provides detai…" at bounding box center [437, 366] width 0 height 13
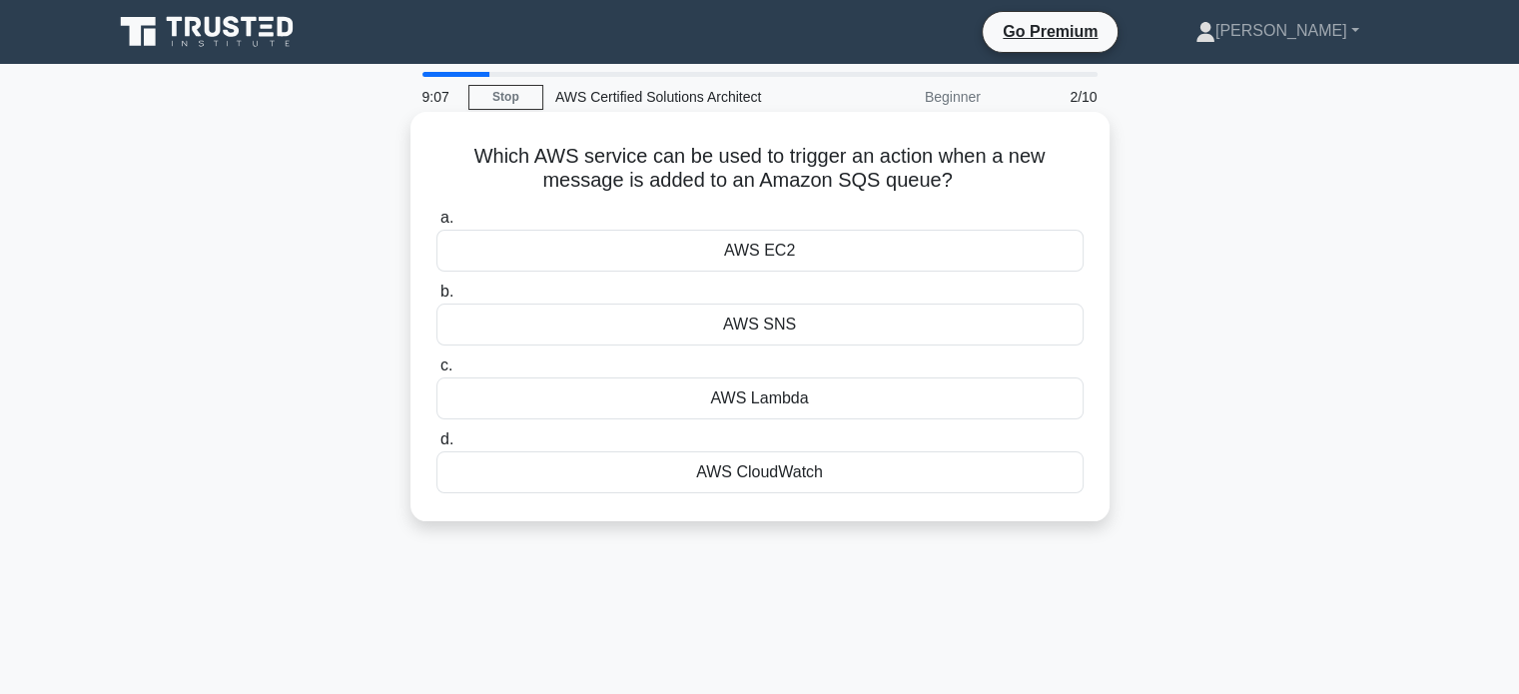
click at [827, 388] on div "AWS Lambda" at bounding box center [760, 399] width 647 height 42
click at [437, 373] on input "c. AWS Lambda" at bounding box center [437, 366] width 0 height 13
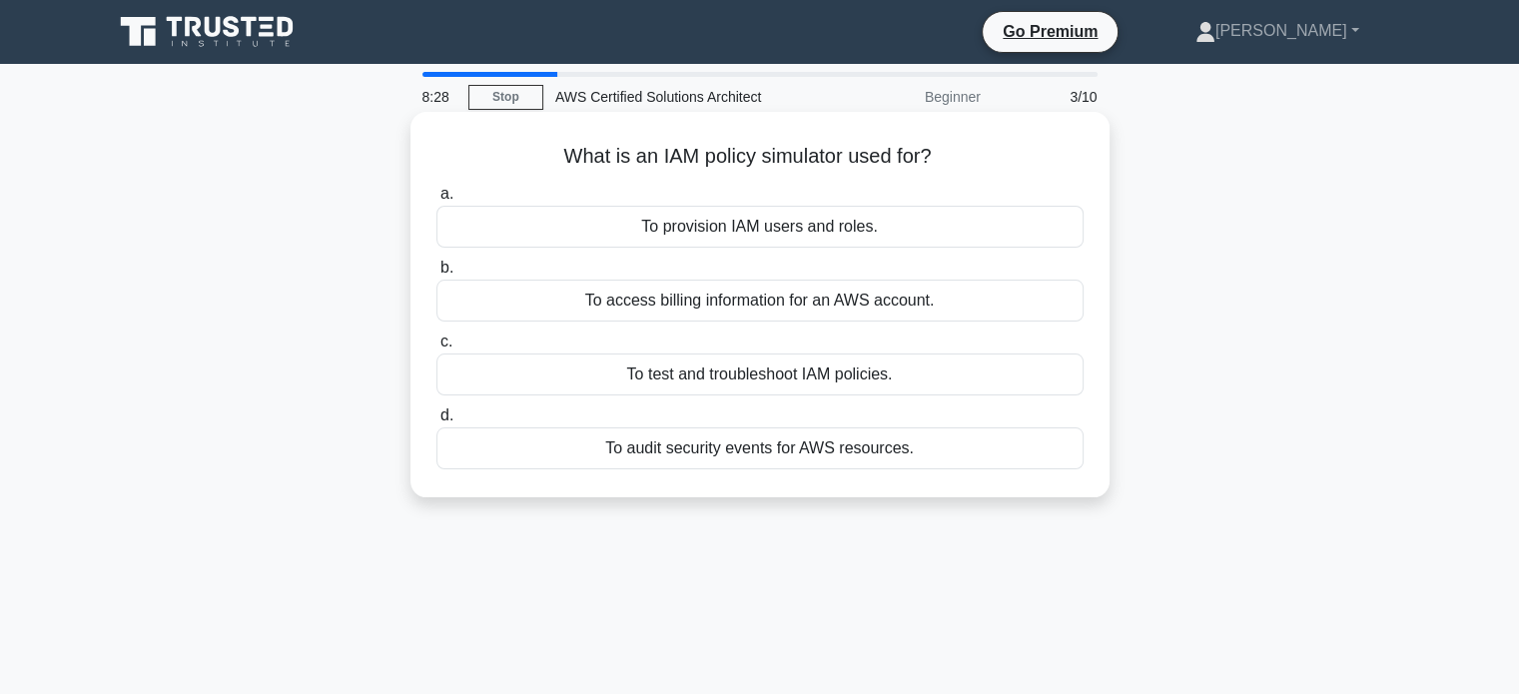
click at [789, 371] on div "To test and troubleshoot IAM policies." at bounding box center [760, 375] width 647 height 42
click at [437, 349] on input "c. To test and troubleshoot IAM policies." at bounding box center [437, 342] width 0 height 13
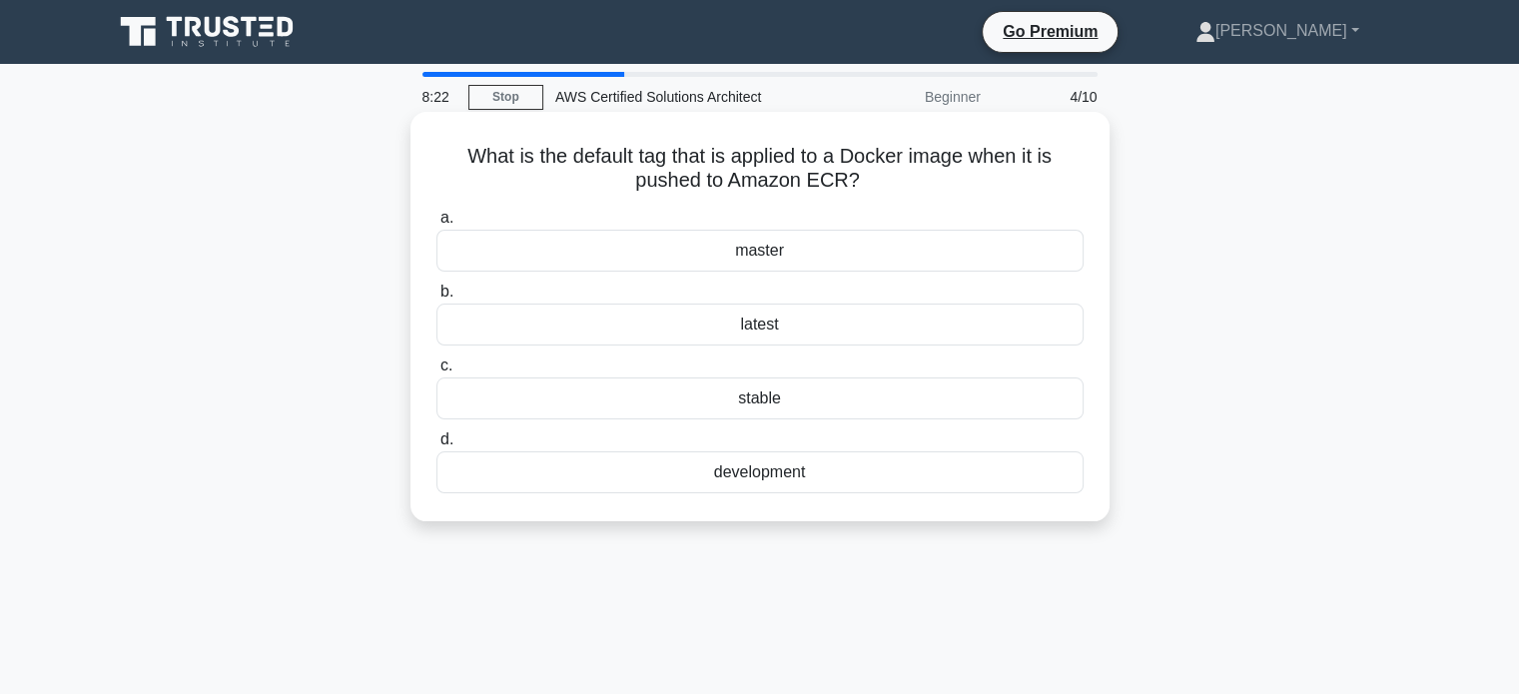
click at [779, 243] on div "master" at bounding box center [760, 251] width 647 height 42
click at [437, 225] on input "a. master" at bounding box center [437, 218] width 0 height 13
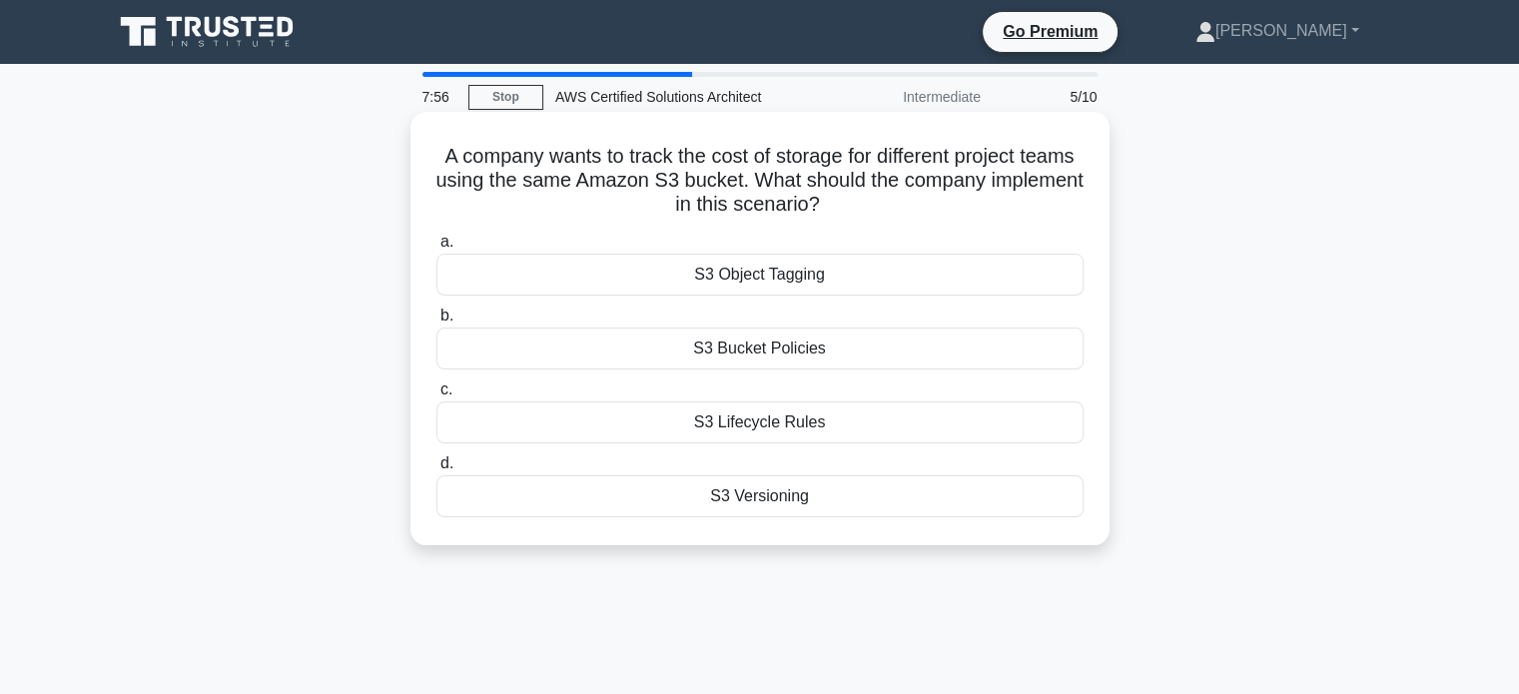
click at [807, 432] on div "S3 Lifecycle Rules" at bounding box center [760, 423] width 647 height 42
click at [437, 397] on input "c. S3 Lifecycle Rules" at bounding box center [437, 390] width 0 height 13
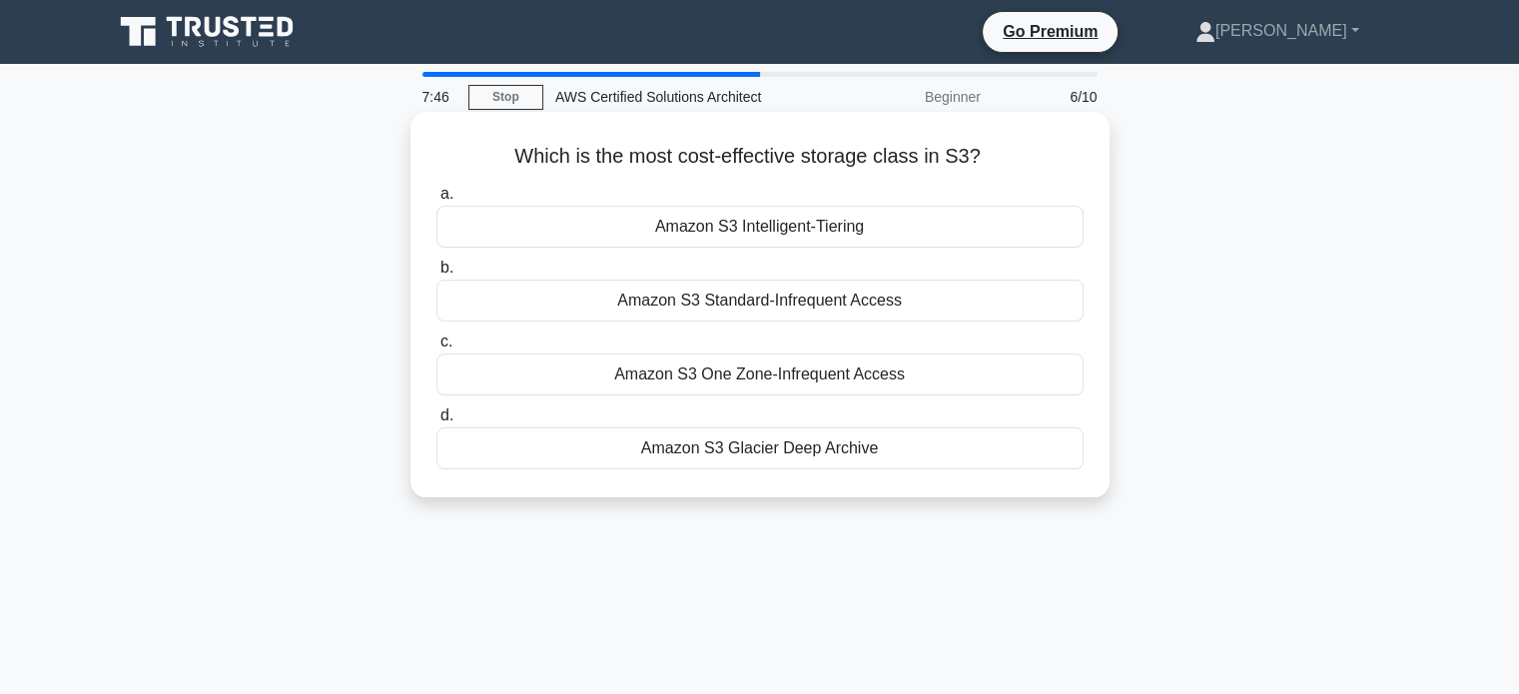
click at [857, 447] on div "Amazon S3 Glacier Deep Archive" at bounding box center [760, 449] width 647 height 42
click at [437, 423] on input "d. Amazon S3 Glacier Deep Archive" at bounding box center [437, 416] width 0 height 13
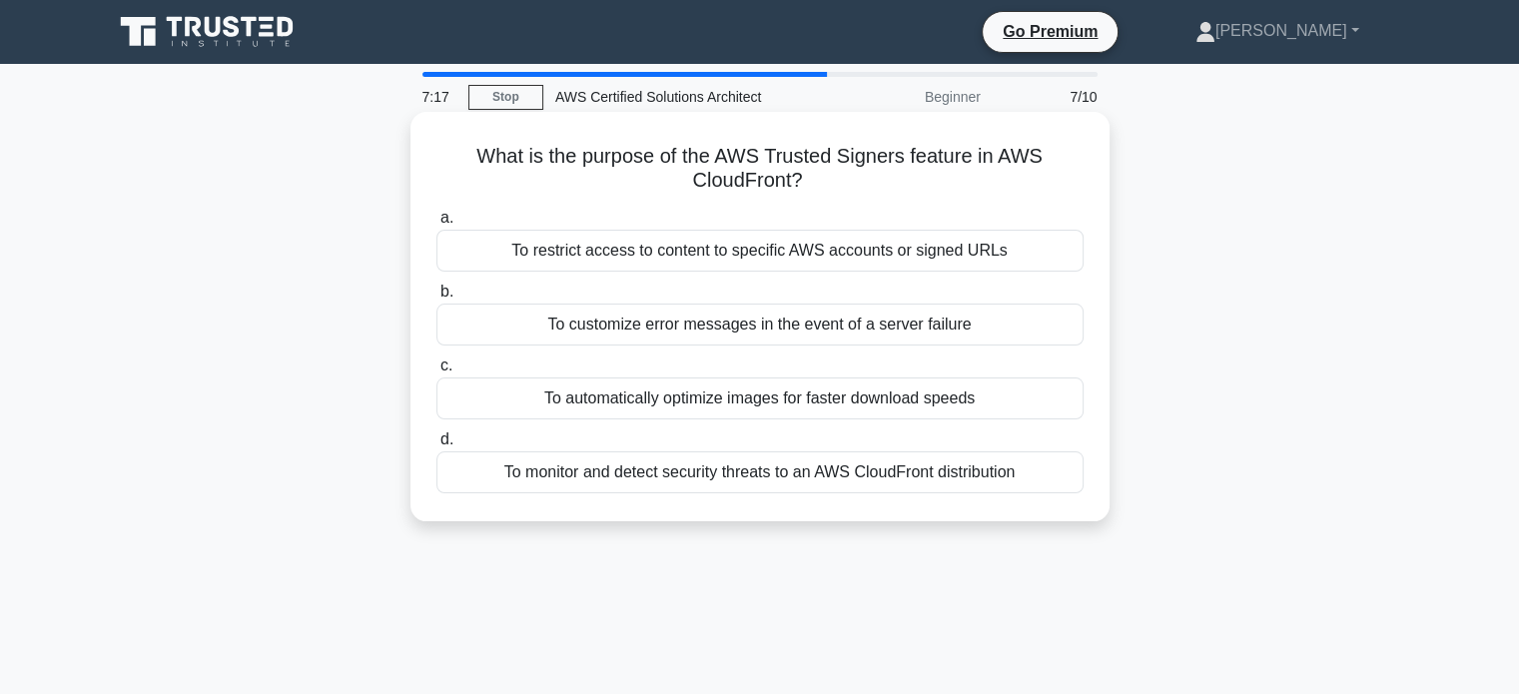
click at [902, 407] on div "To automatically optimize images for faster download speeds" at bounding box center [760, 399] width 647 height 42
click at [437, 373] on input "c. To automatically optimize images for faster download speeds" at bounding box center [437, 366] width 0 height 13
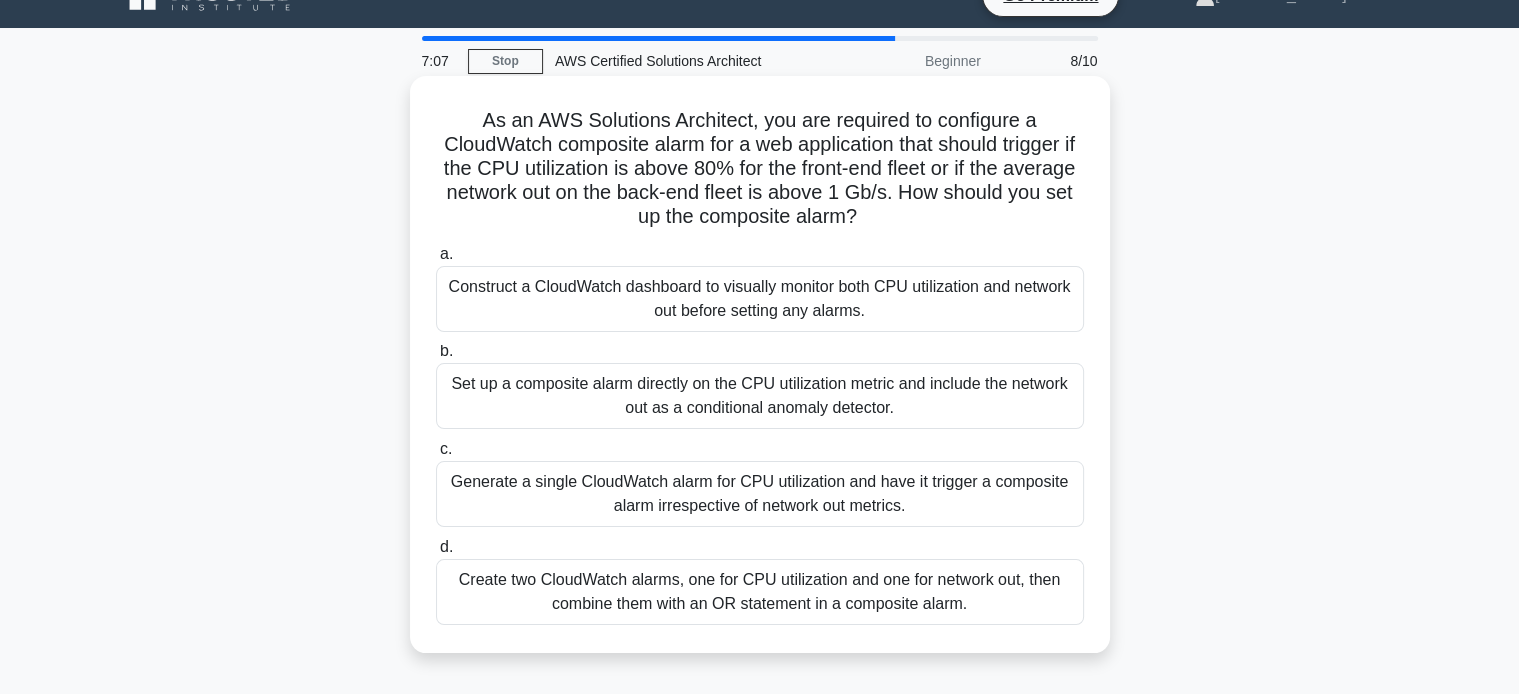
scroll to position [100, 0]
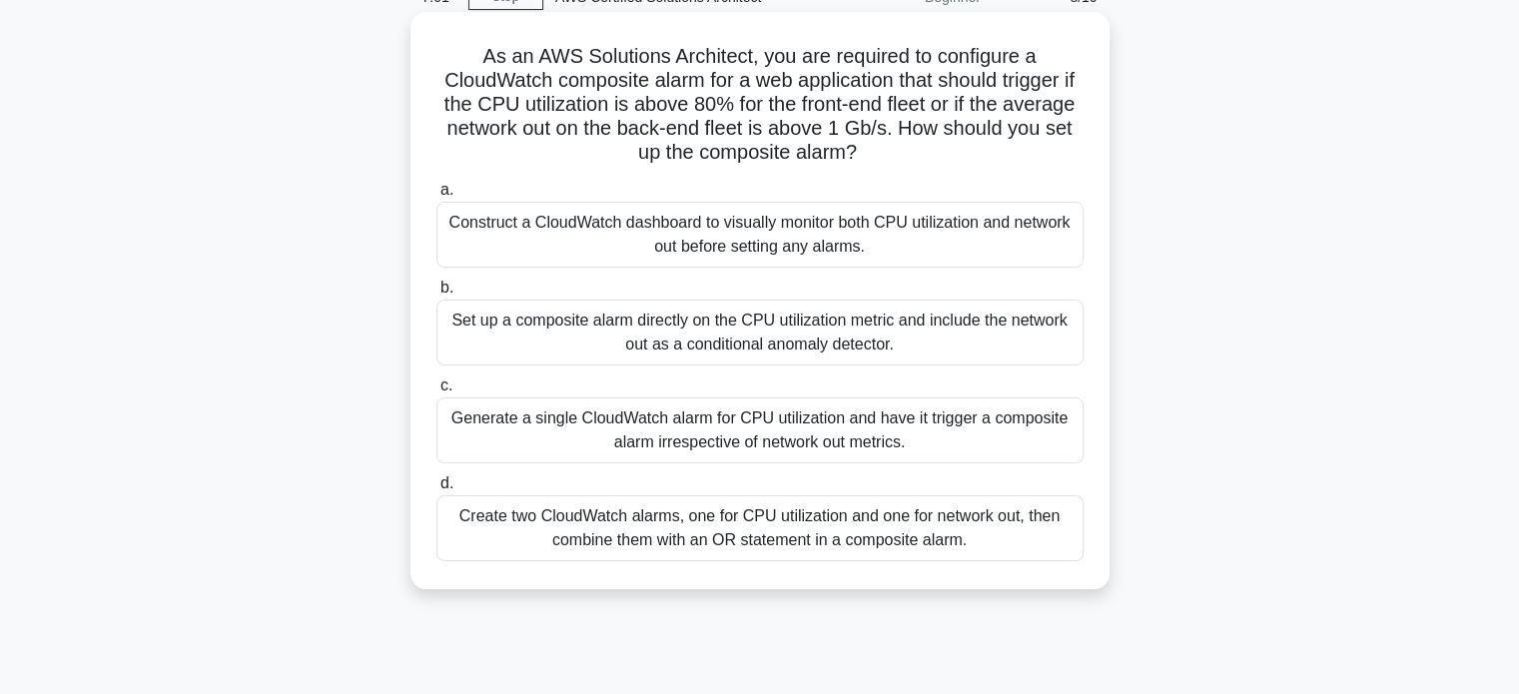
click at [784, 329] on div "Set up a composite alarm directly on the CPU utilization metric and include the…" at bounding box center [760, 333] width 647 height 66
click at [437, 295] on input "b. Set up a composite alarm directly on the CPU utilization metric and include …" at bounding box center [437, 288] width 0 height 13
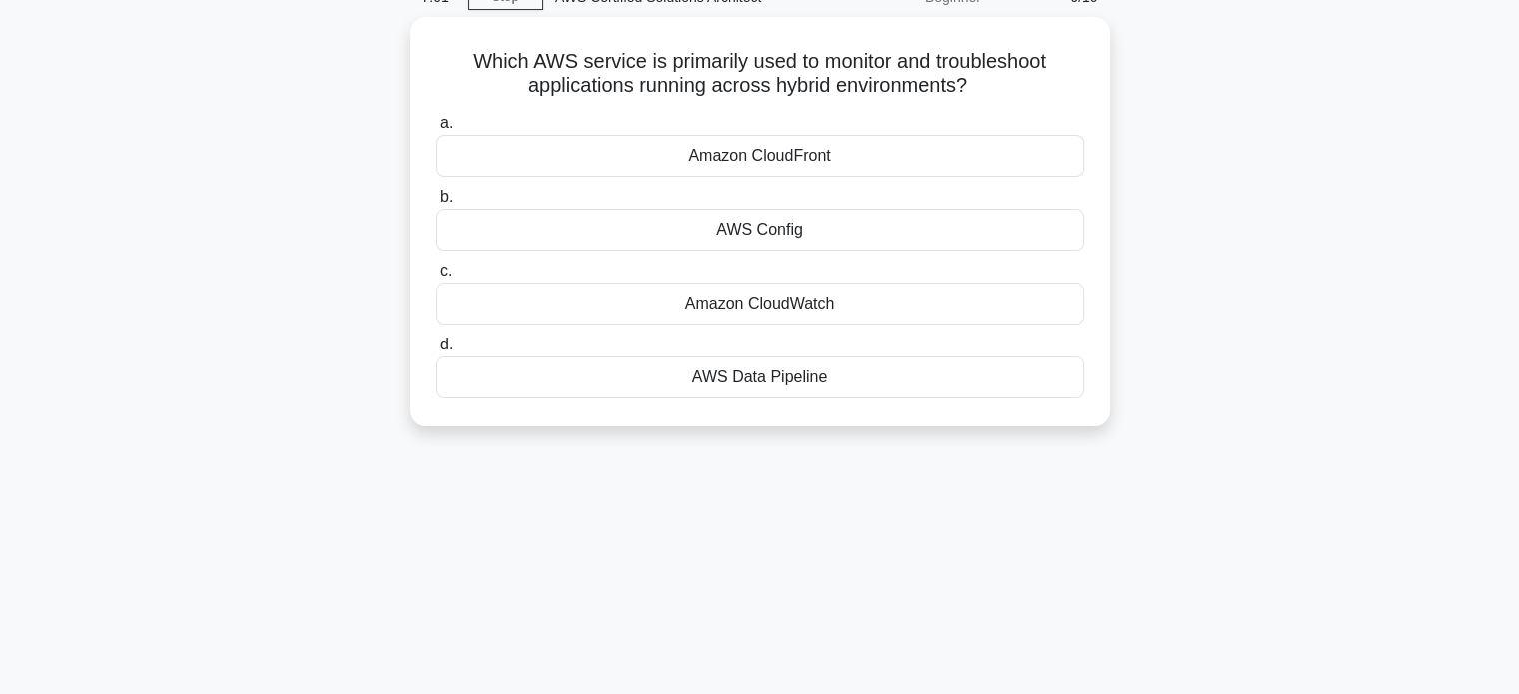
scroll to position [0, 0]
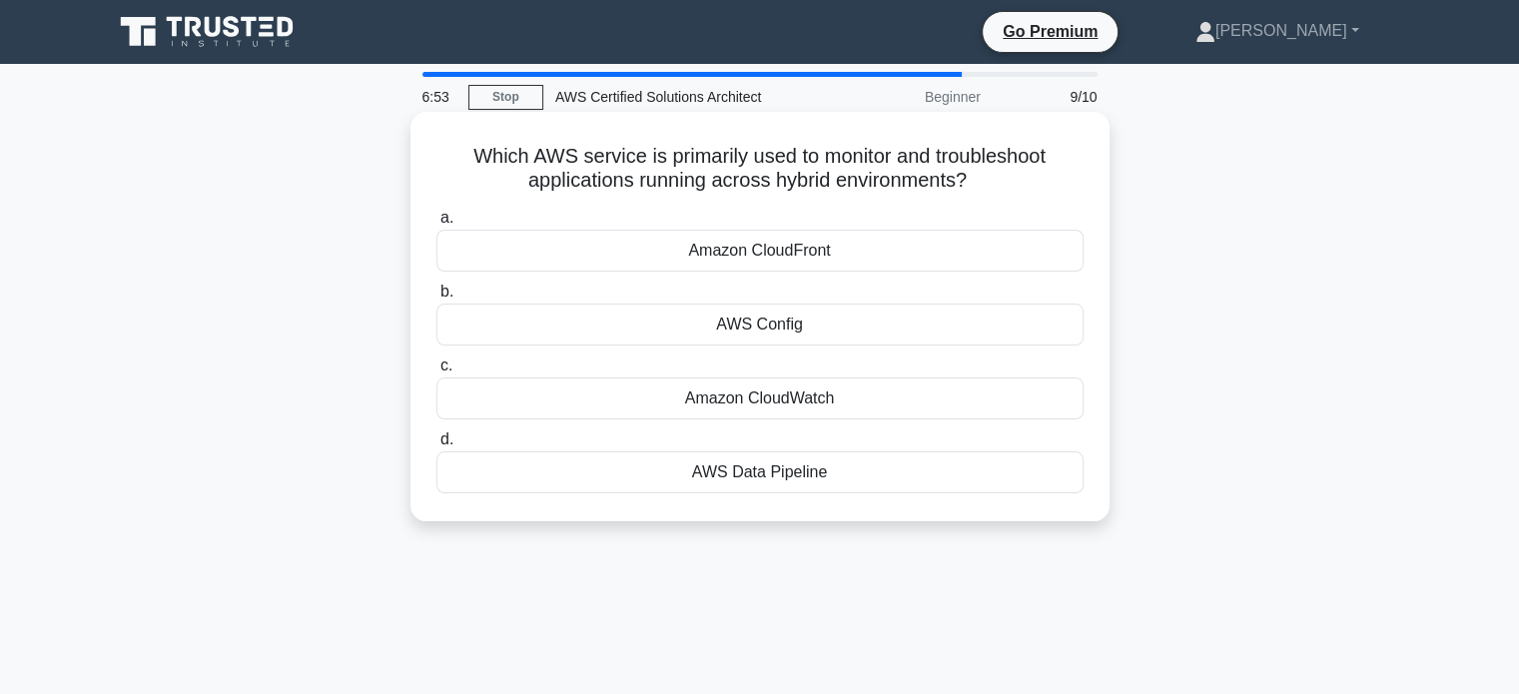
click at [824, 391] on div "Amazon CloudWatch" at bounding box center [760, 399] width 647 height 42
click at [437, 373] on input "c. Amazon CloudWatch" at bounding box center [437, 366] width 0 height 13
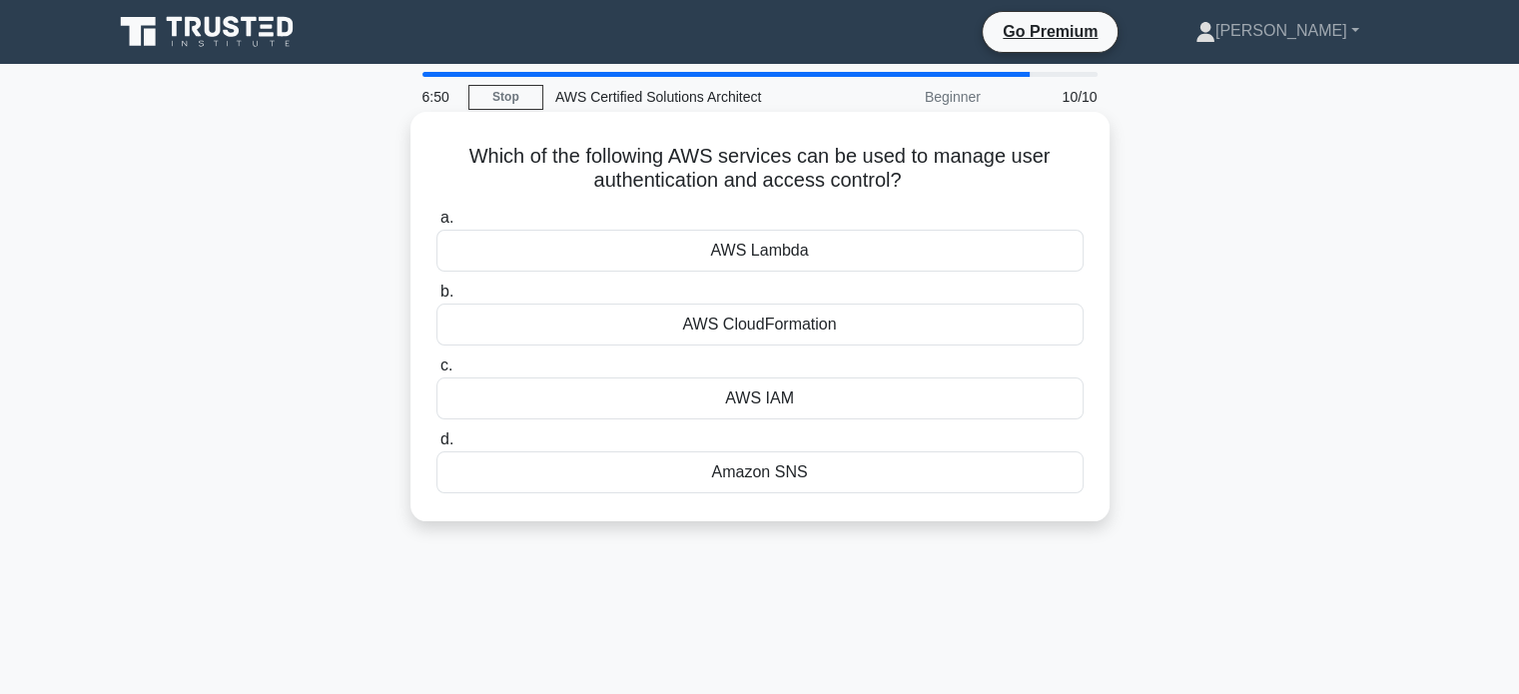
click at [783, 408] on div "AWS IAM" at bounding box center [760, 399] width 647 height 42
click at [437, 373] on input "c. AWS IAM" at bounding box center [437, 366] width 0 height 13
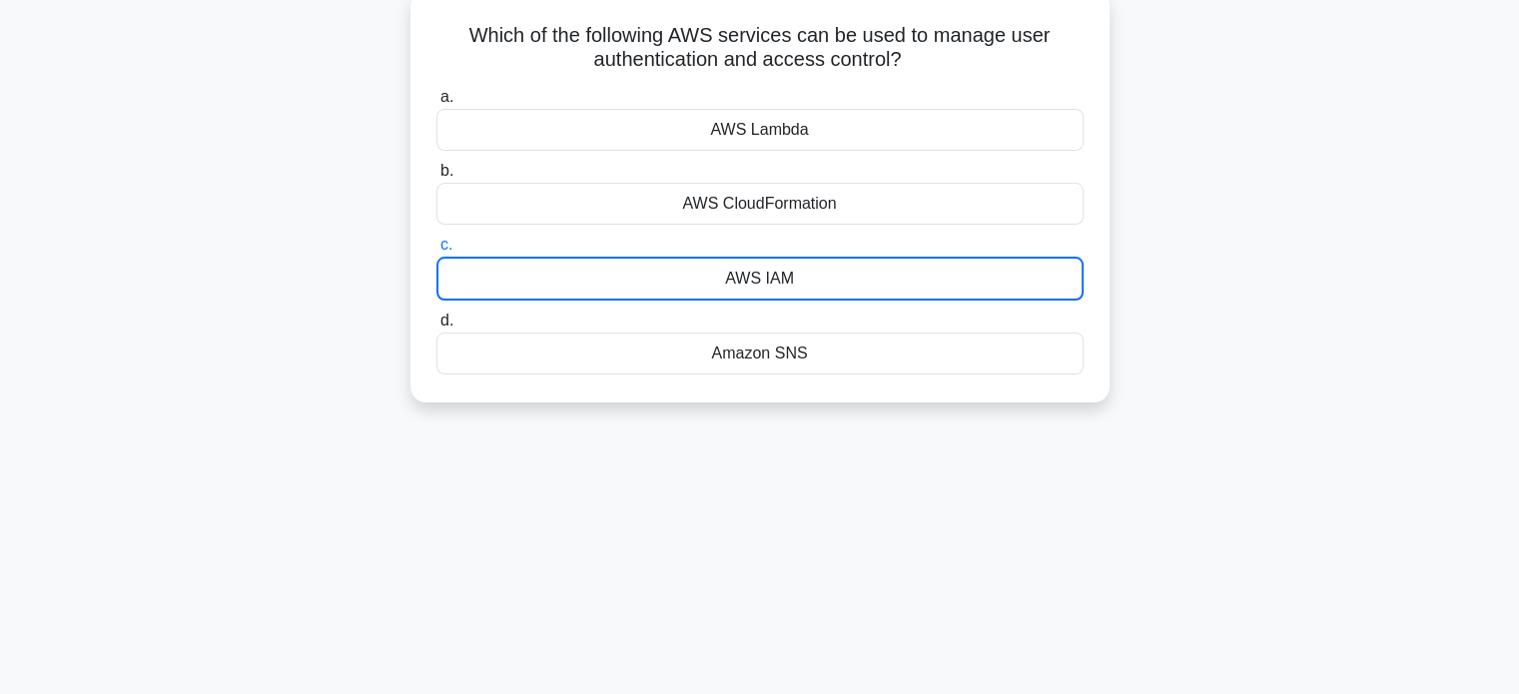
scroll to position [300, 0]
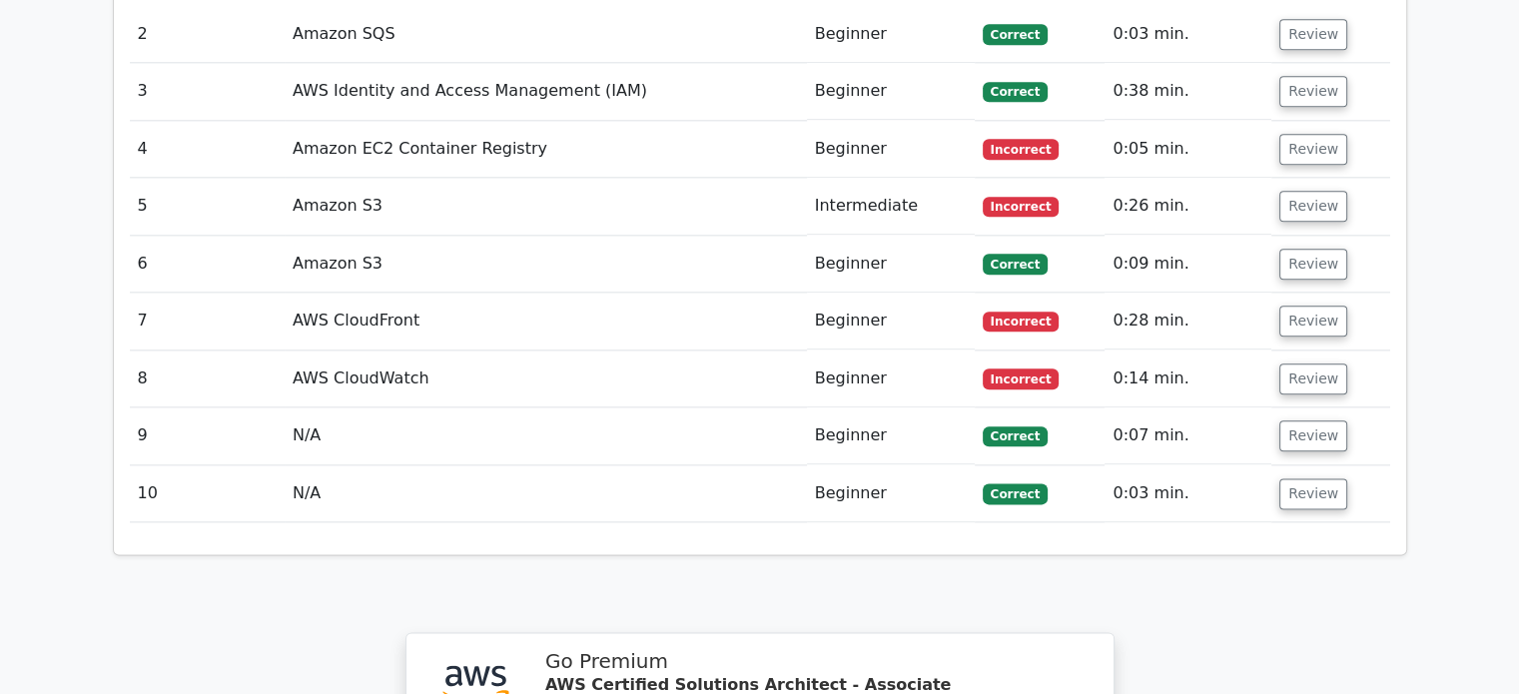
scroll to position [2398, 0]
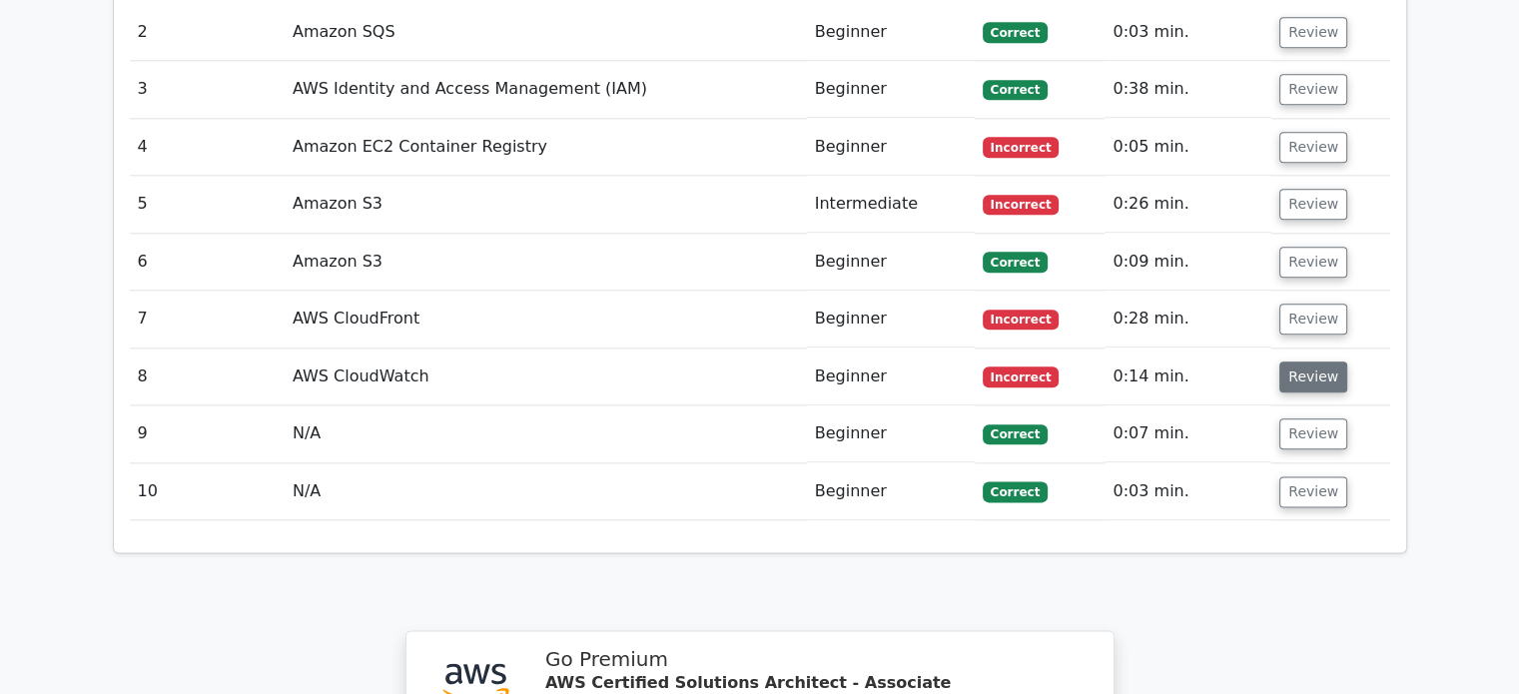
click at [1293, 362] on button "Review" at bounding box center [1314, 377] width 68 height 31
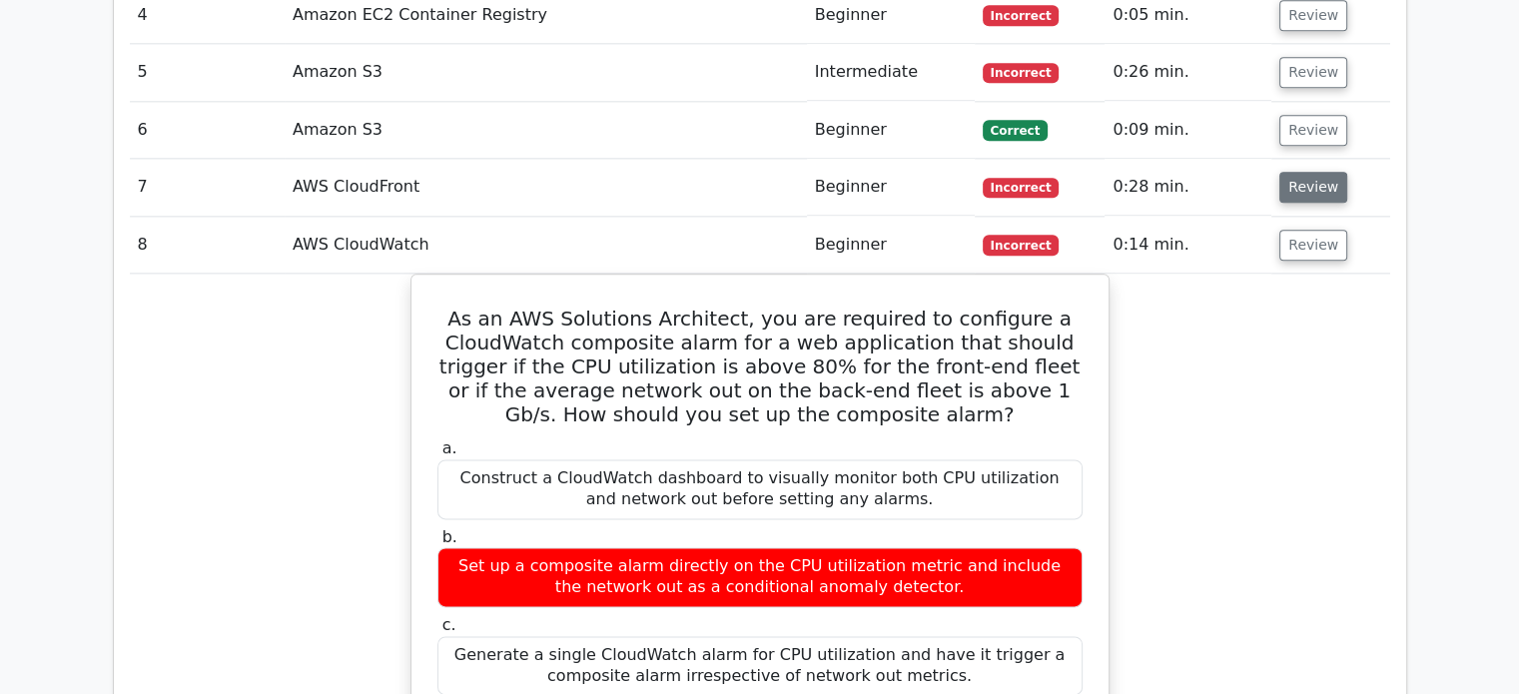
scroll to position [2498, 0]
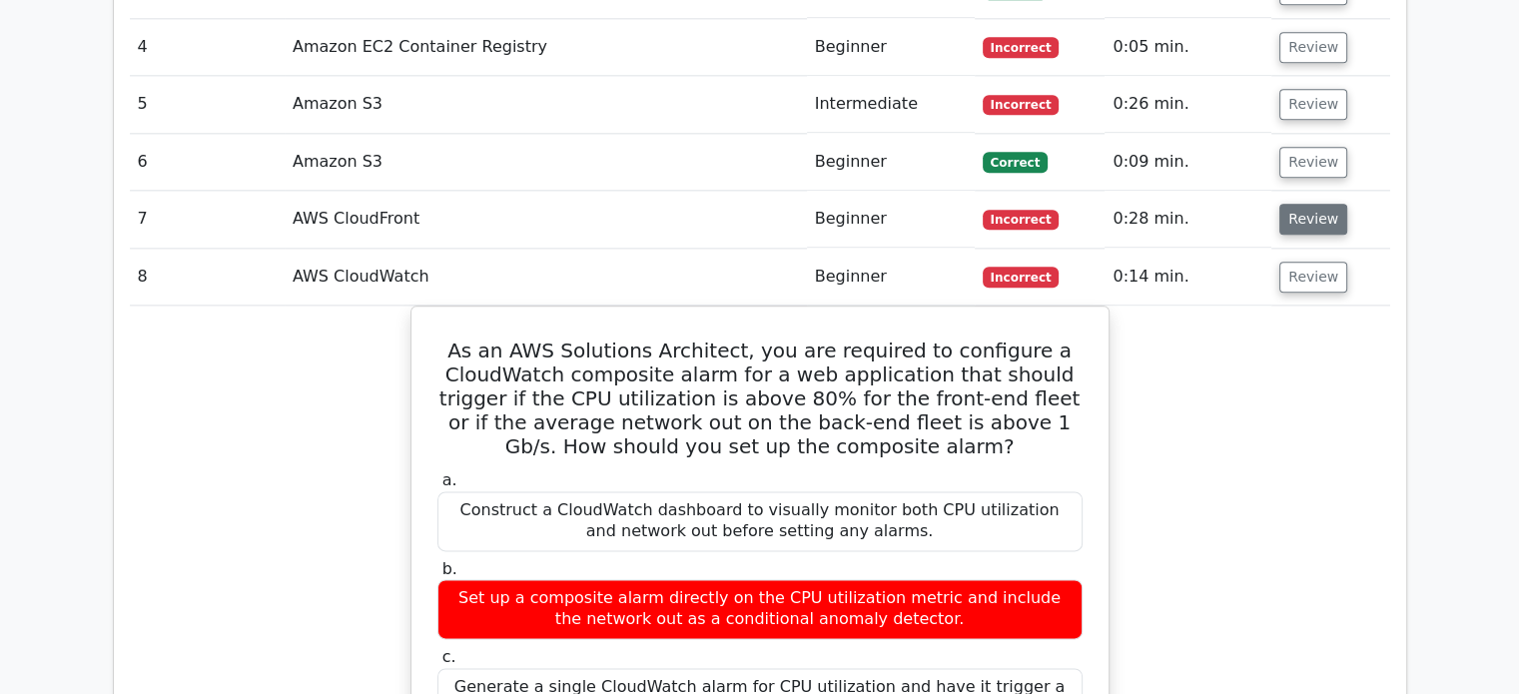
click at [1293, 204] on button "Review" at bounding box center [1314, 219] width 68 height 31
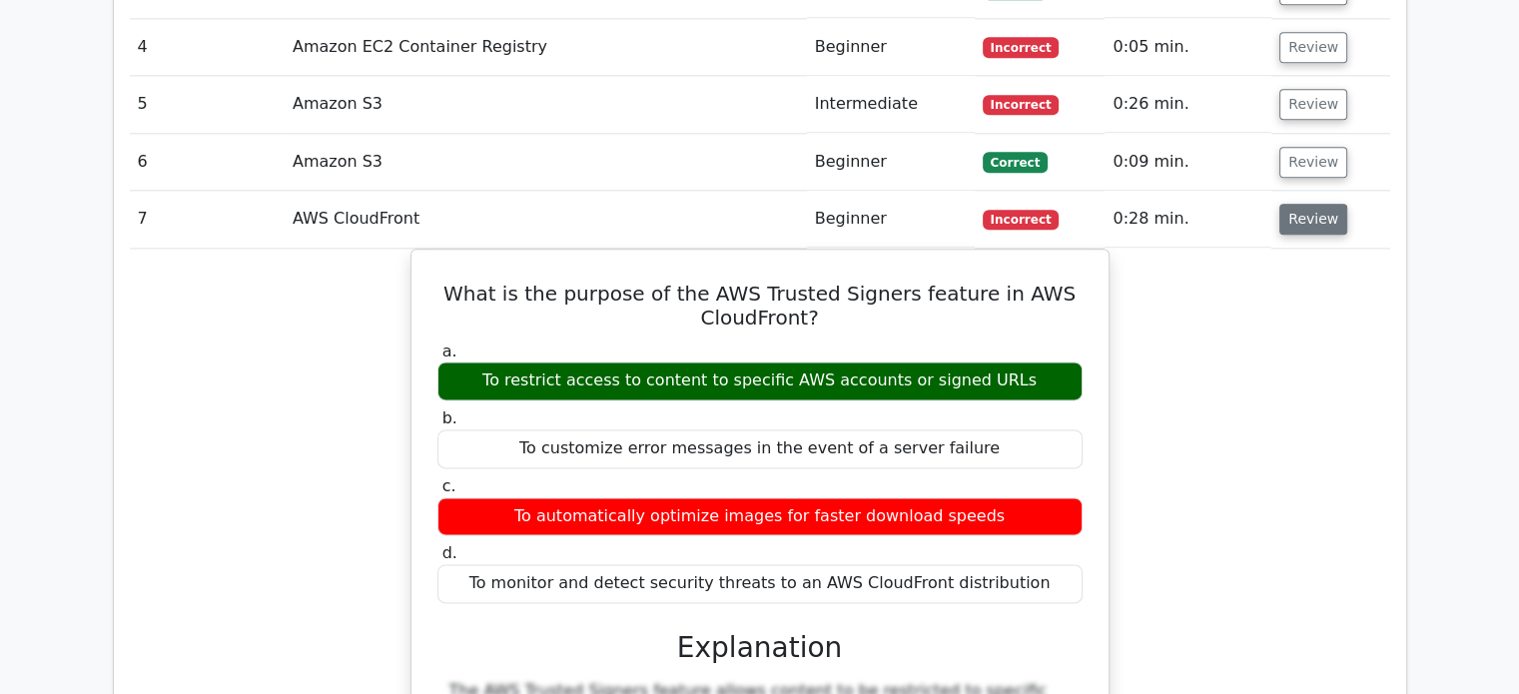
click at [1295, 204] on button "Review" at bounding box center [1314, 219] width 68 height 31
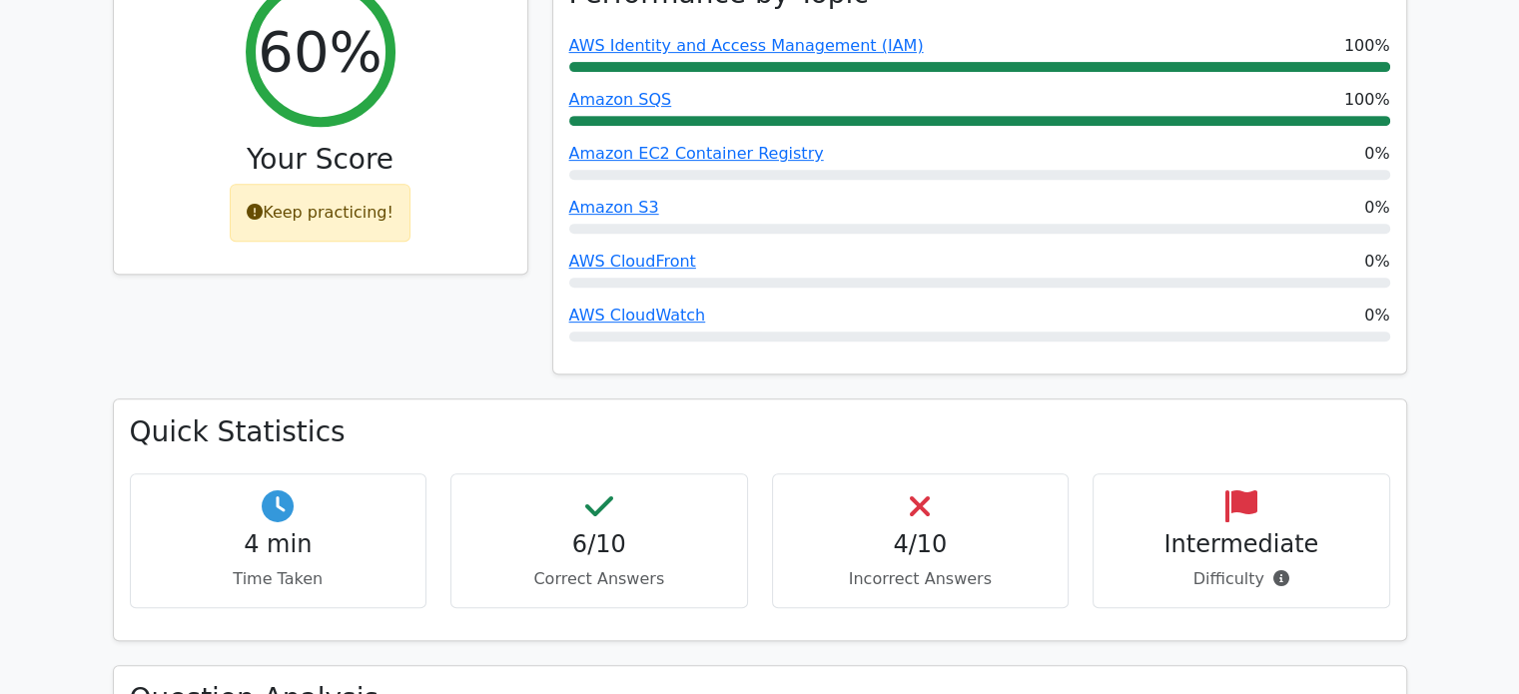
scroll to position [699, 0]
